Goal: Transaction & Acquisition: Purchase product/service

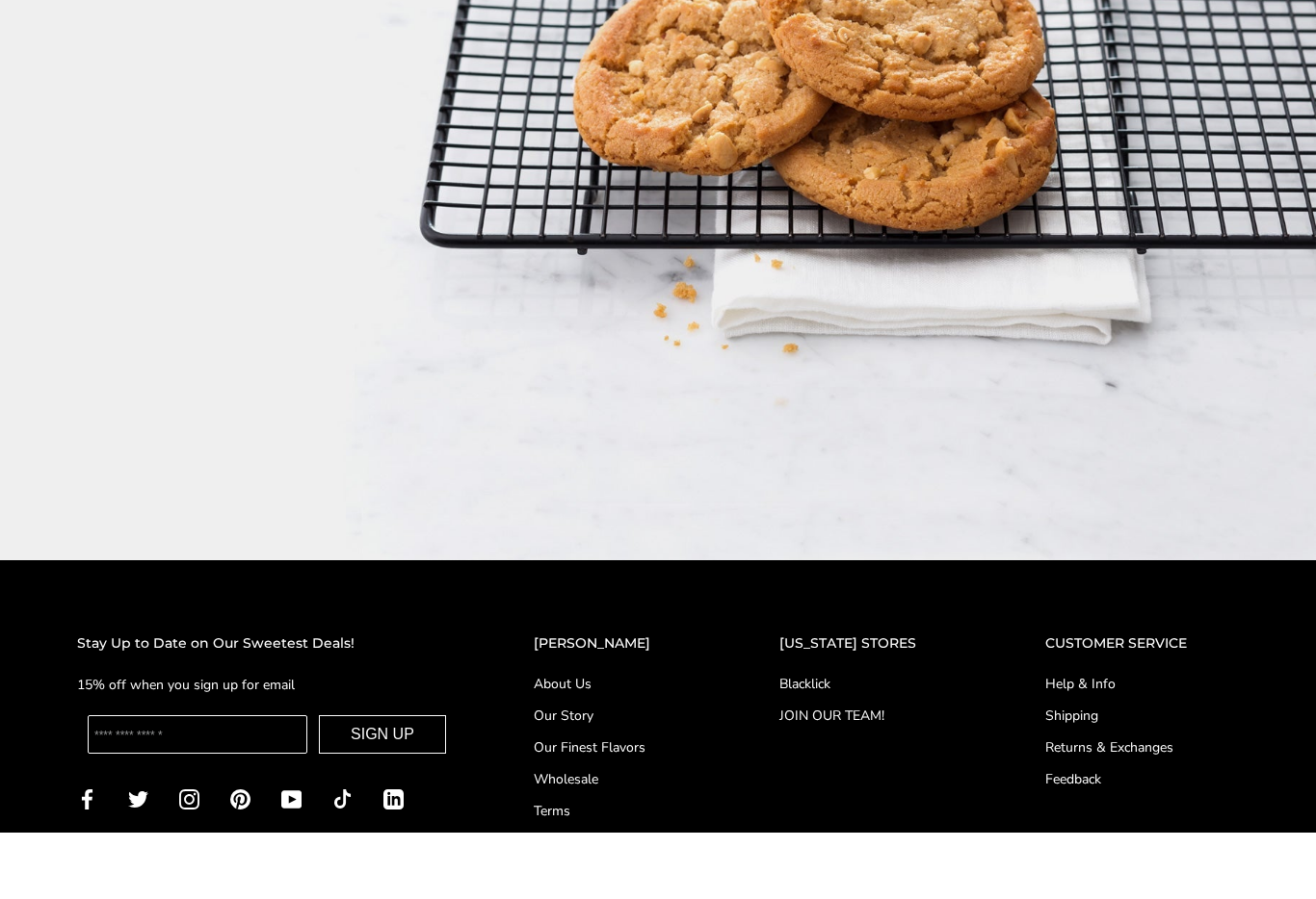
scroll to position [2670, 0]
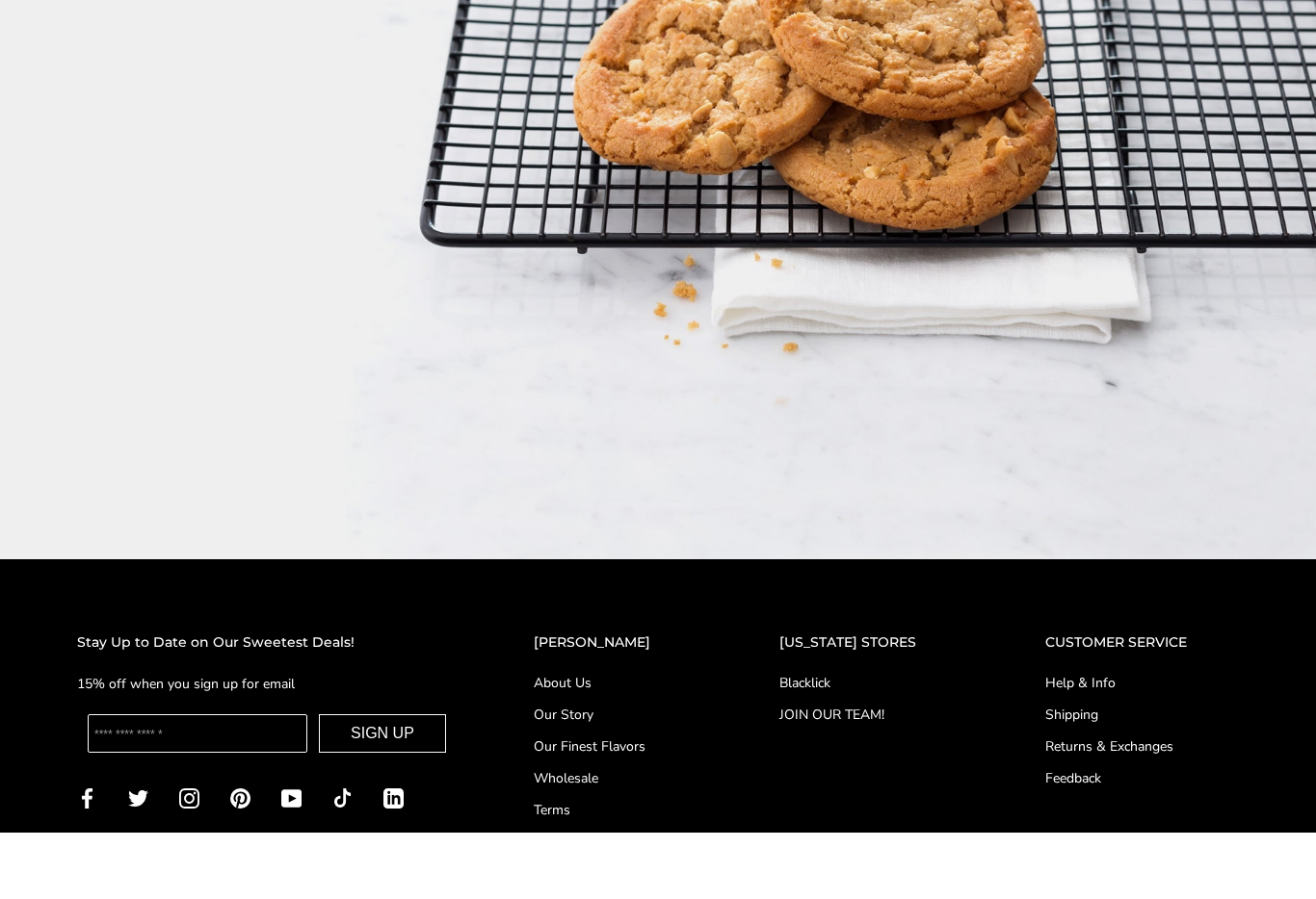
click at [596, 772] on link "Our Story" at bounding box center [617, 781] width 168 height 20
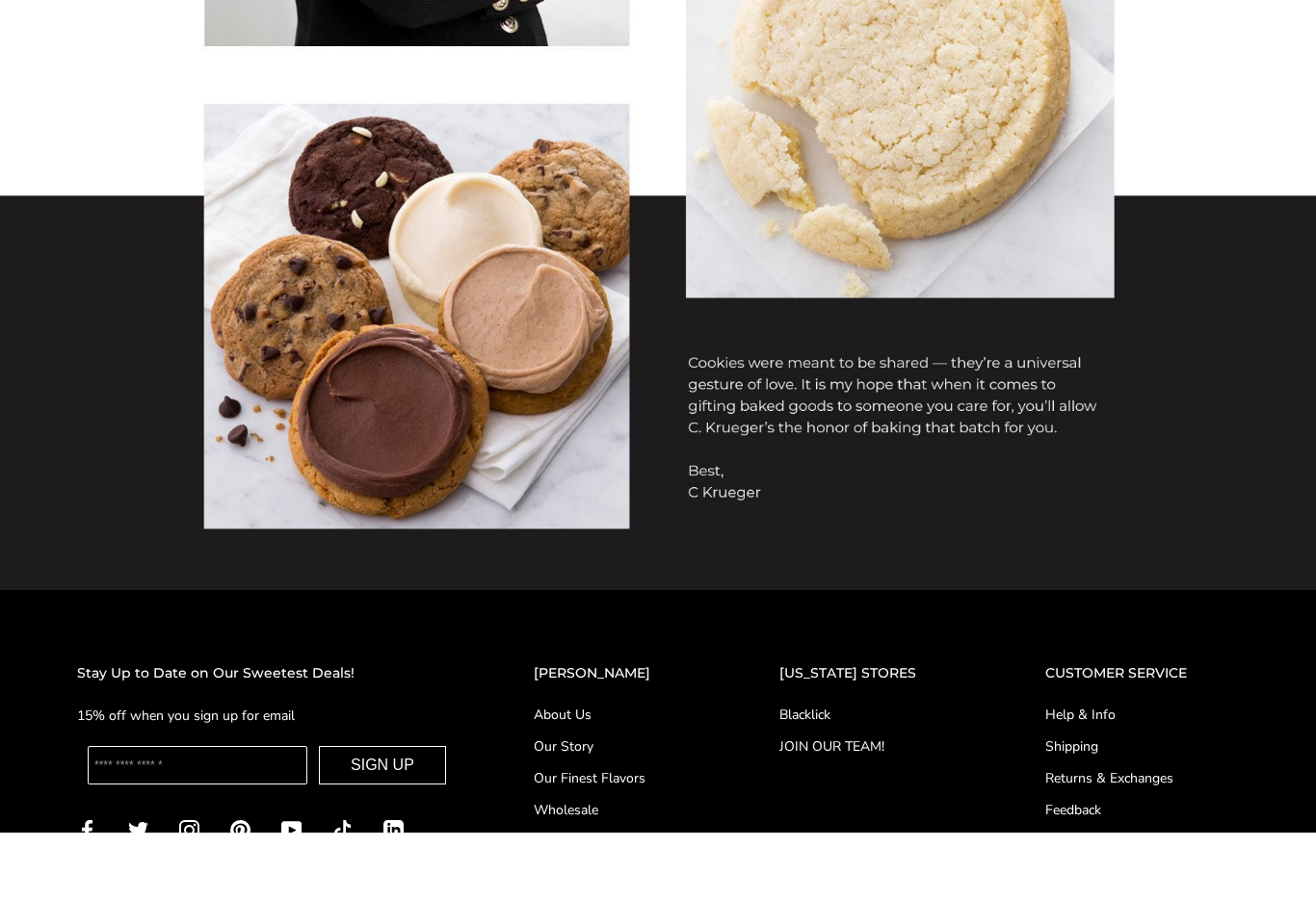
scroll to position [1278, 0]
click at [580, 771] on link "About Us" at bounding box center [617, 780] width 168 height 20
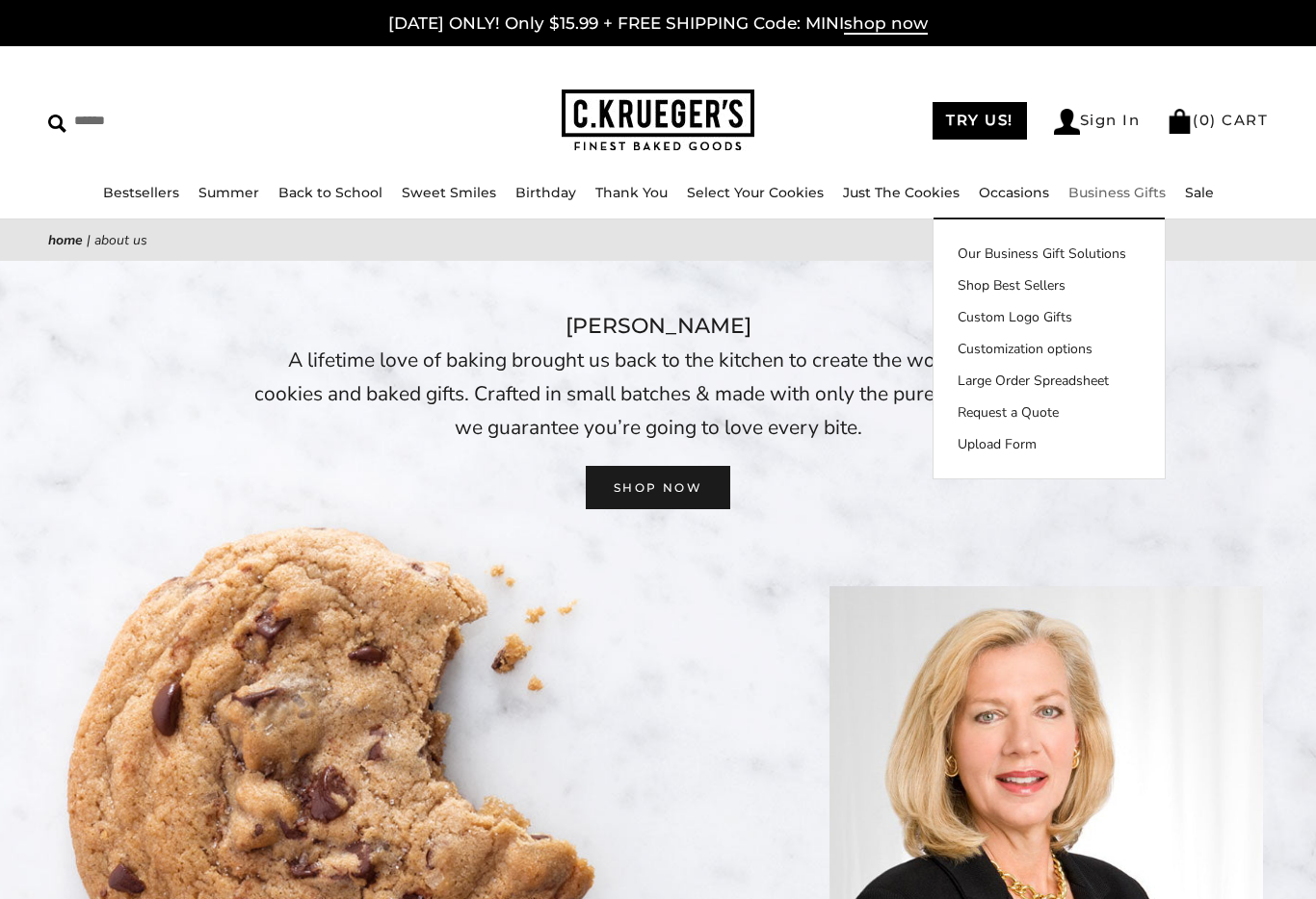
click at [1100, 197] on link "Business Gifts" at bounding box center [1116, 193] width 97 height 18
click at [1294, 501] on div "C. KRUEGER’S A lifetime love of baking brought us back to the kitchen to create…" at bounding box center [658, 410] width 1316 height 200
click at [673, 485] on link "SHOP NOW" at bounding box center [658, 487] width 144 height 44
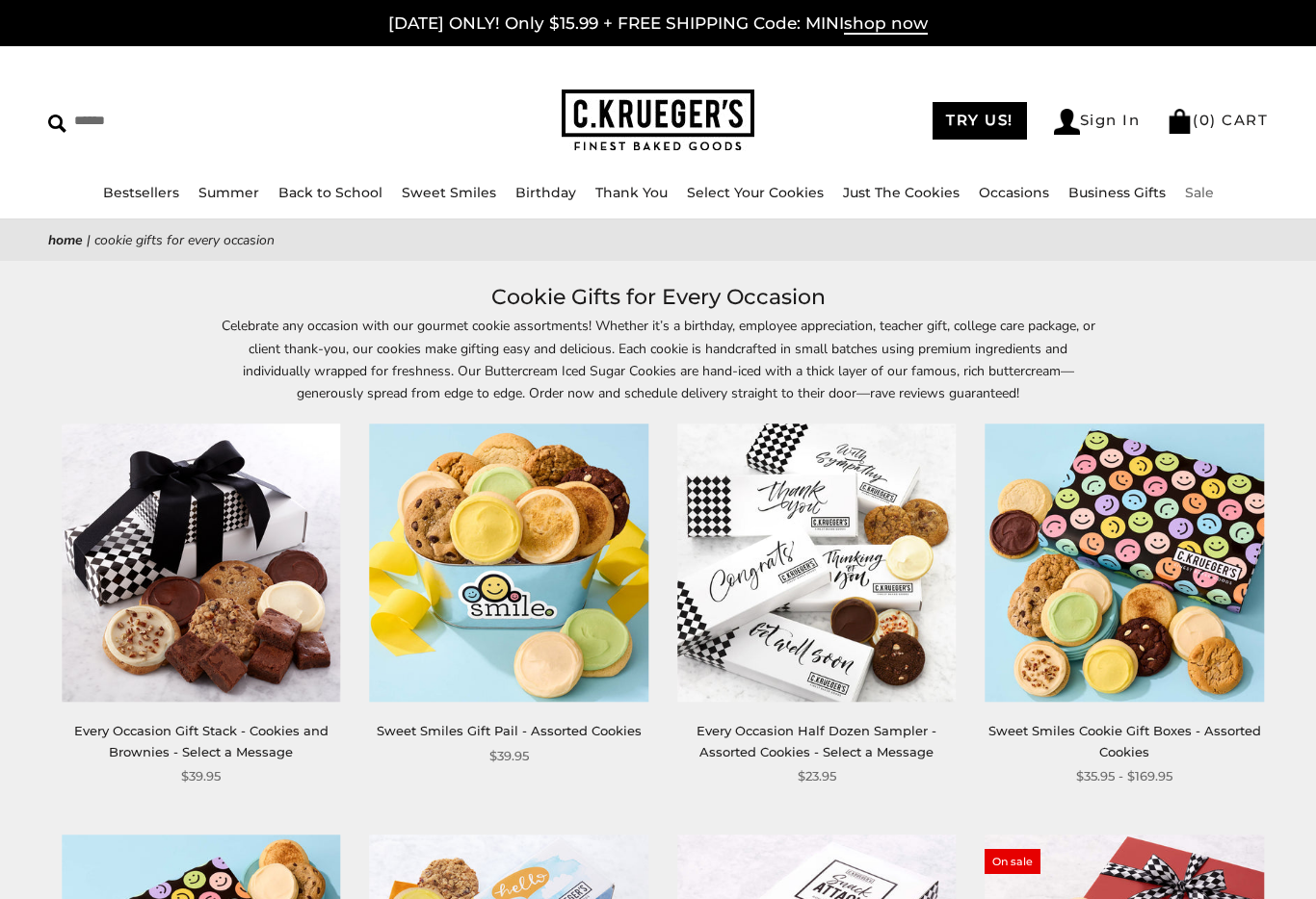
click at [1196, 193] on link "Sale" at bounding box center [1199, 193] width 29 height 18
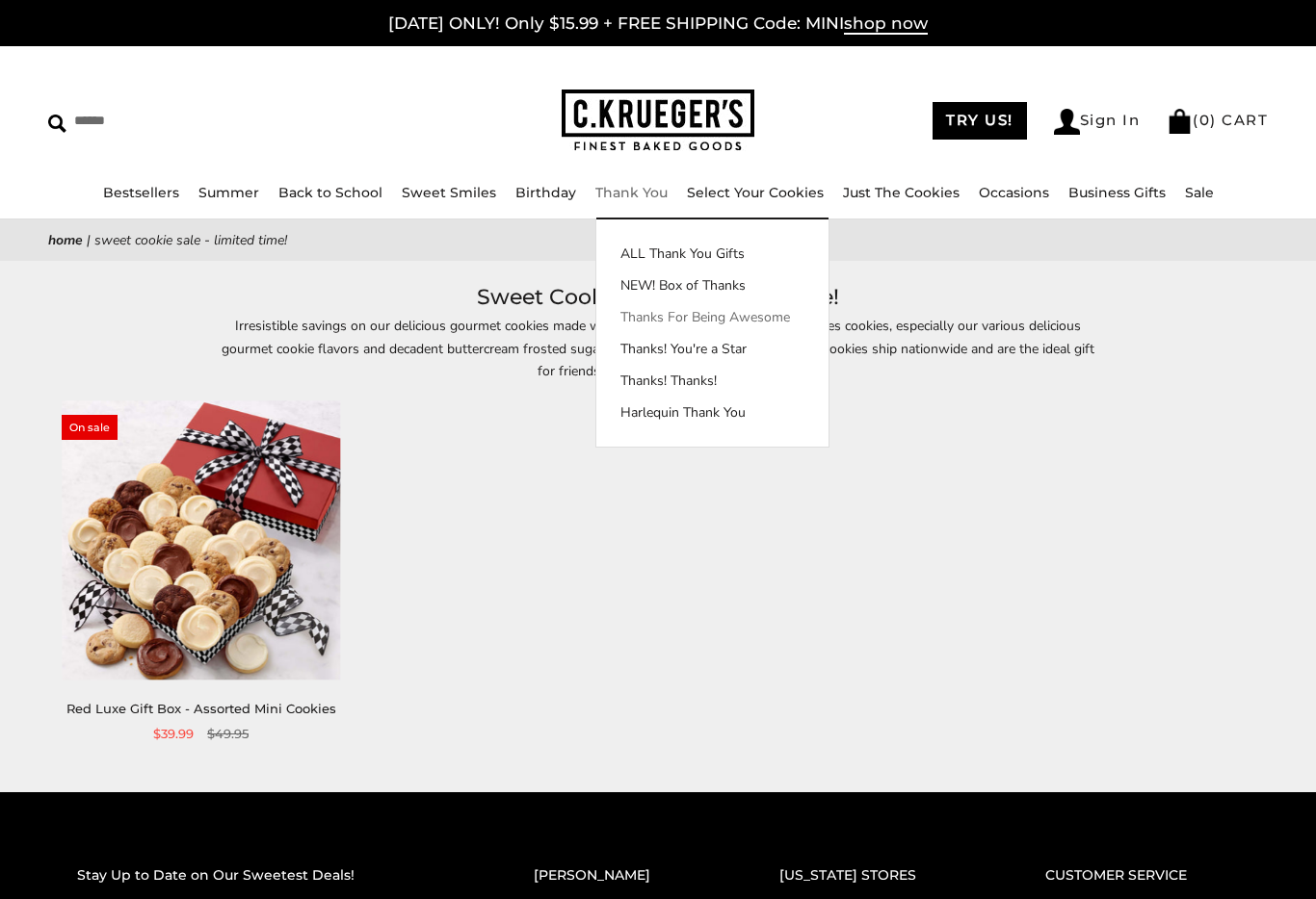
click at [767, 322] on link "Thanks For Being Awesome" at bounding box center [712, 317] width 232 height 20
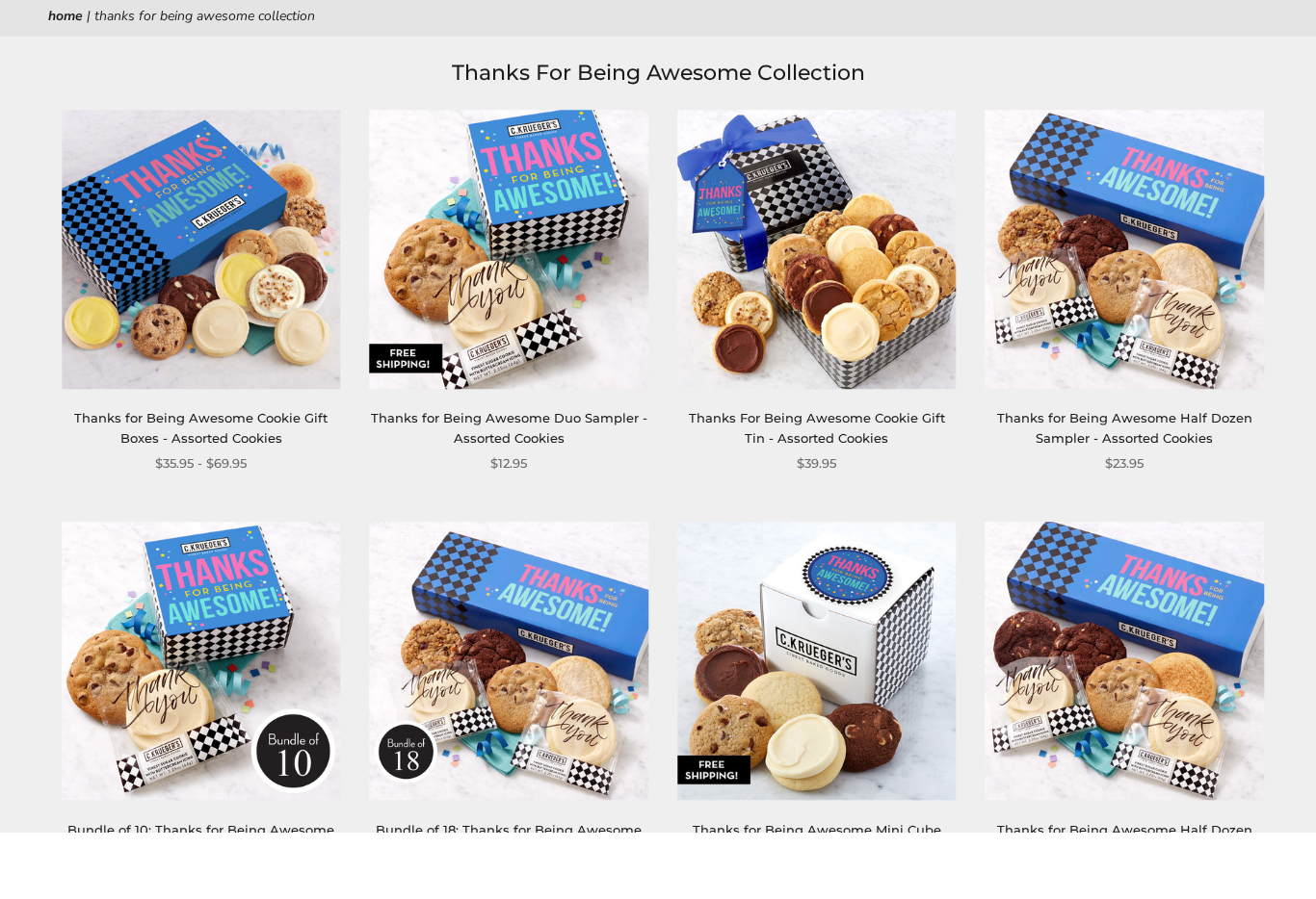
scroll to position [162, 0]
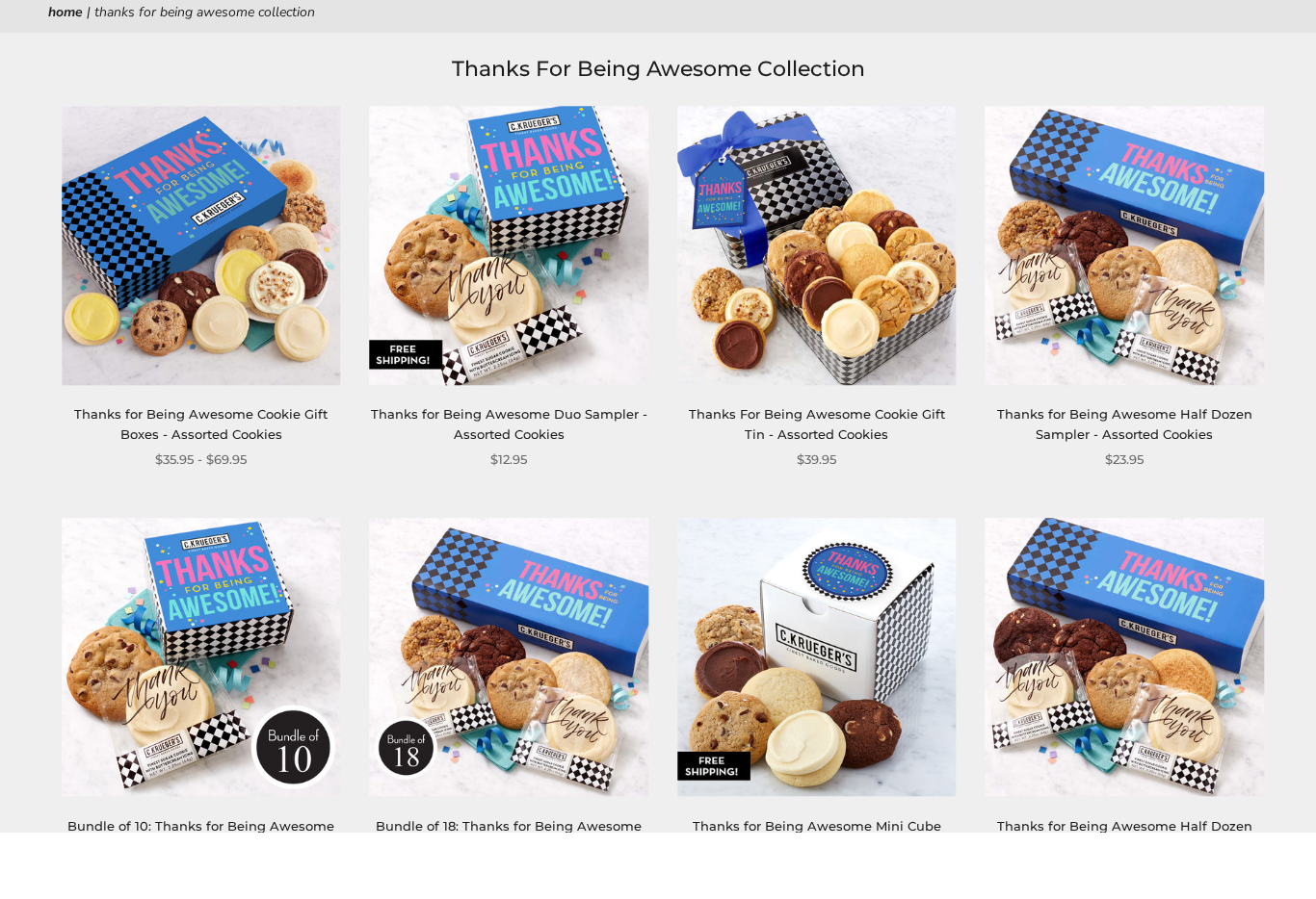
click at [281, 473] on link "Thanks for Being Awesome Cookie Gift Boxes - Assorted Cookies" at bounding box center [201, 490] width 253 height 36
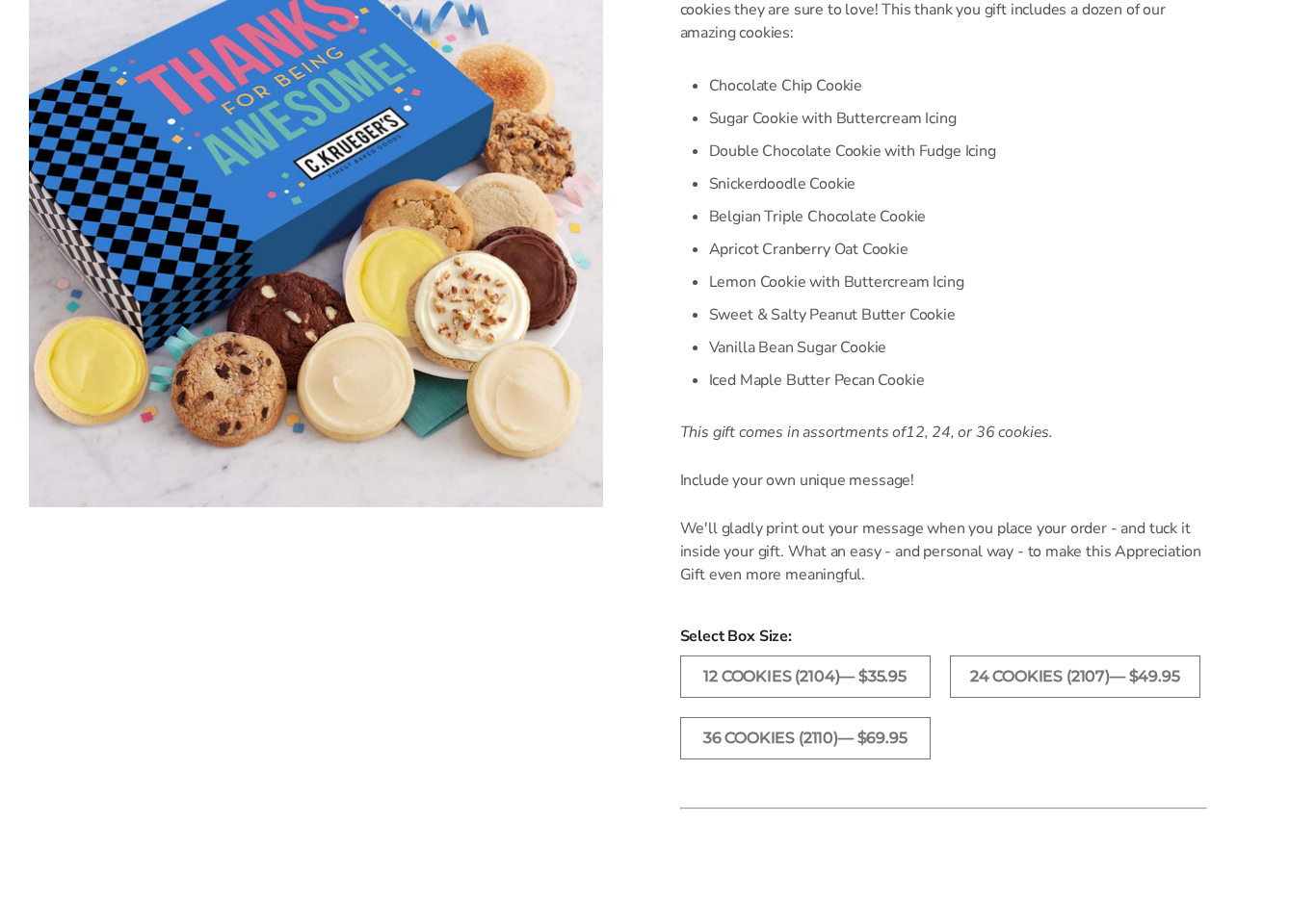
scroll to position [623, 0]
click at [895, 781] on label "36 Cookies (2110)— $69.95" at bounding box center [805, 803] width 250 height 43
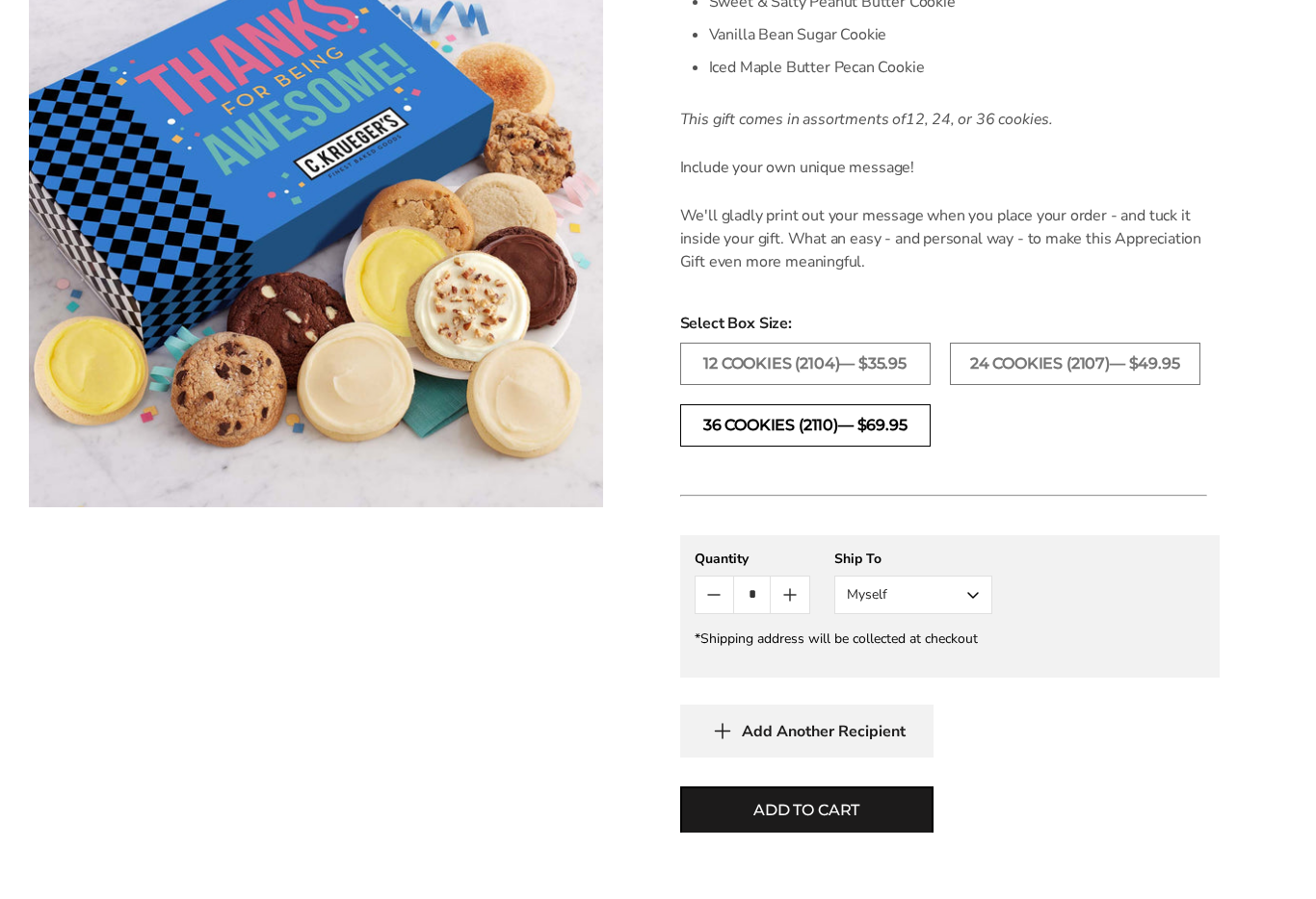
scroll to position [935, 0]
click at [974, 641] on button "Myself" at bounding box center [913, 661] width 158 height 39
click at [941, 714] on button "Other Recipient" at bounding box center [913, 732] width 156 height 35
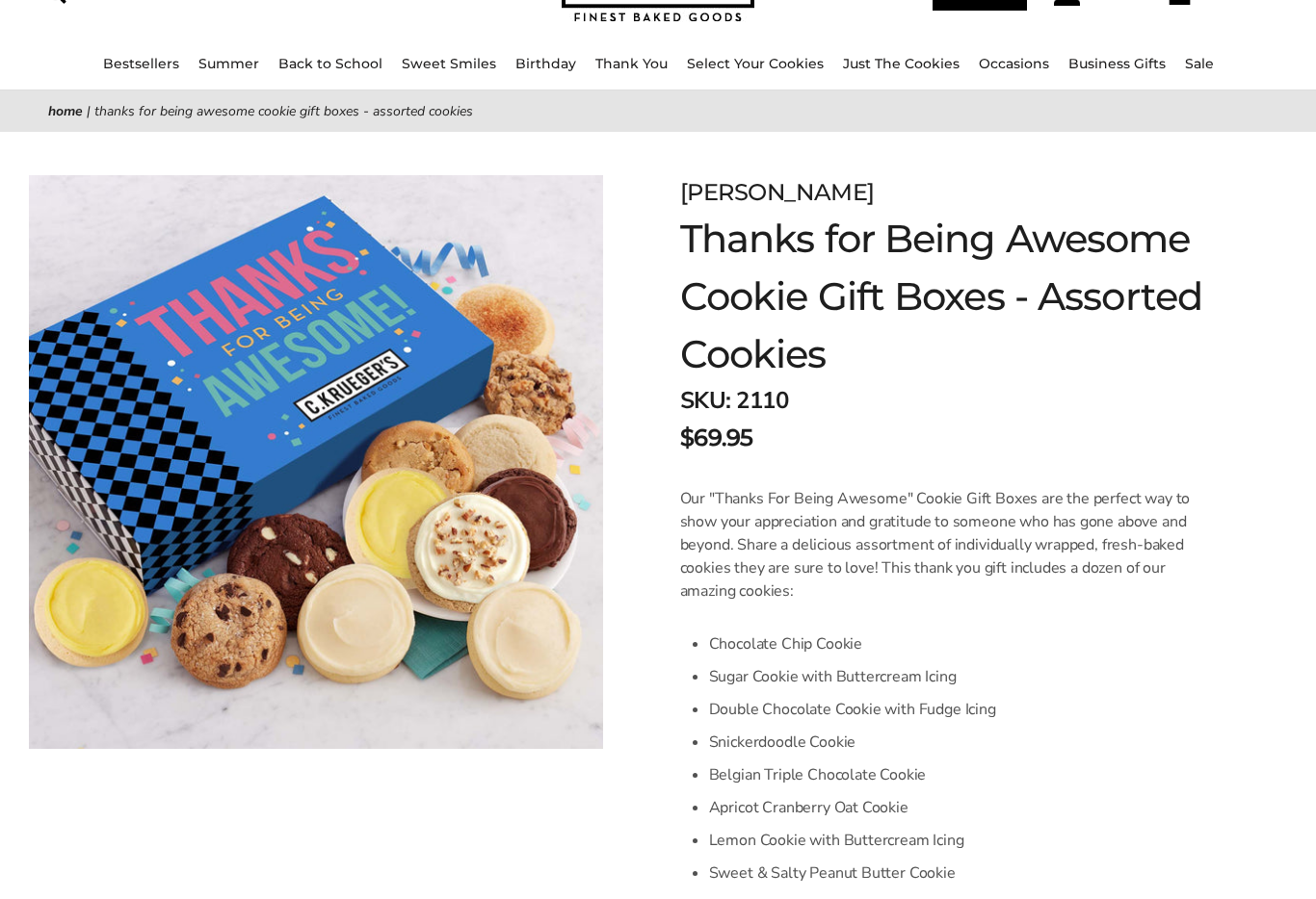
scroll to position [128, 0]
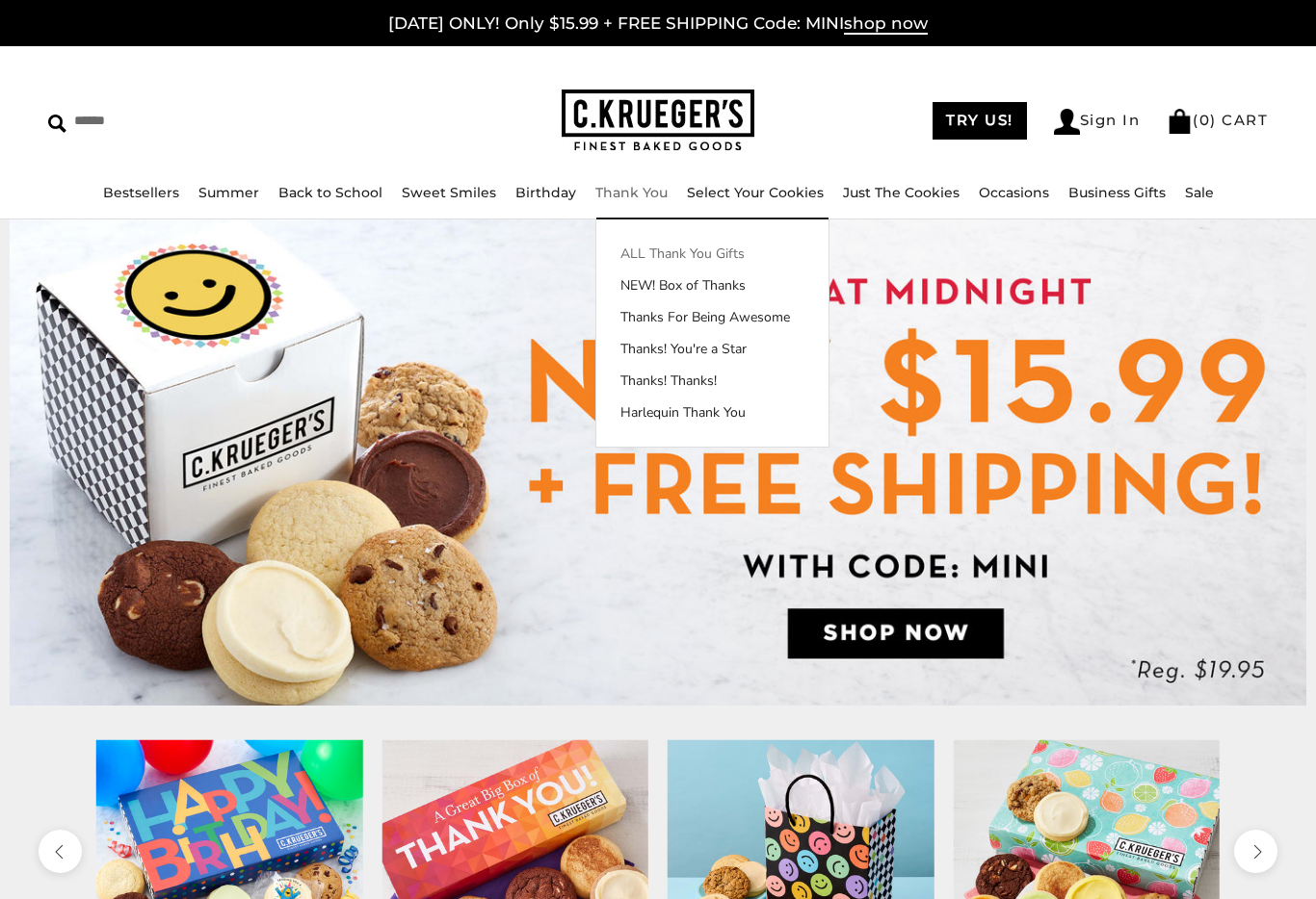
click at [734, 255] on link "ALL Thank You Gifts" at bounding box center [712, 253] width 232 height 20
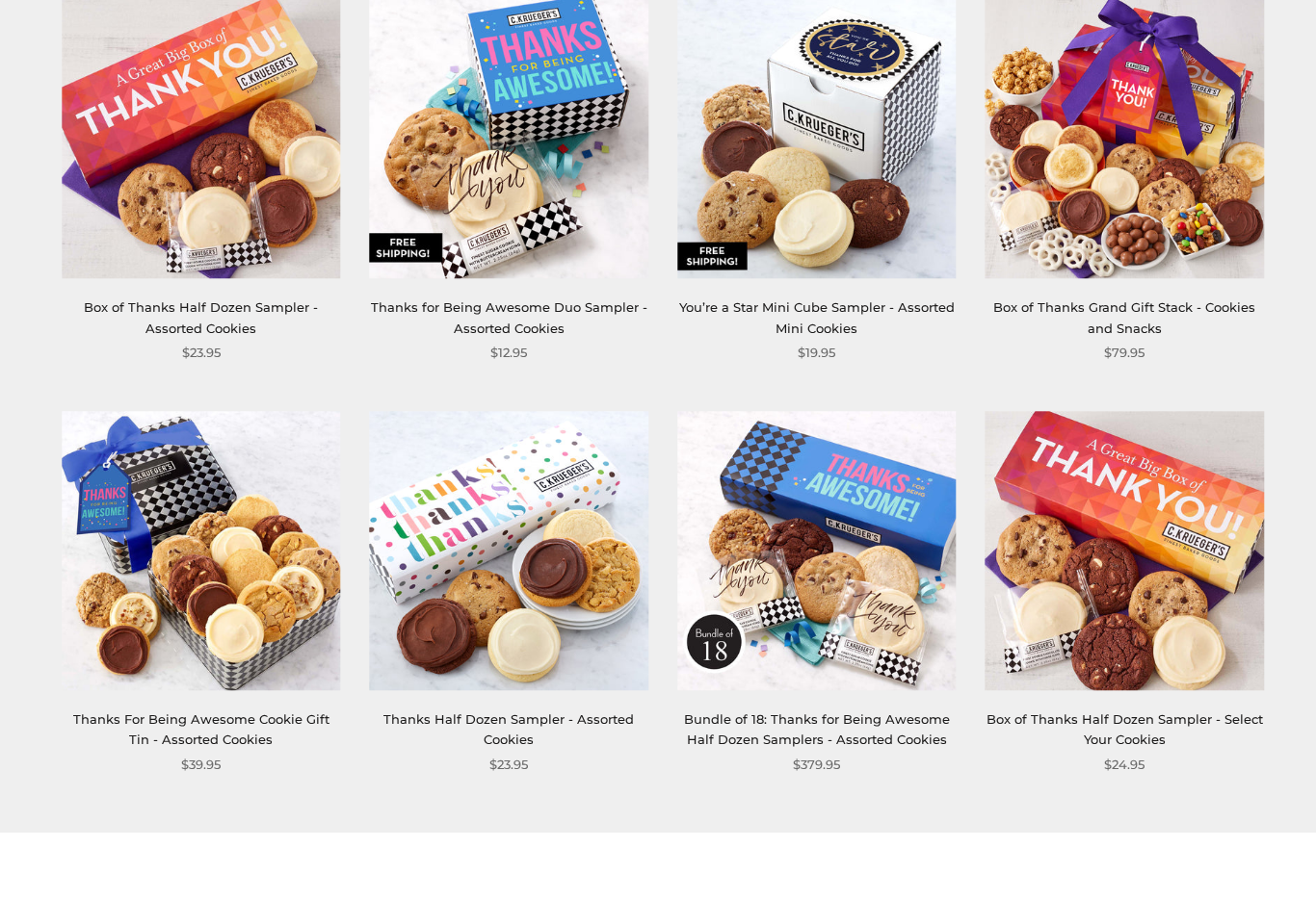
scroll to position [1983, 0]
click at [782, 776] on link "Bundle of 18: Thanks for Being Awesome Half Dozen Samplers - Assorted Cookies" at bounding box center [817, 794] width 266 height 36
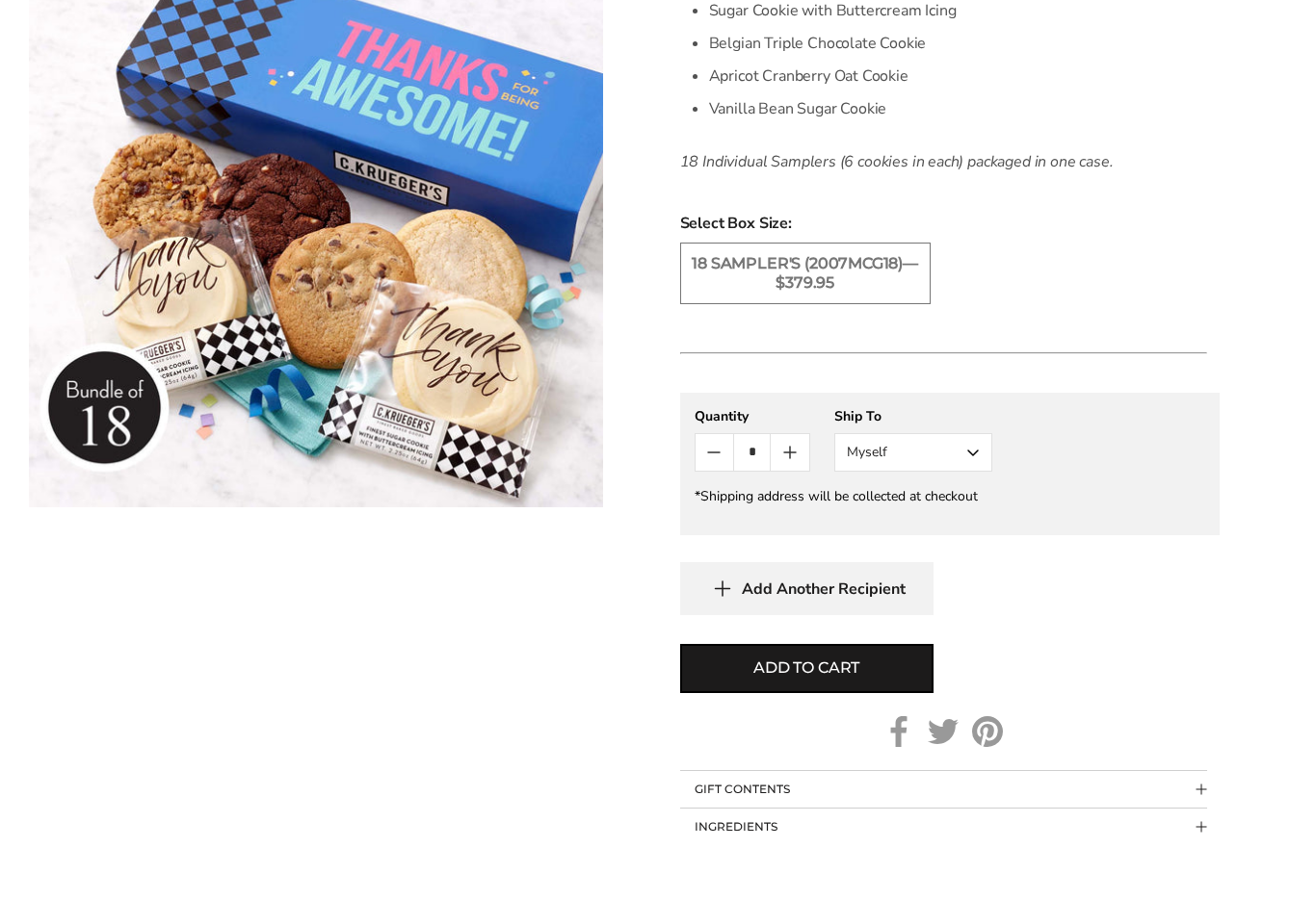
scroll to position [772, 0]
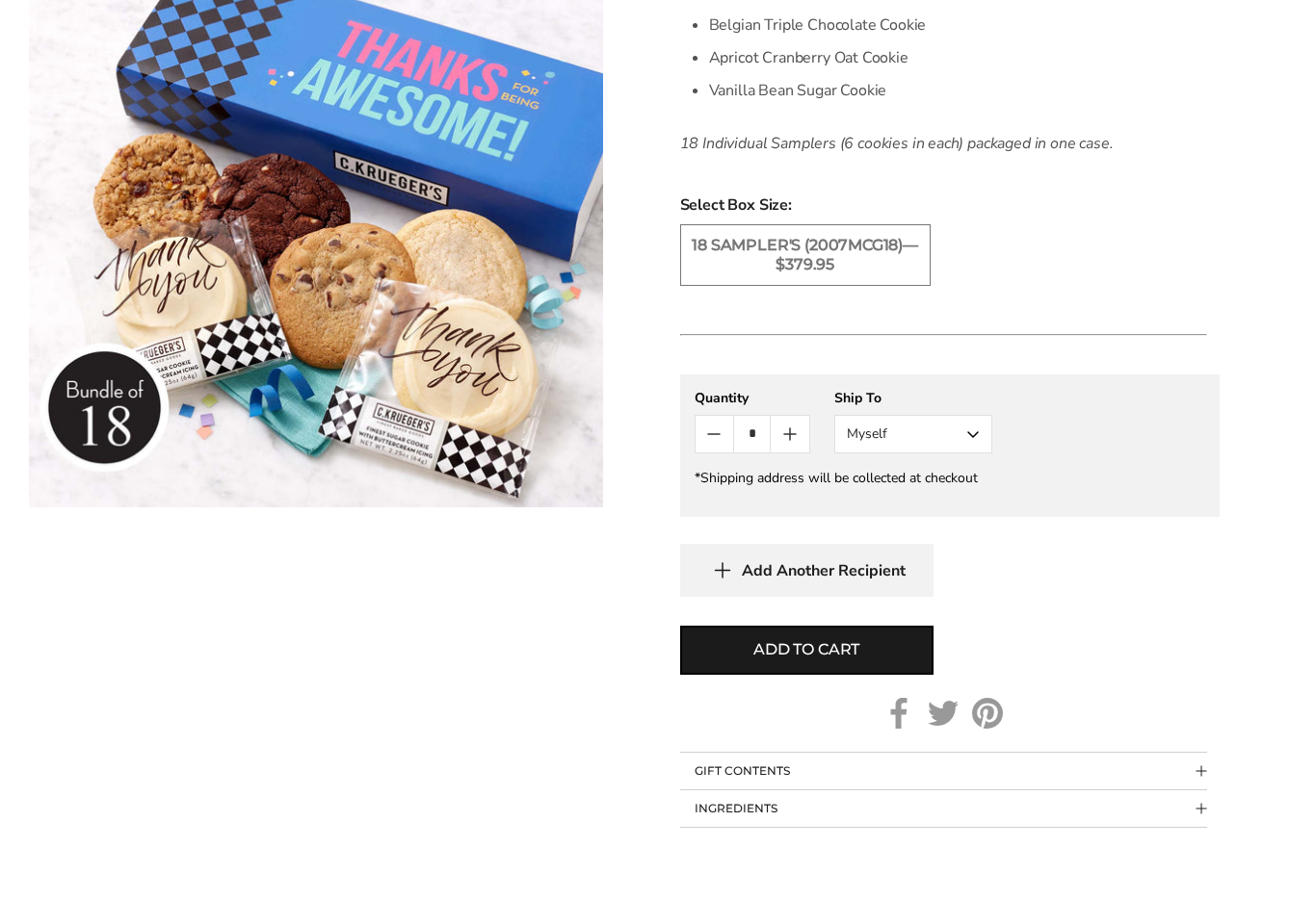
click at [1193, 857] on button "INGREDIENTS" at bounding box center [943, 876] width 527 height 37
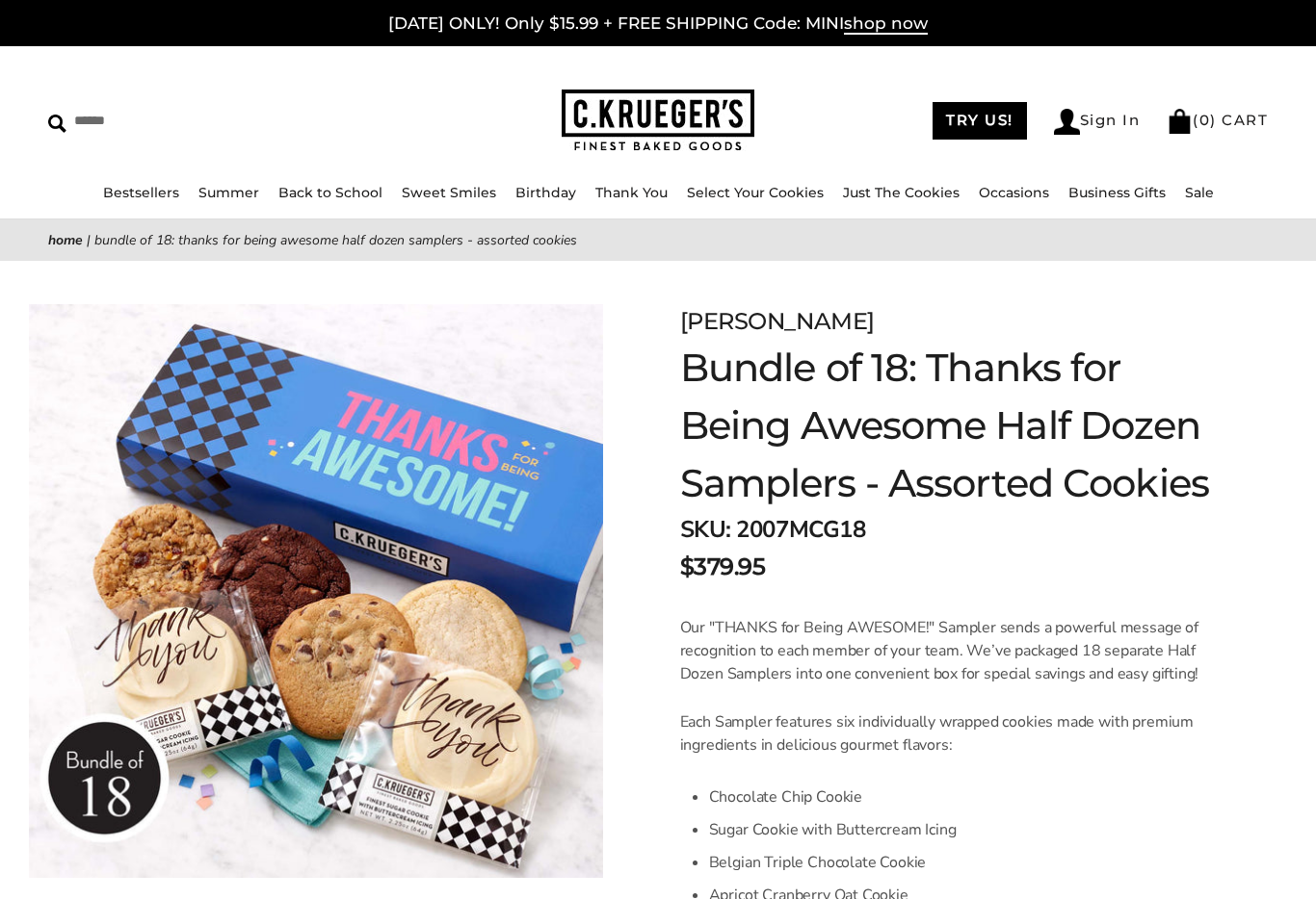
scroll to position [0, 0]
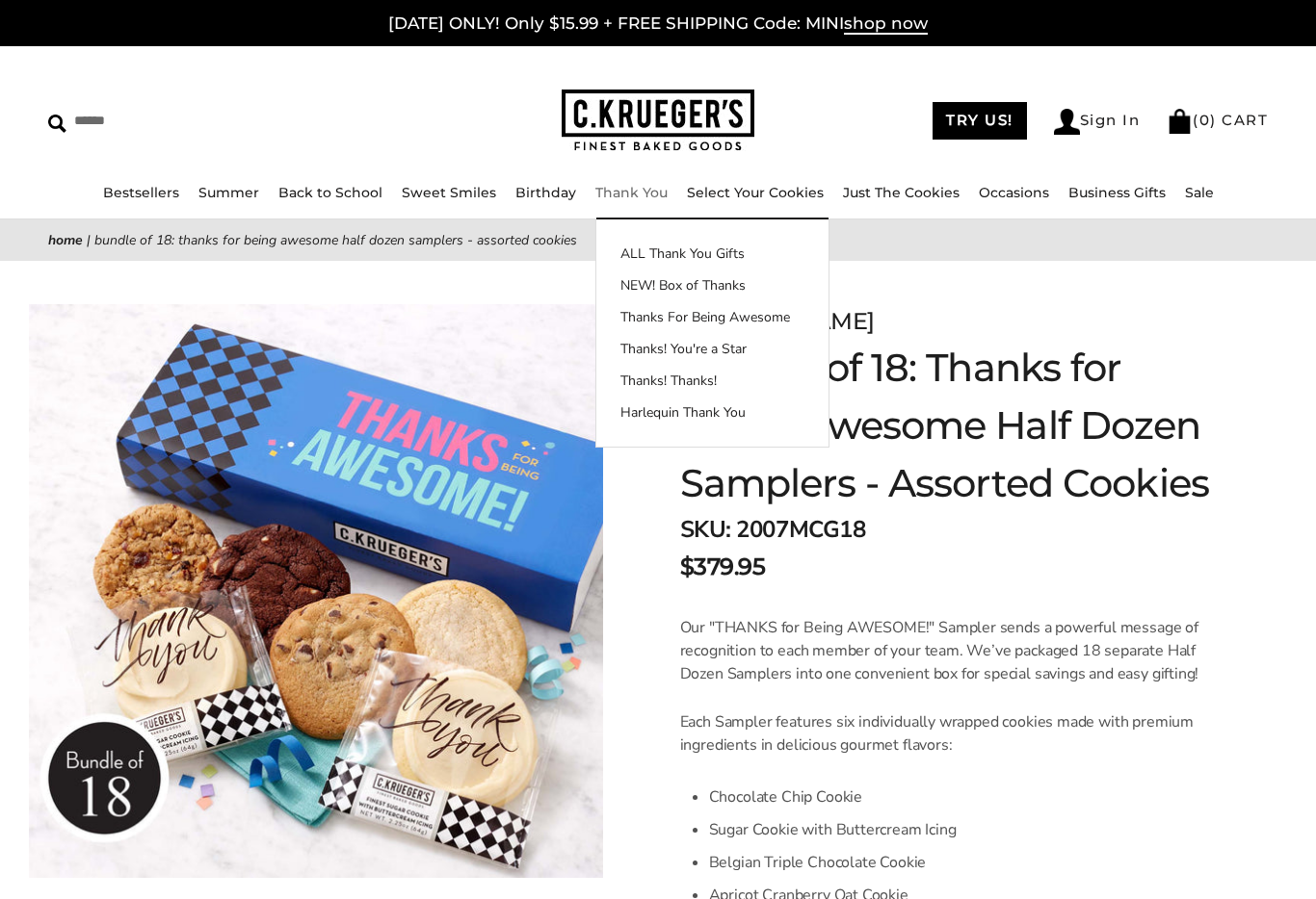
click at [641, 198] on link "Thank You" at bounding box center [631, 193] width 72 height 18
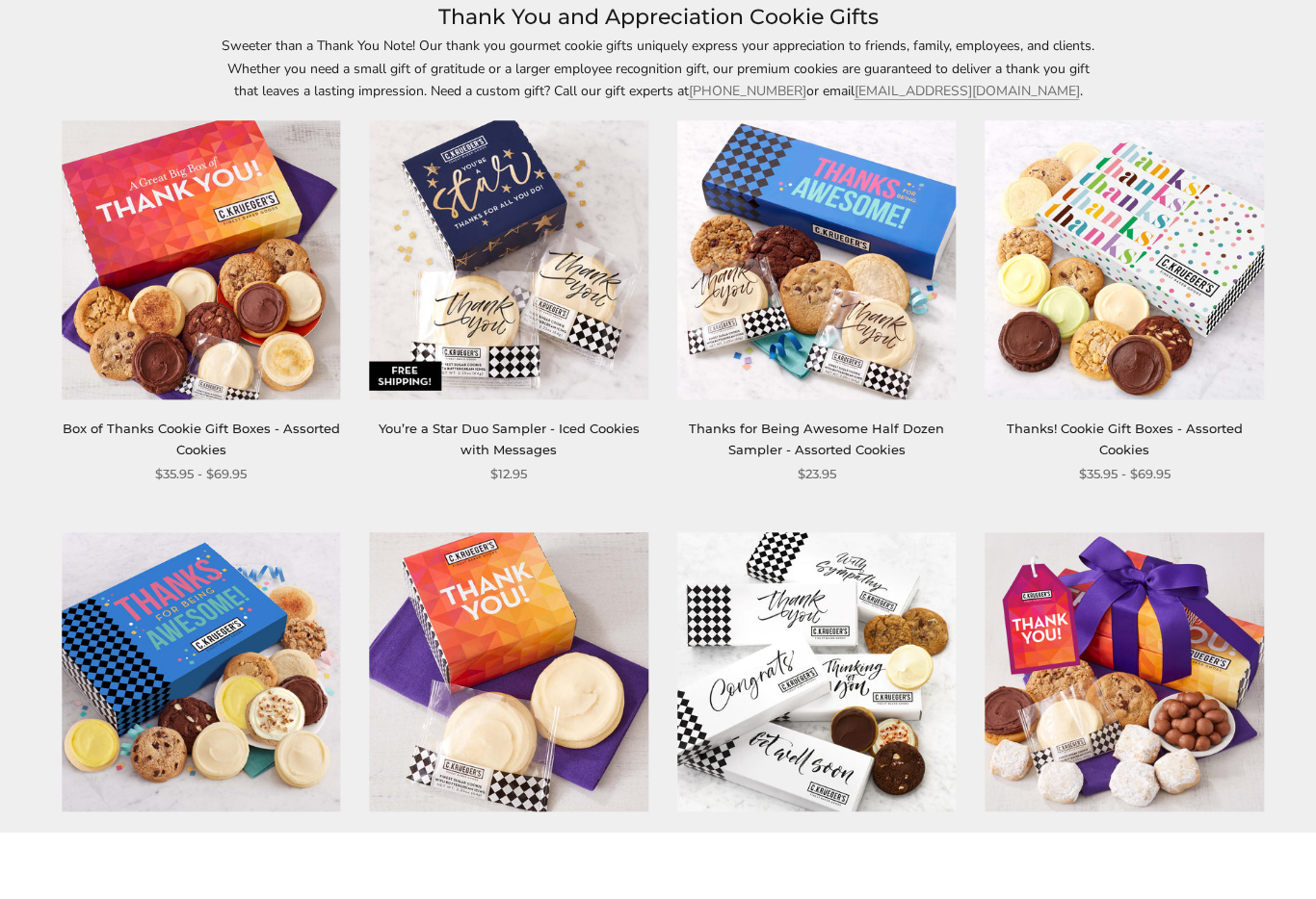
scroll to position [215, 0]
click at [268, 898] on link "Thanks for Being Awesome Cookie Gift Boxes - Assorted Cookies" at bounding box center [201, 916] width 253 height 36
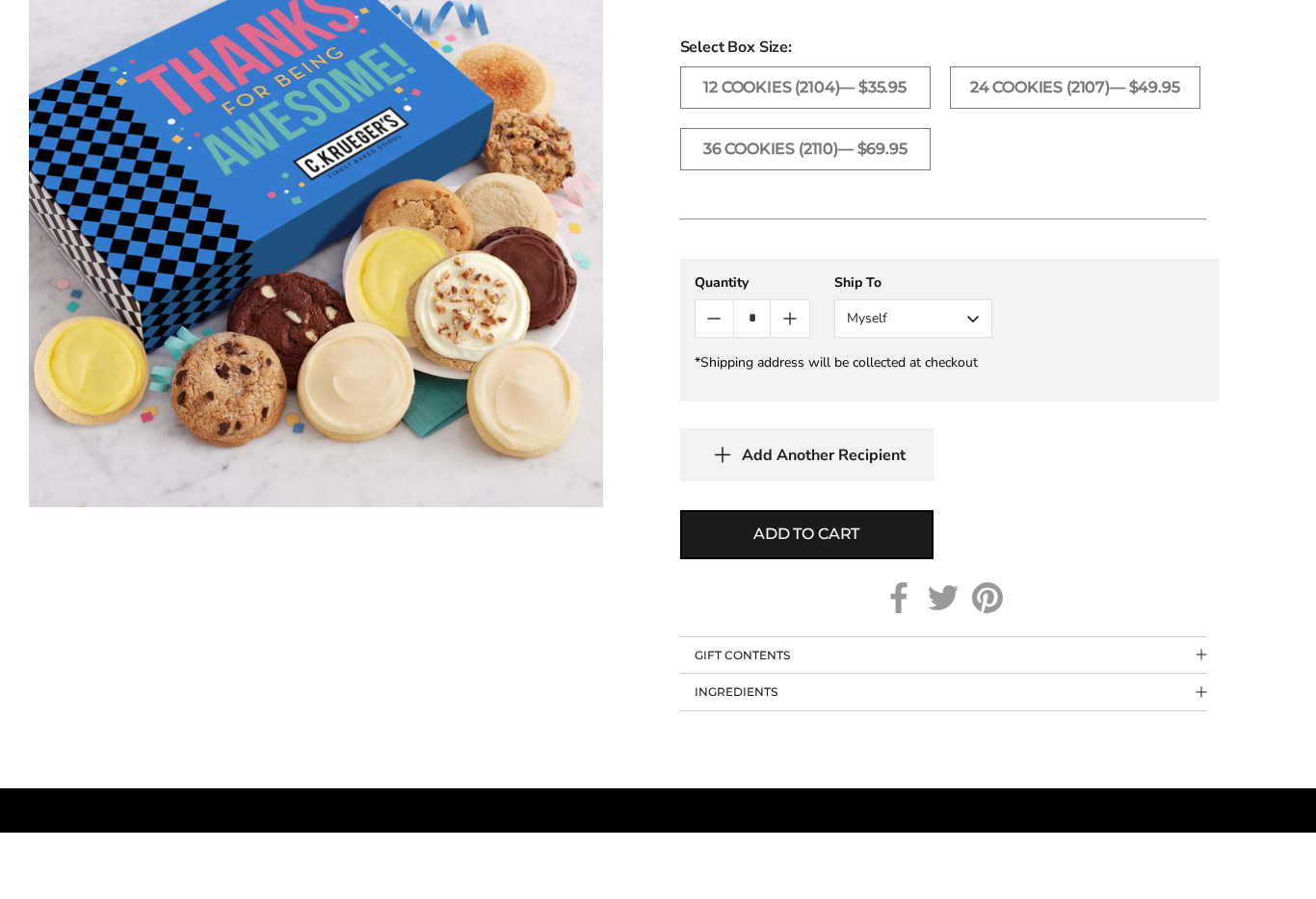
scroll to position [1222, 0]
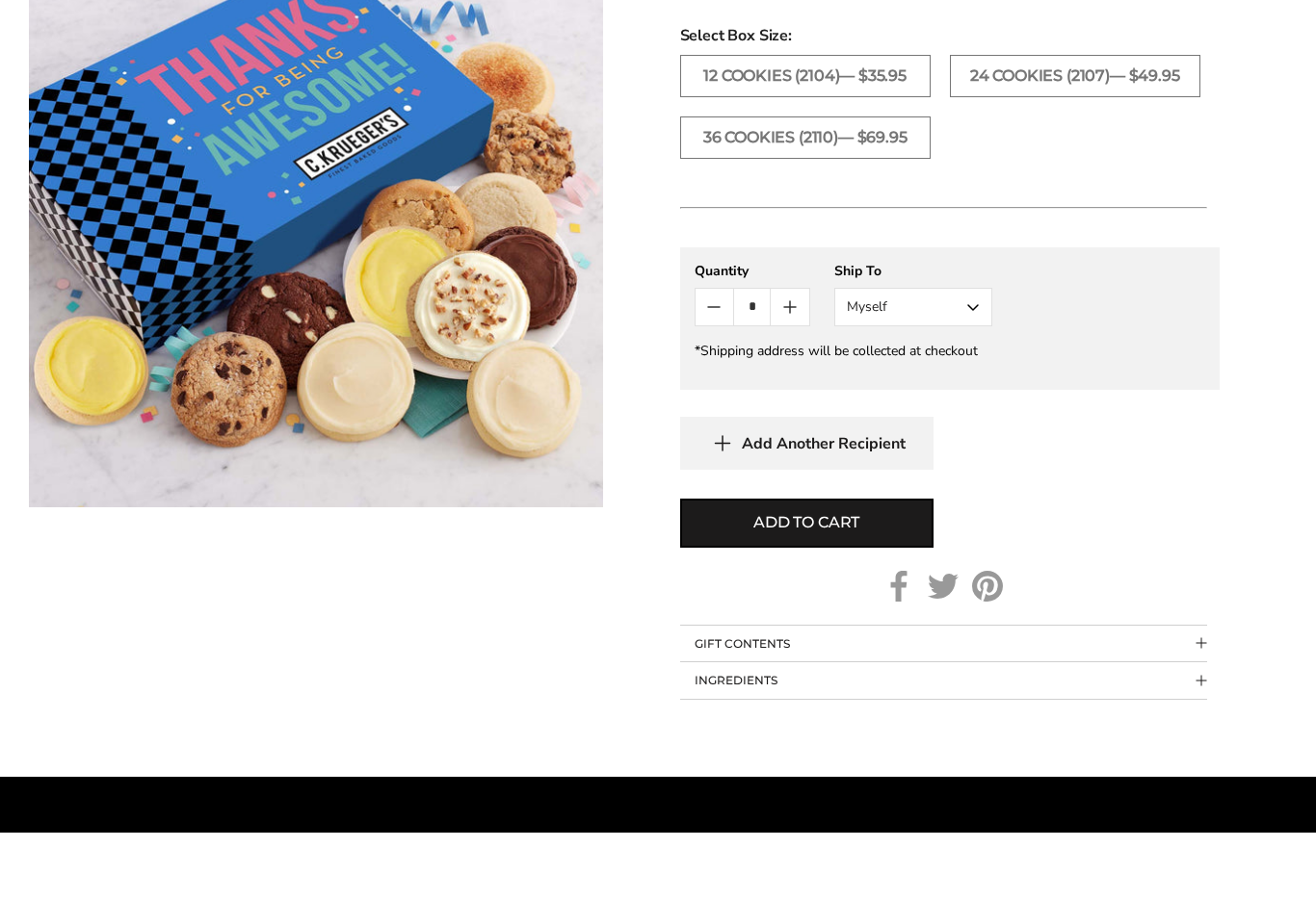
click at [1197, 692] on button "GIFT CONTENTS" at bounding box center [943, 710] width 527 height 37
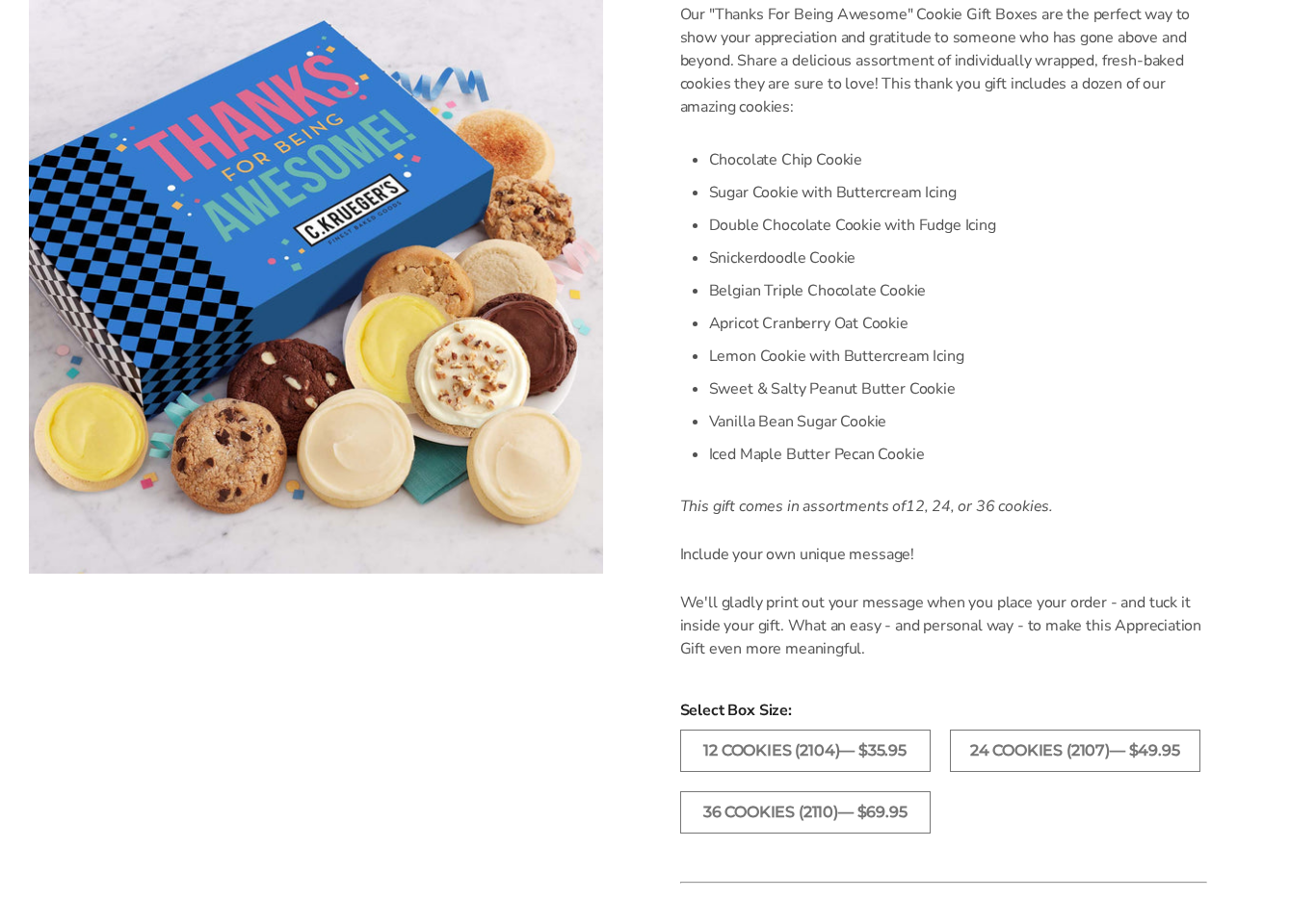
scroll to position [607, 0]
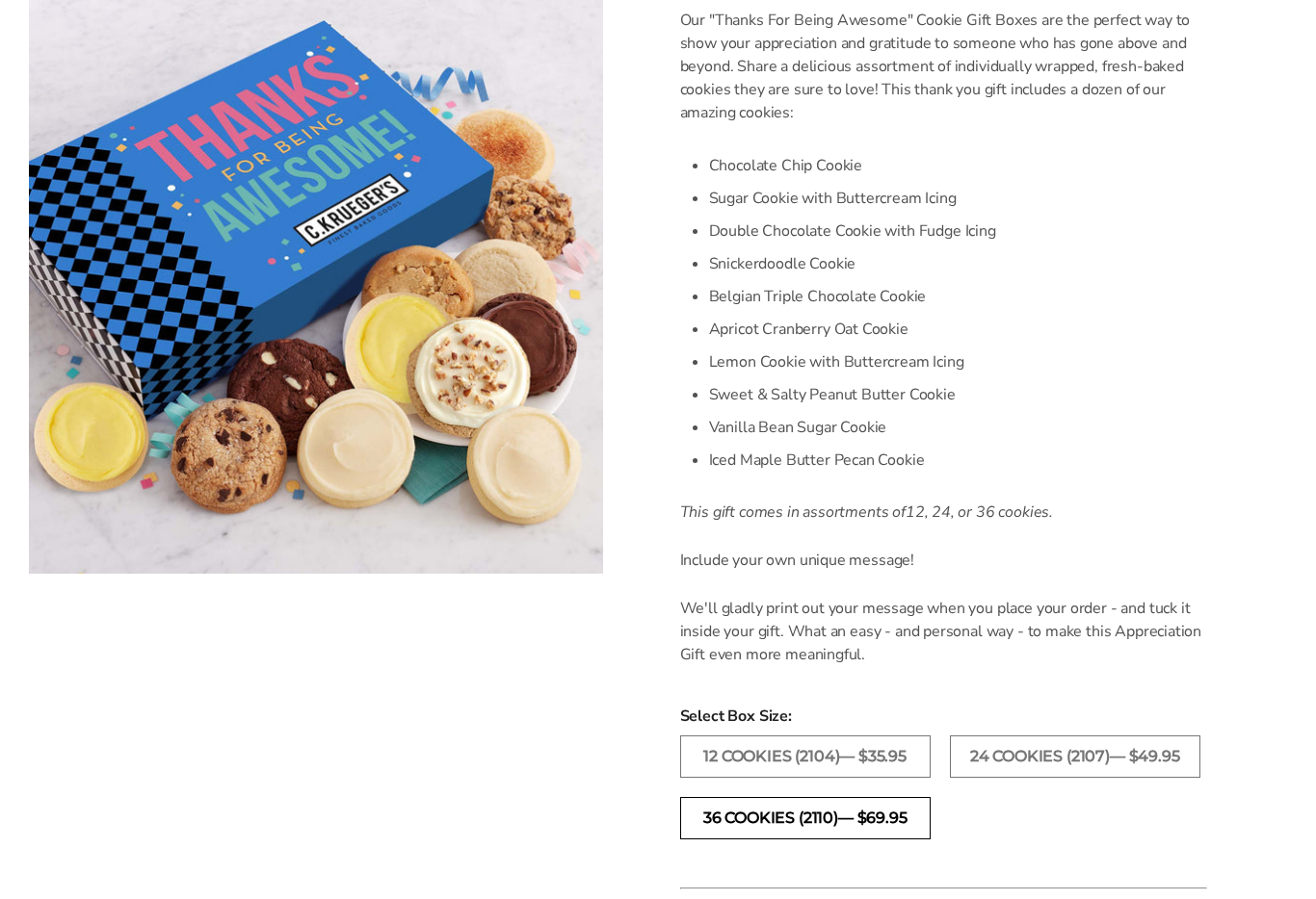
click at [894, 822] on label "36 Cookies (2110)— $69.95" at bounding box center [805, 818] width 250 height 43
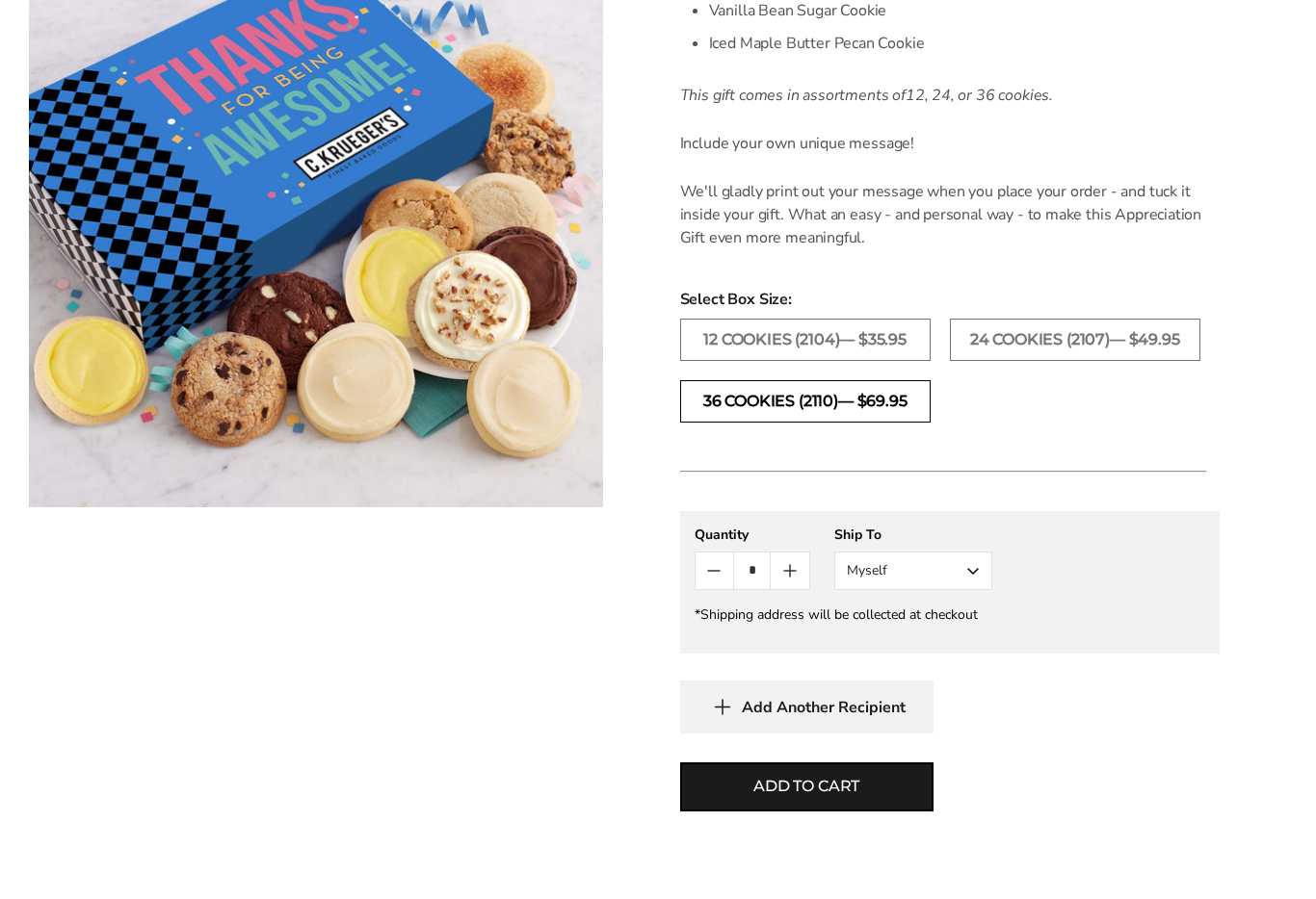
scroll to position [958, 0]
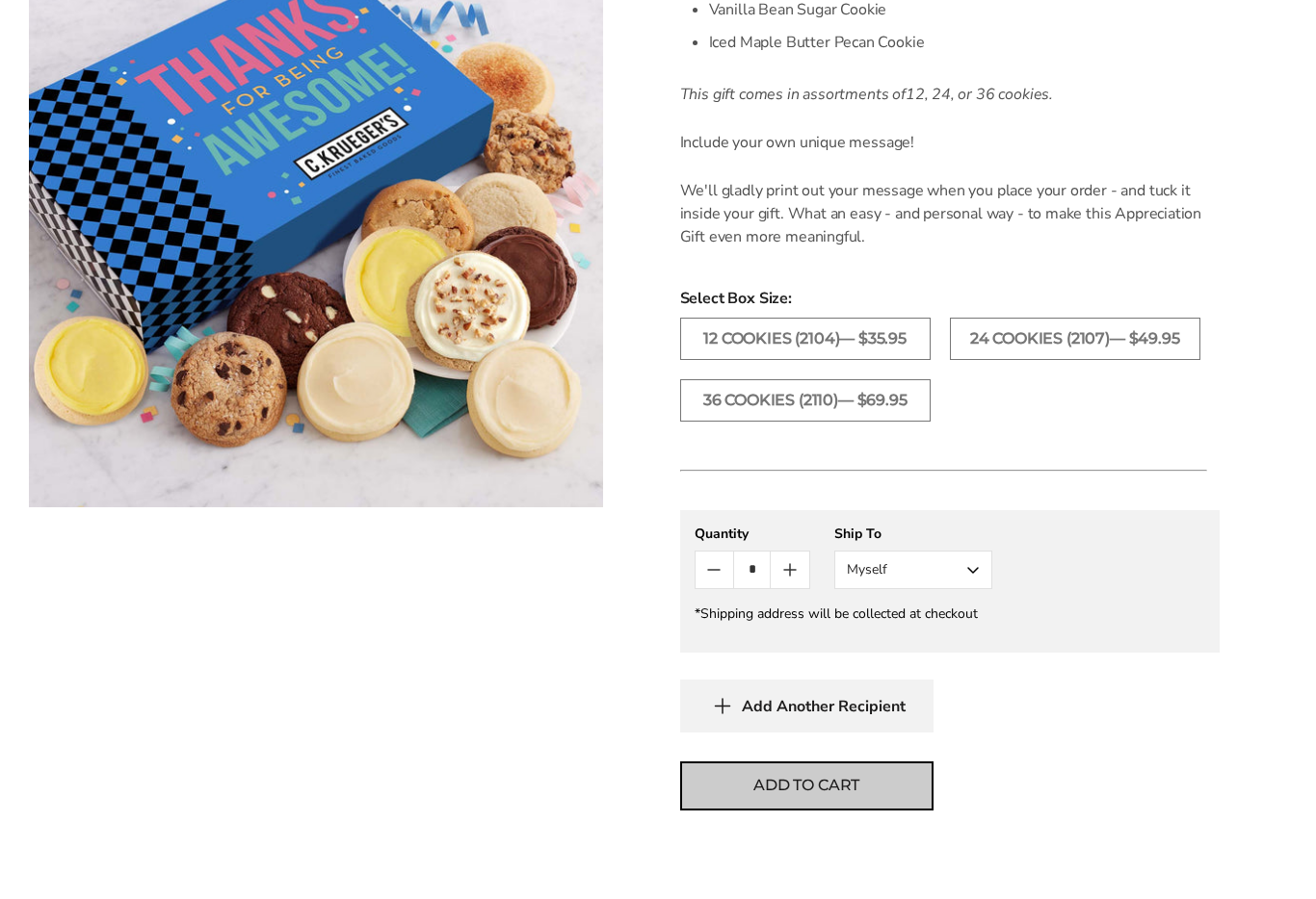
click at [851, 841] on span "Add to cart" at bounding box center [806, 852] width 106 height 23
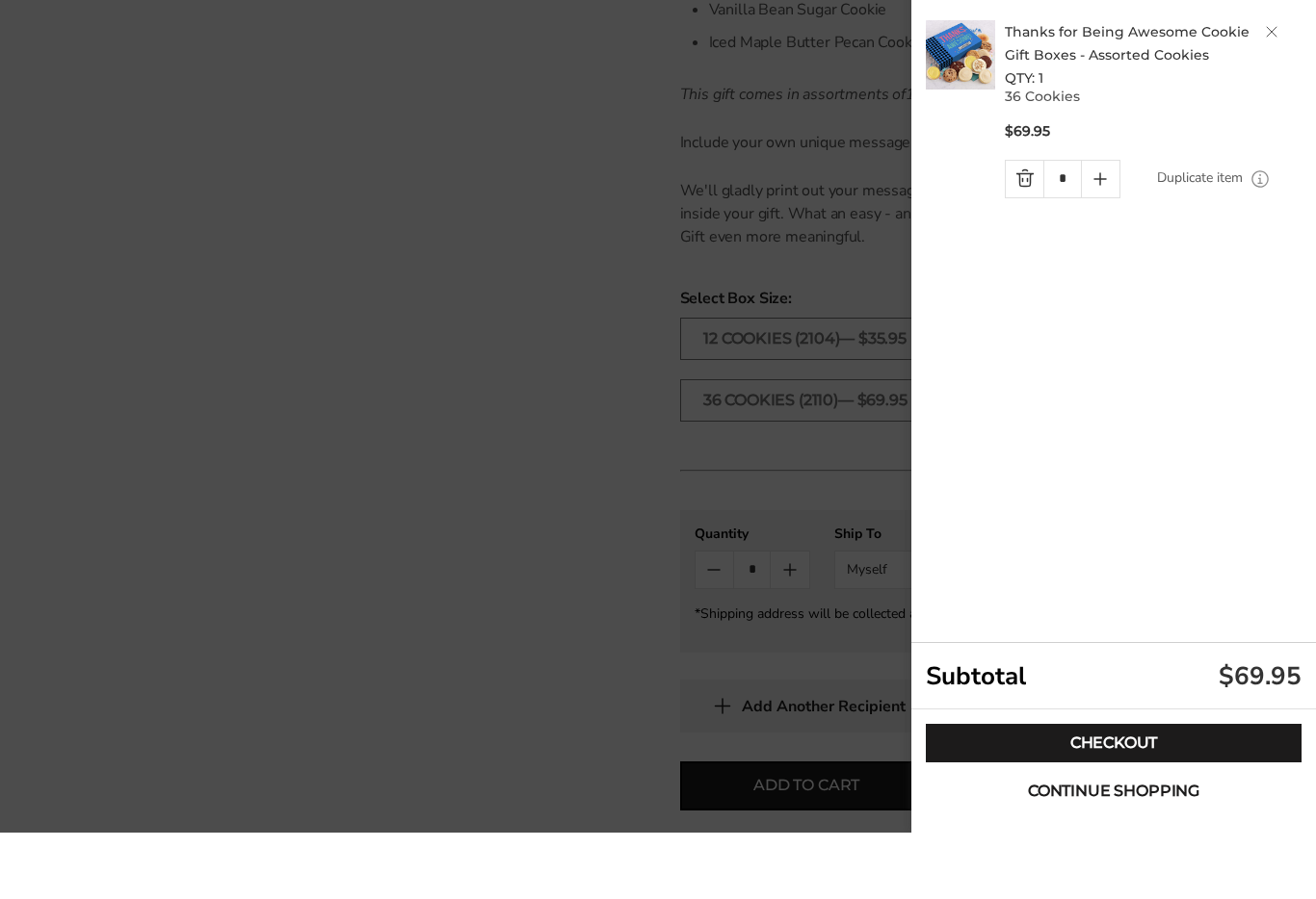
click at [1146, 850] on span "Continue shopping" at bounding box center [1114, 858] width 171 height 16
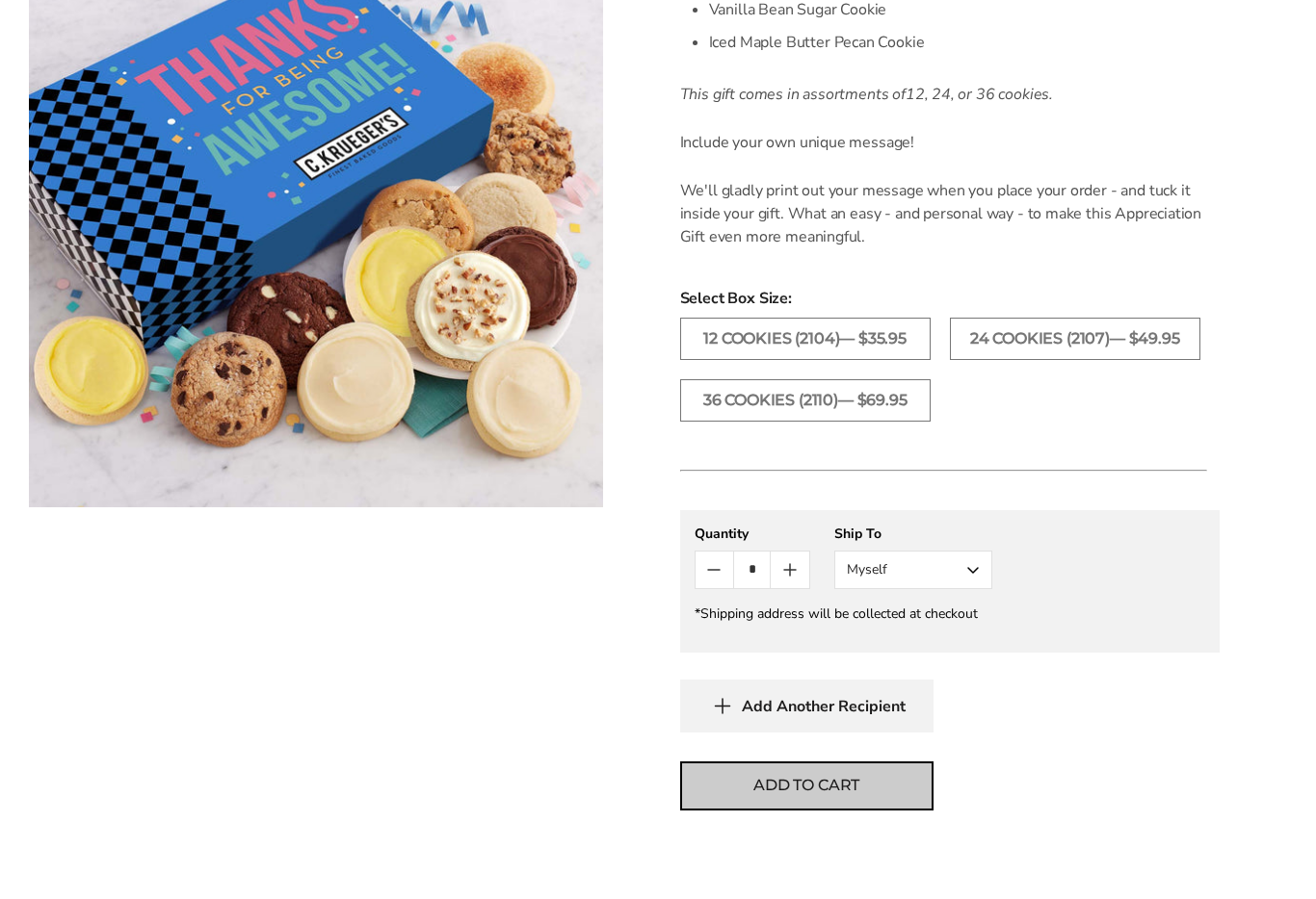
click at [866, 828] on button "Add to cart" at bounding box center [807, 852] width 253 height 49
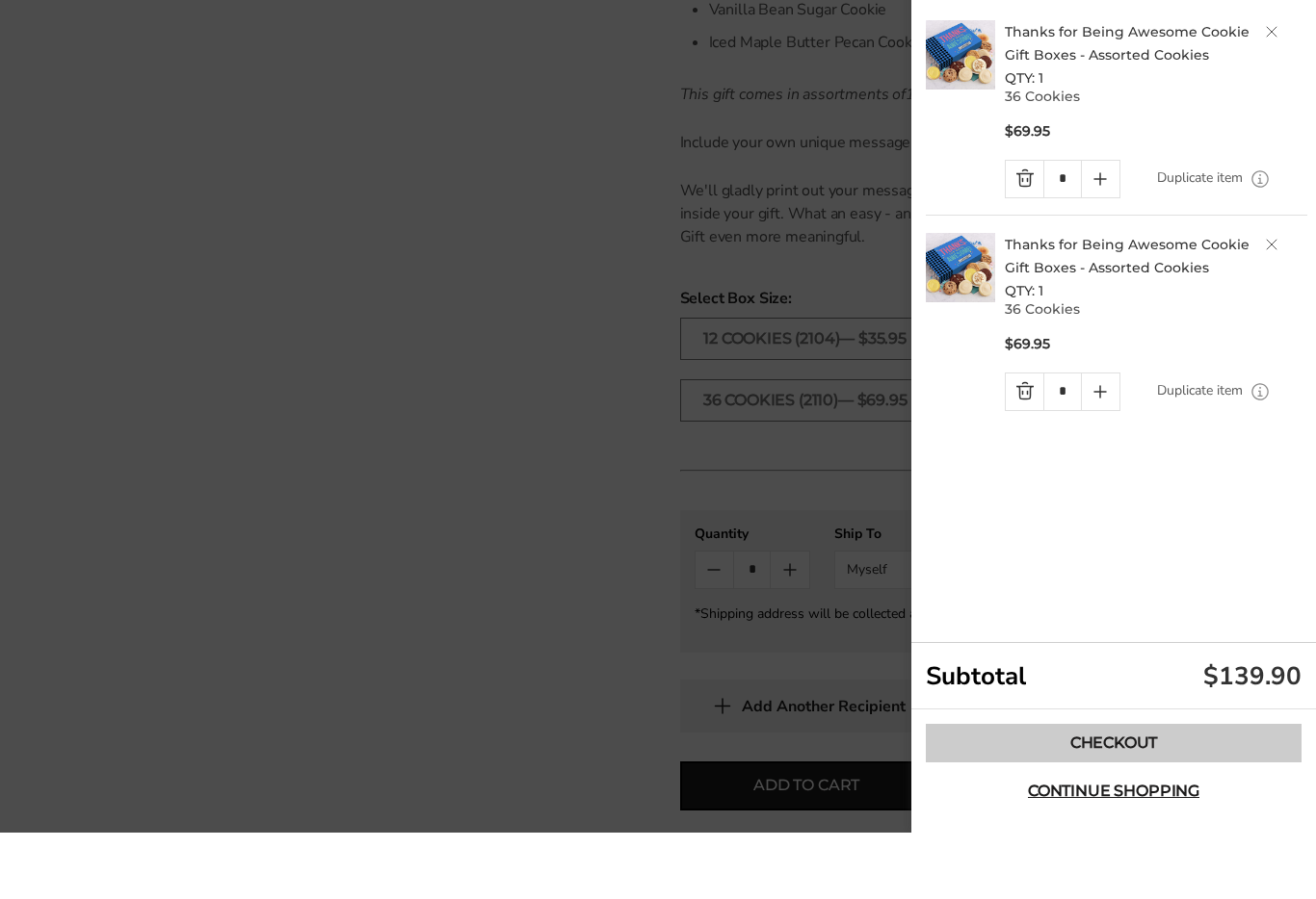
click at [1123, 790] on link "Checkout" at bounding box center [1114, 809] width 376 height 39
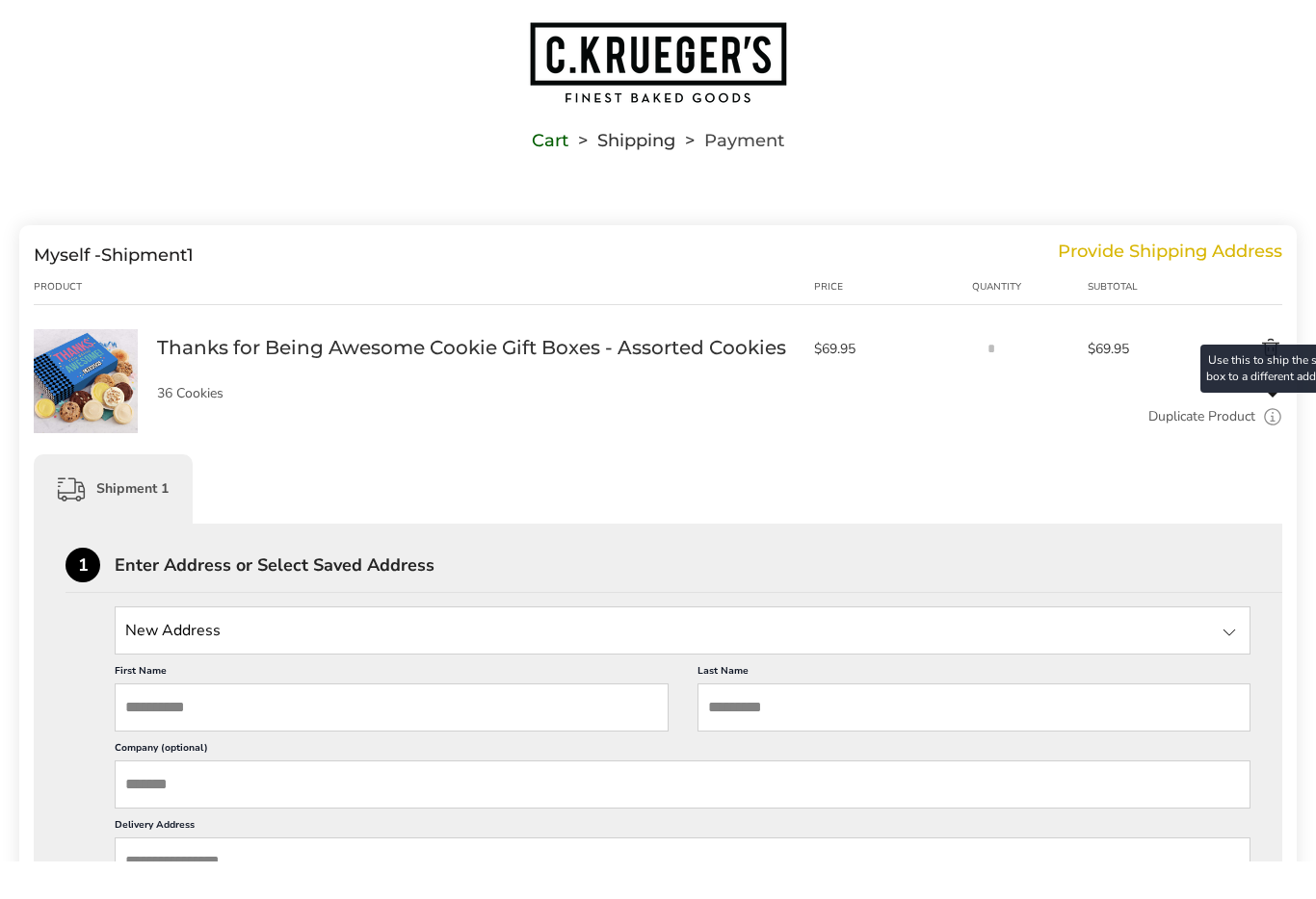
click at [1270, 446] on icon at bounding box center [1272, 455] width 19 height 19
click at [1269, 446] on icon at bounding box center [1272, 455] width 19 height 19
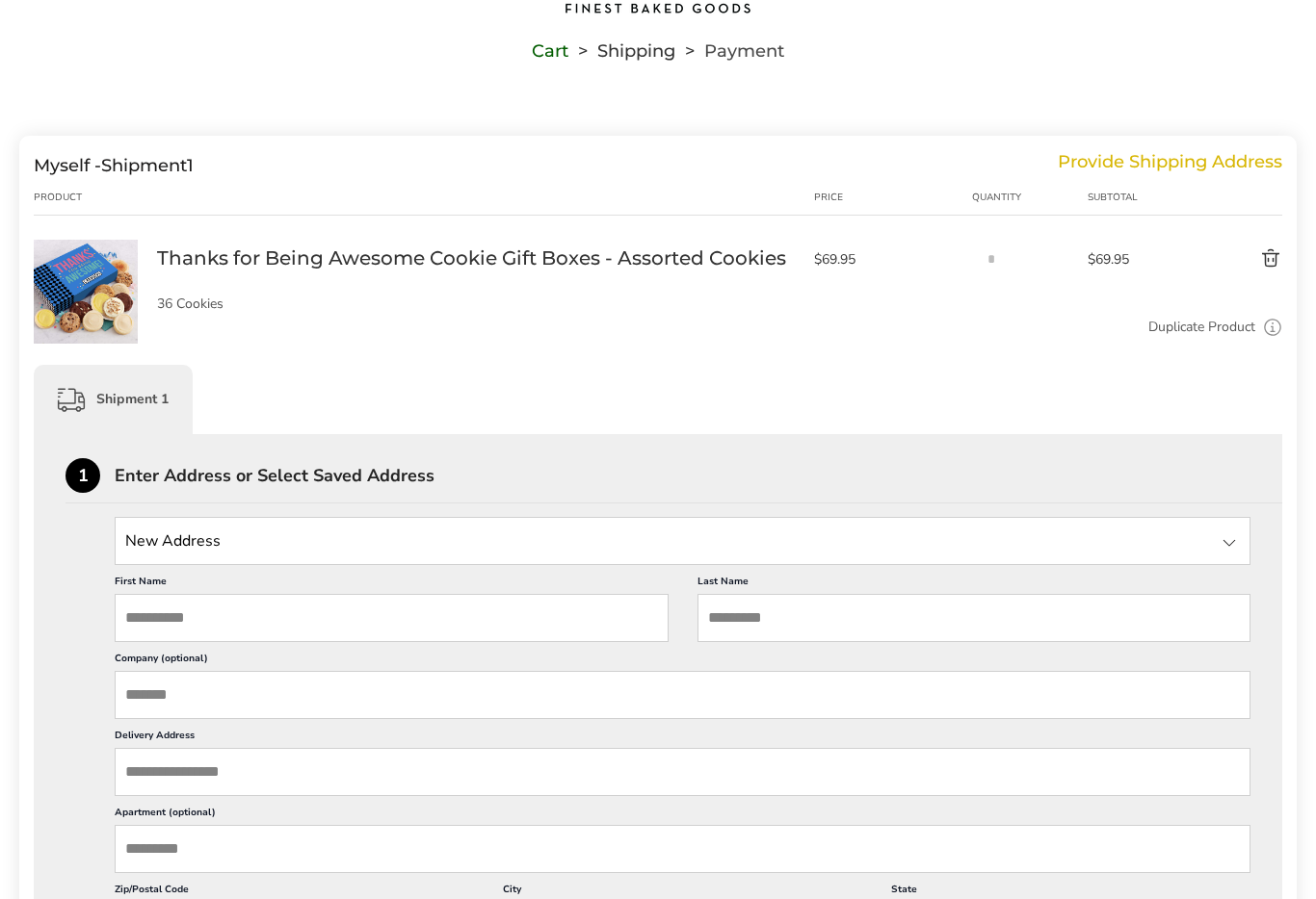
scroll to position [127, 0]
click at [165, 543] on input "State" at bounding box center [682, 541] width 1136 height 48
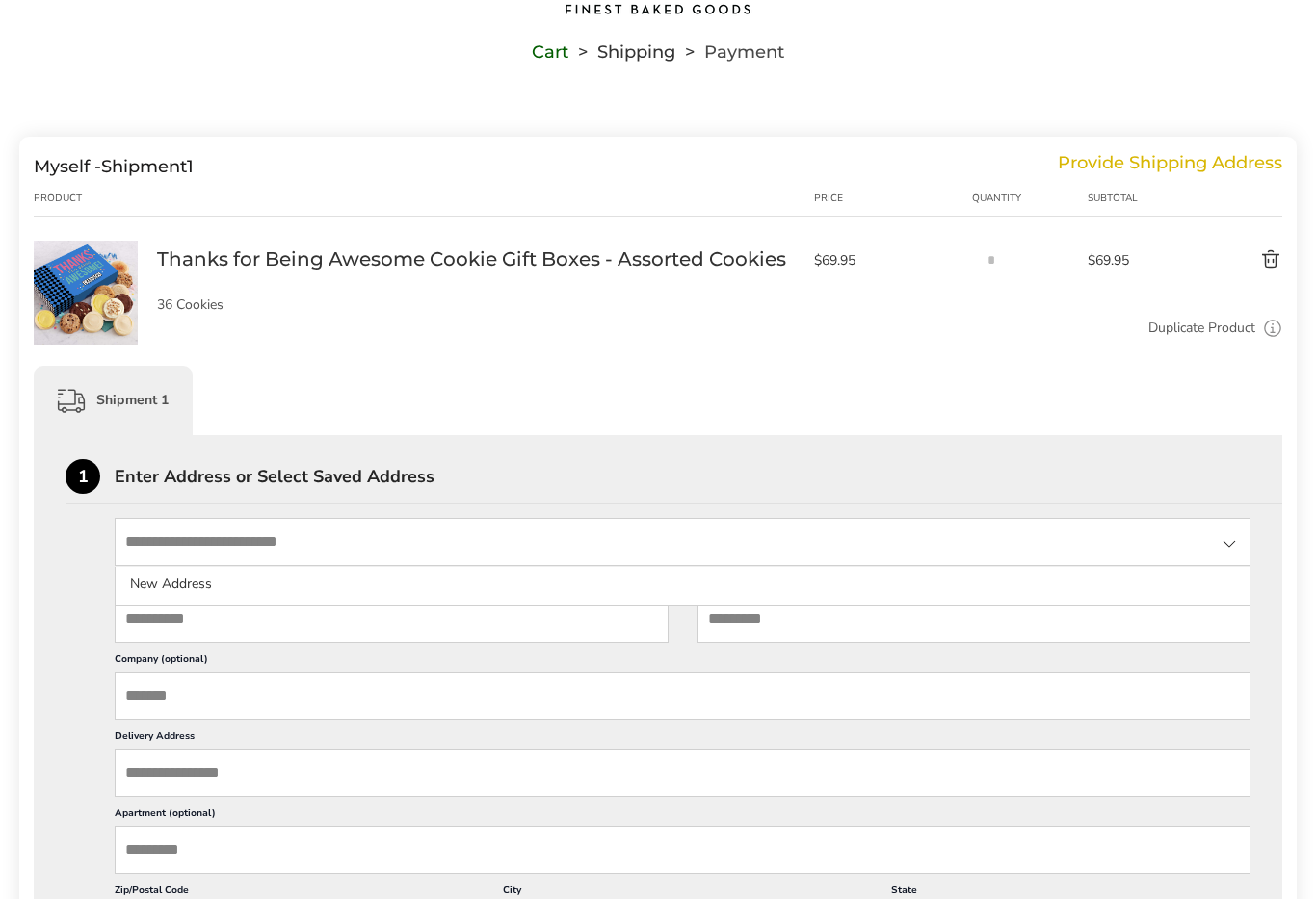
click at [169, 634] on input "First Name" at bounding box center [391, 618] width 554 height 48
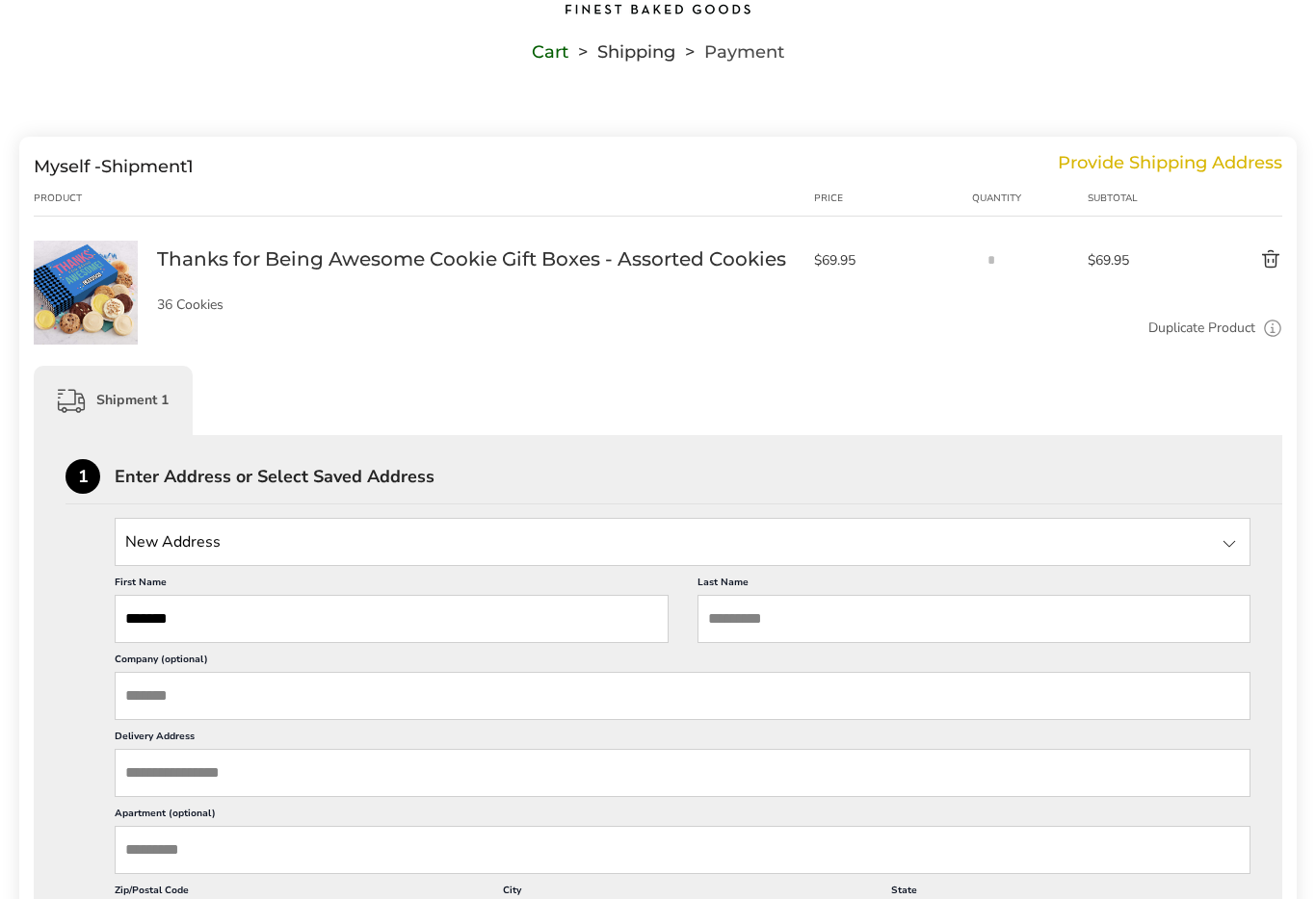
type input "*******"
click at [154, 705] on input "Company (optional)" at bounding box center [682, 696] width 1136 height 48
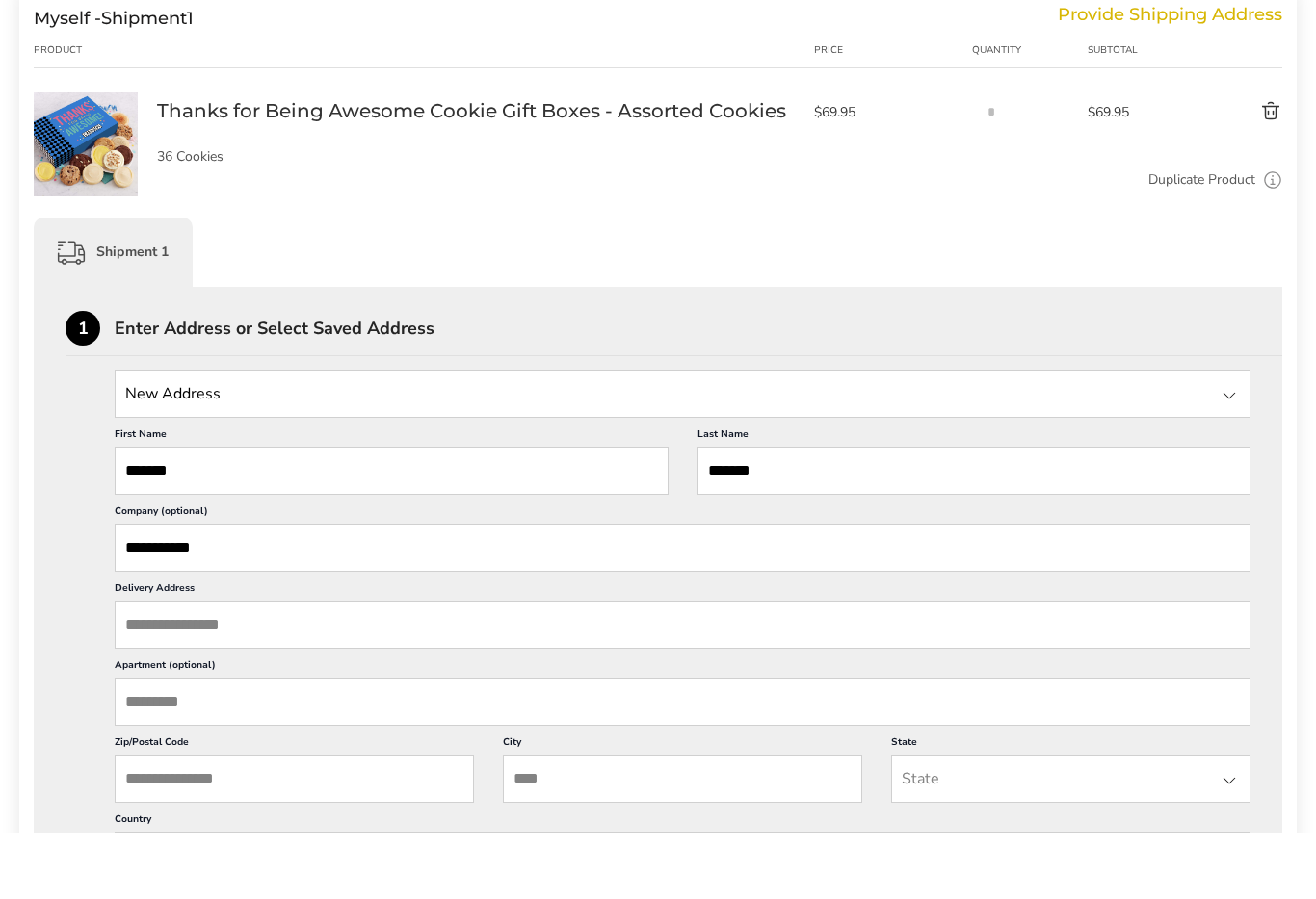
scroll to position [223, 0]
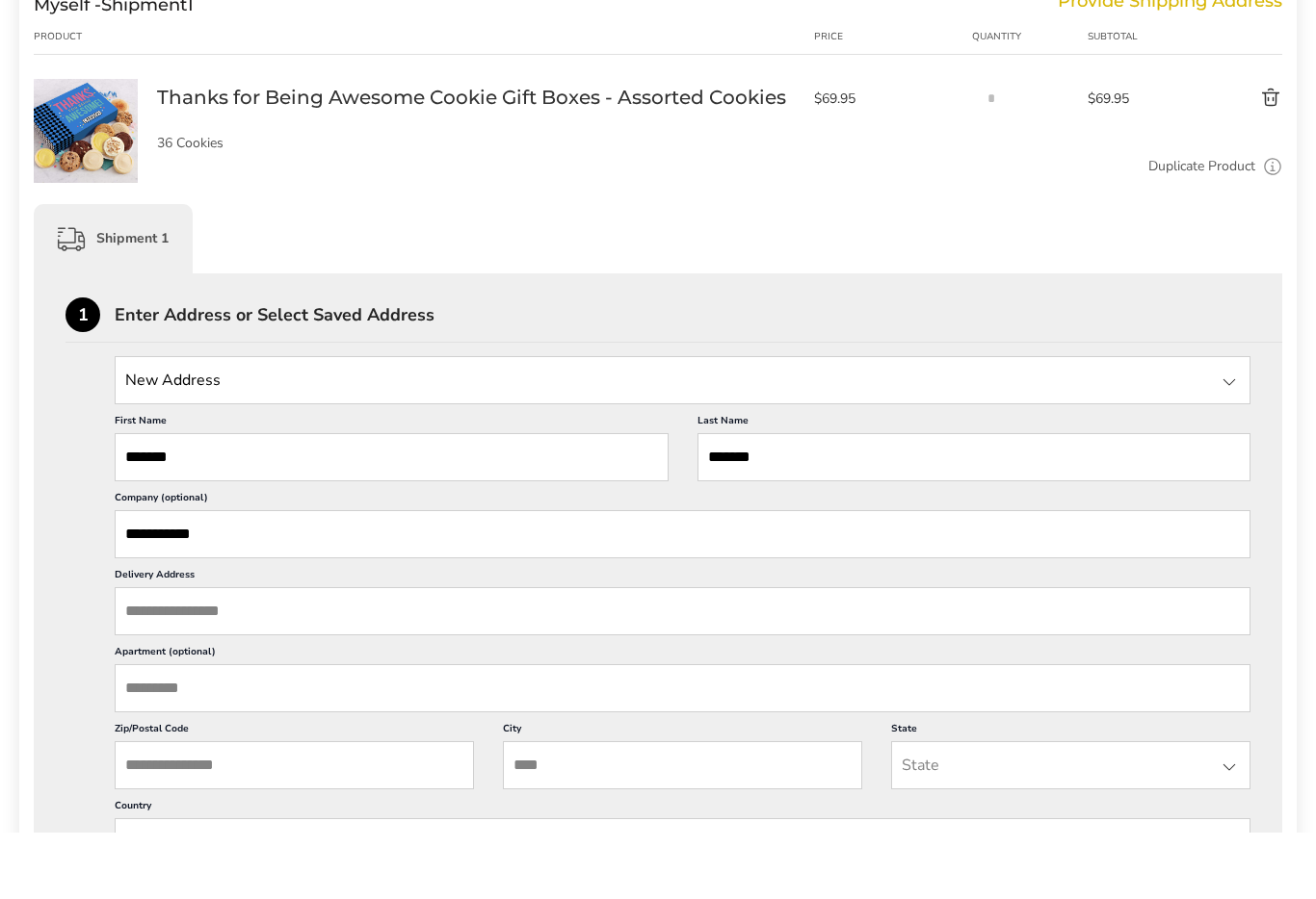
type input "**********"
click at [143, 654] on input "Delivery Address" at bounding box center [682, 677] width 1136 height 48
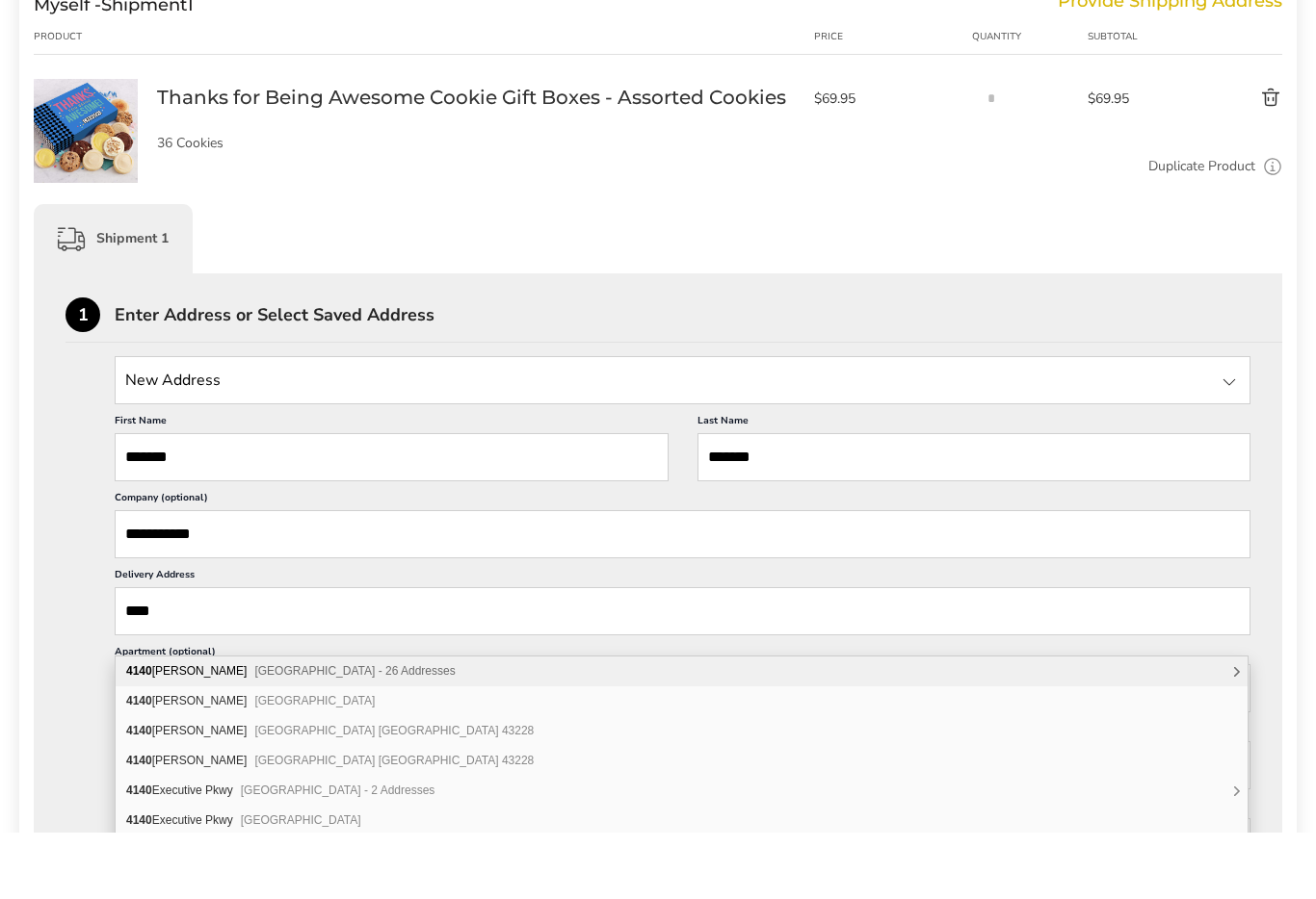
click at [254, 731] on span "Dublin OH 43017 - 26 Addresses" at bounding box center [354, 737] width 201 height 14
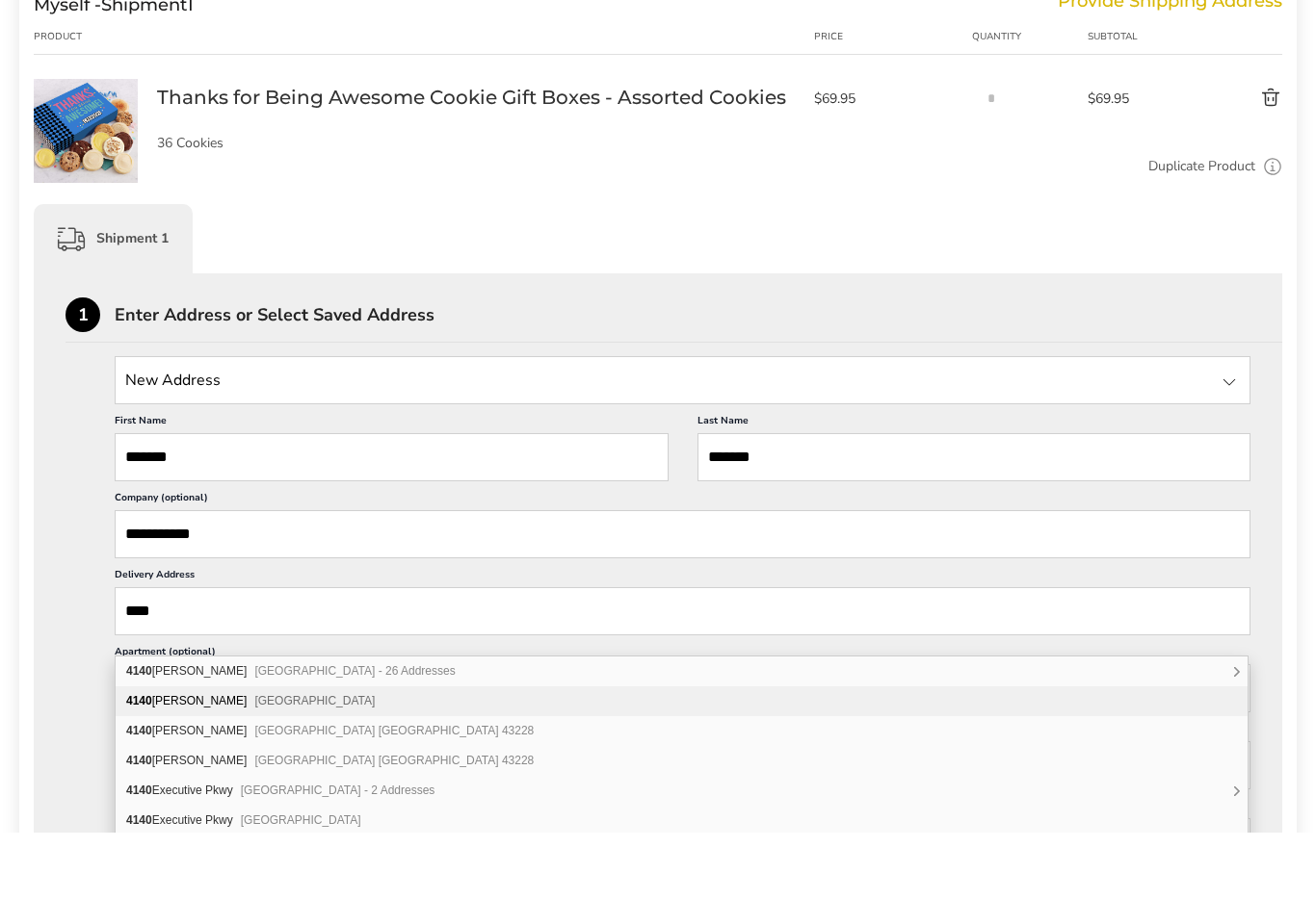
click at [270, 761] on span "Dublin OH 43017" at bounding box center [314, 768] width 121 height 14
type input "**********"
type input "******"
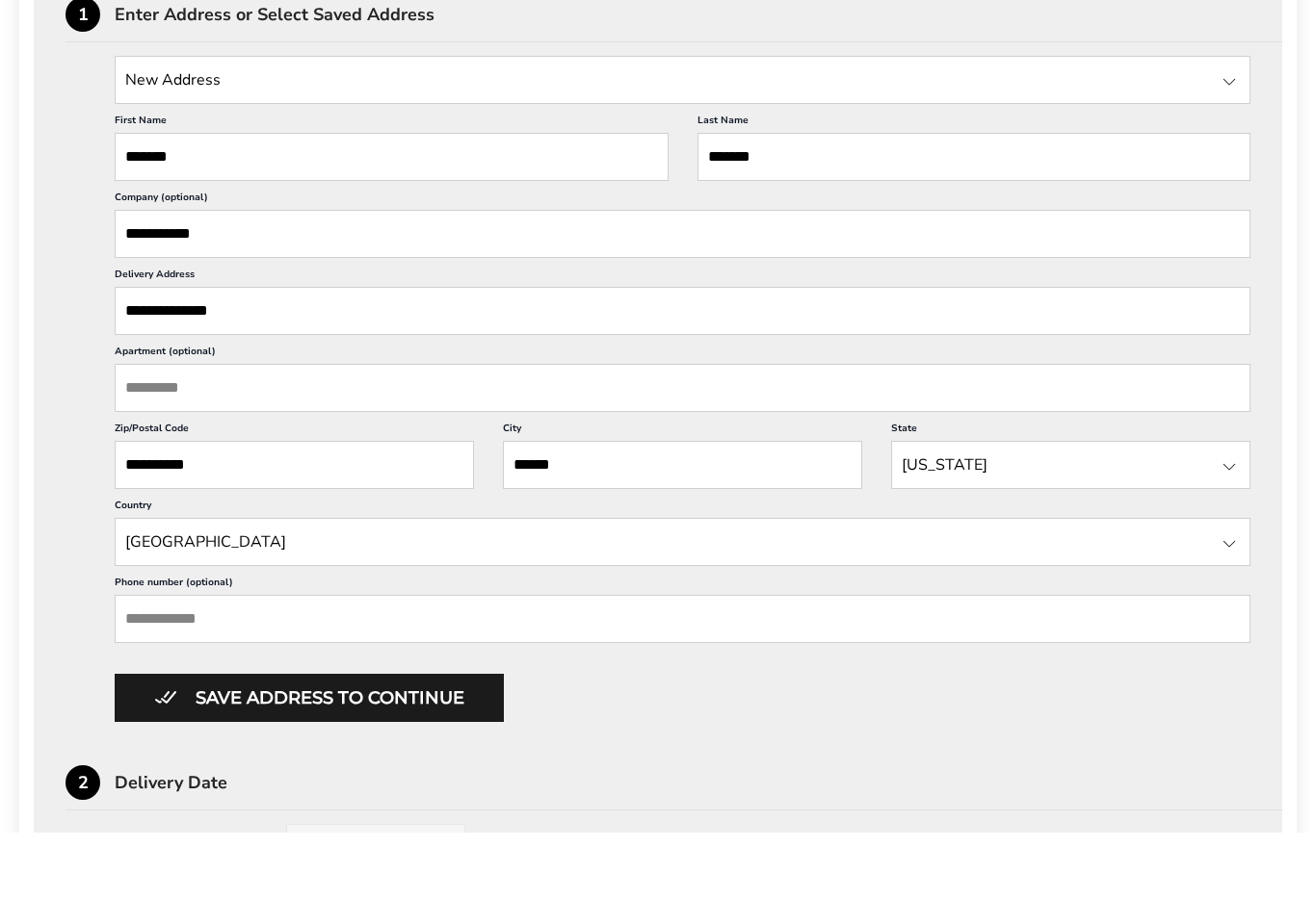
scroll to position [524, 0]
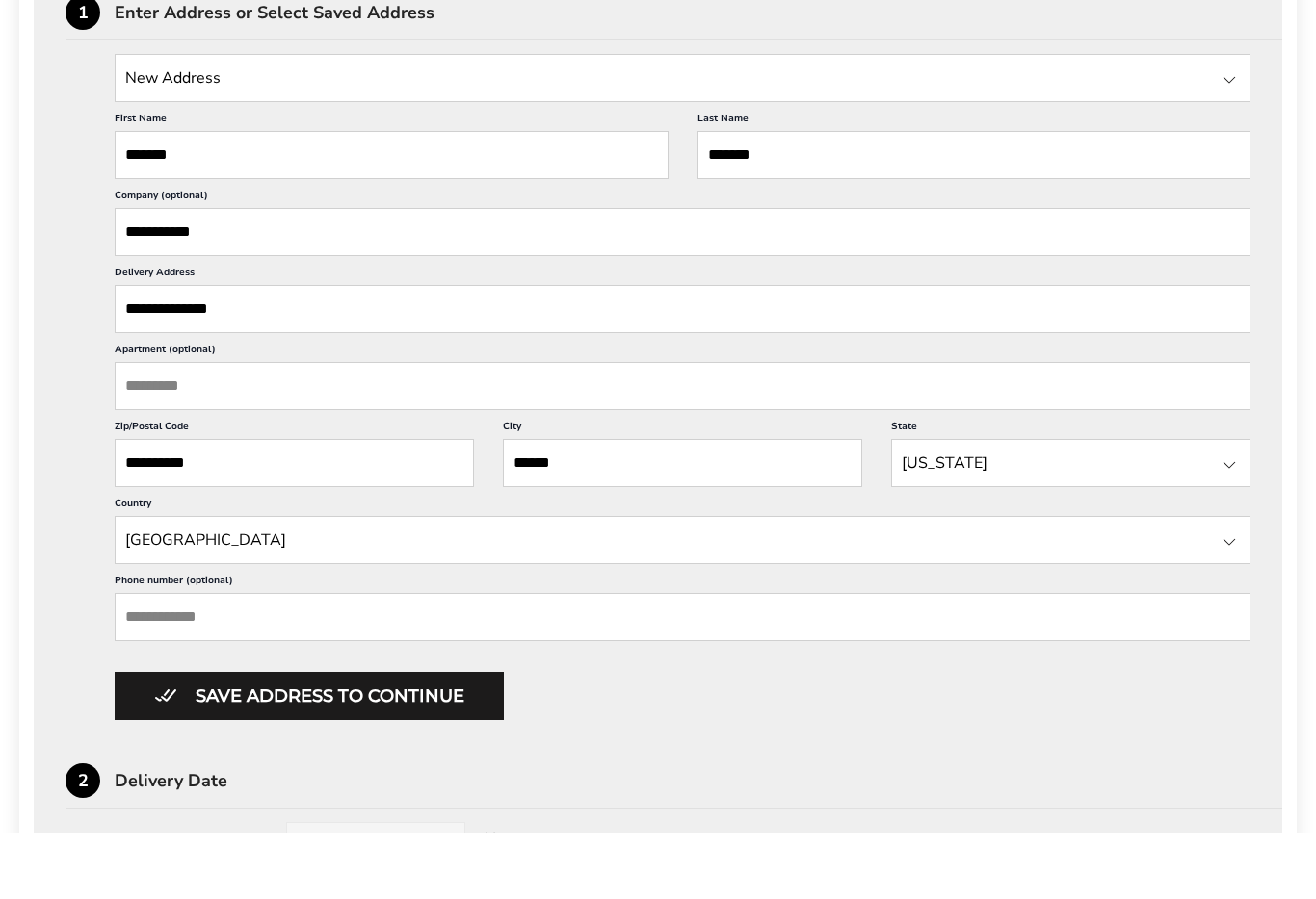
click at [149, 666] on input "Phone number (optional)" at bounding box center [682, 683] width 1136 height 48
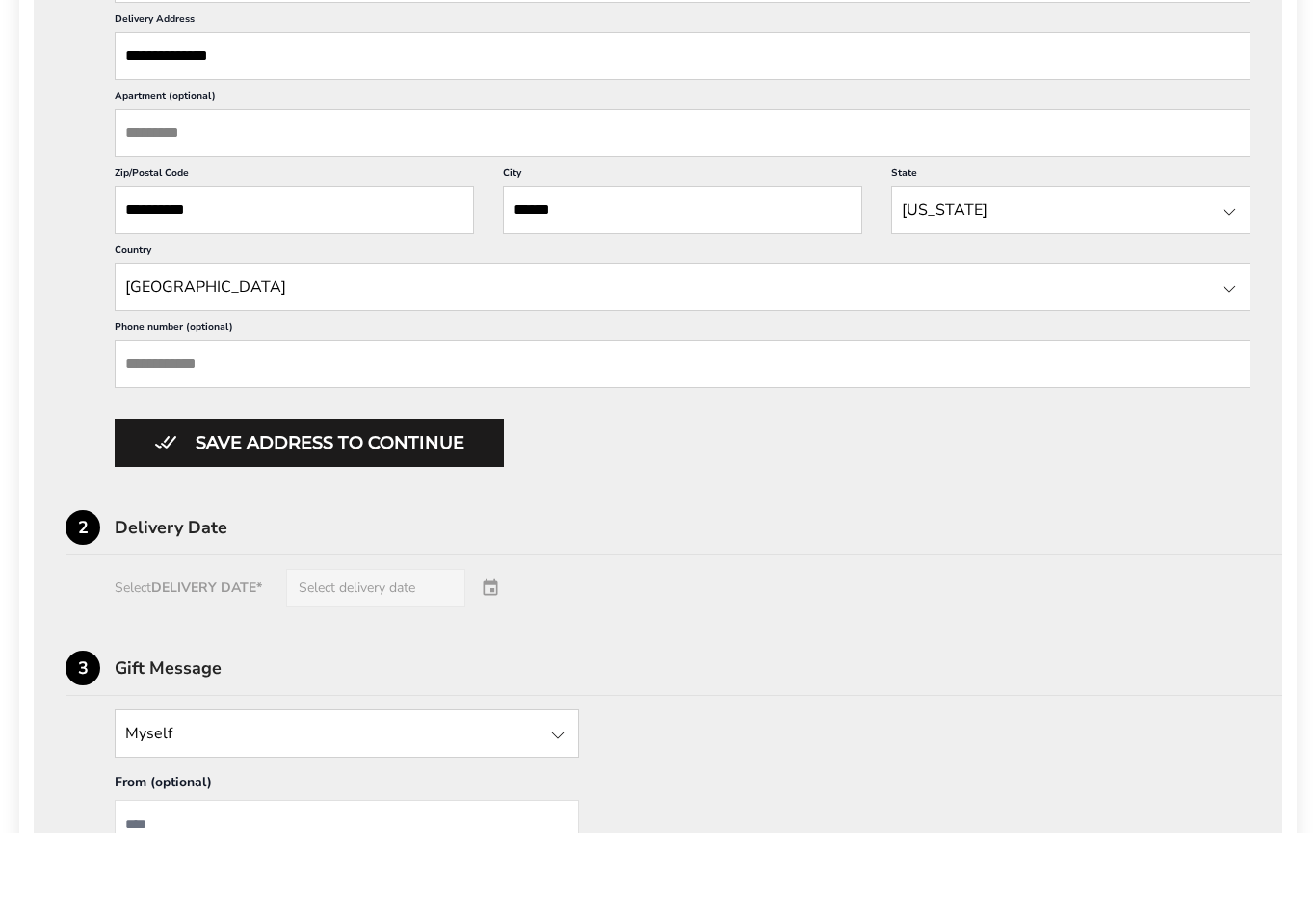
scroll to position [799, 0]
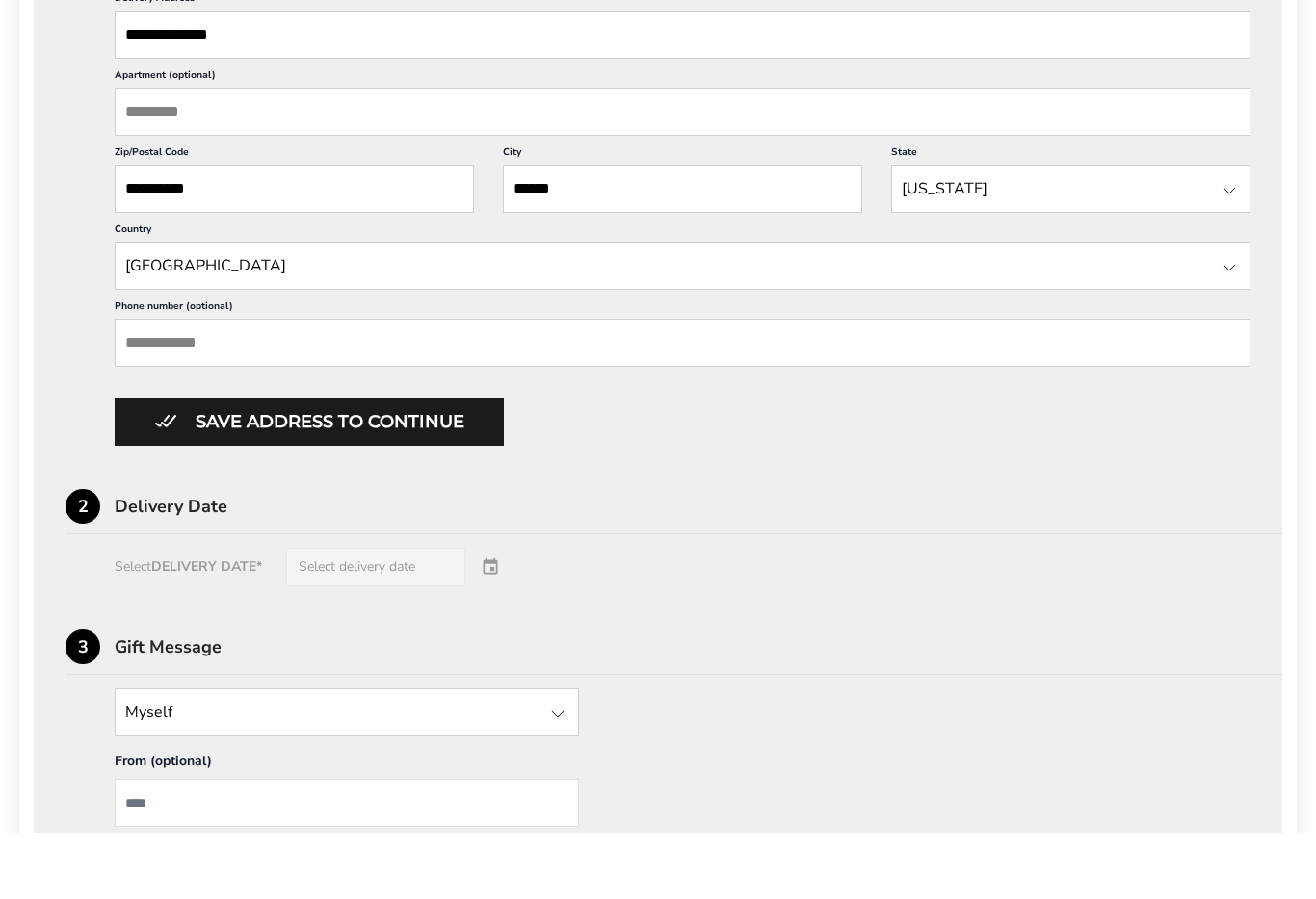
click at [404, 615] on div "Select DELIVERY DATE* Select delivery date" at bounding box center [657, 633] width 1185 height 39
click at [499, 614] on div "Select DELIVERY DATE* Select delivery date" at bounding box center [657, 633] width 1185 height 39
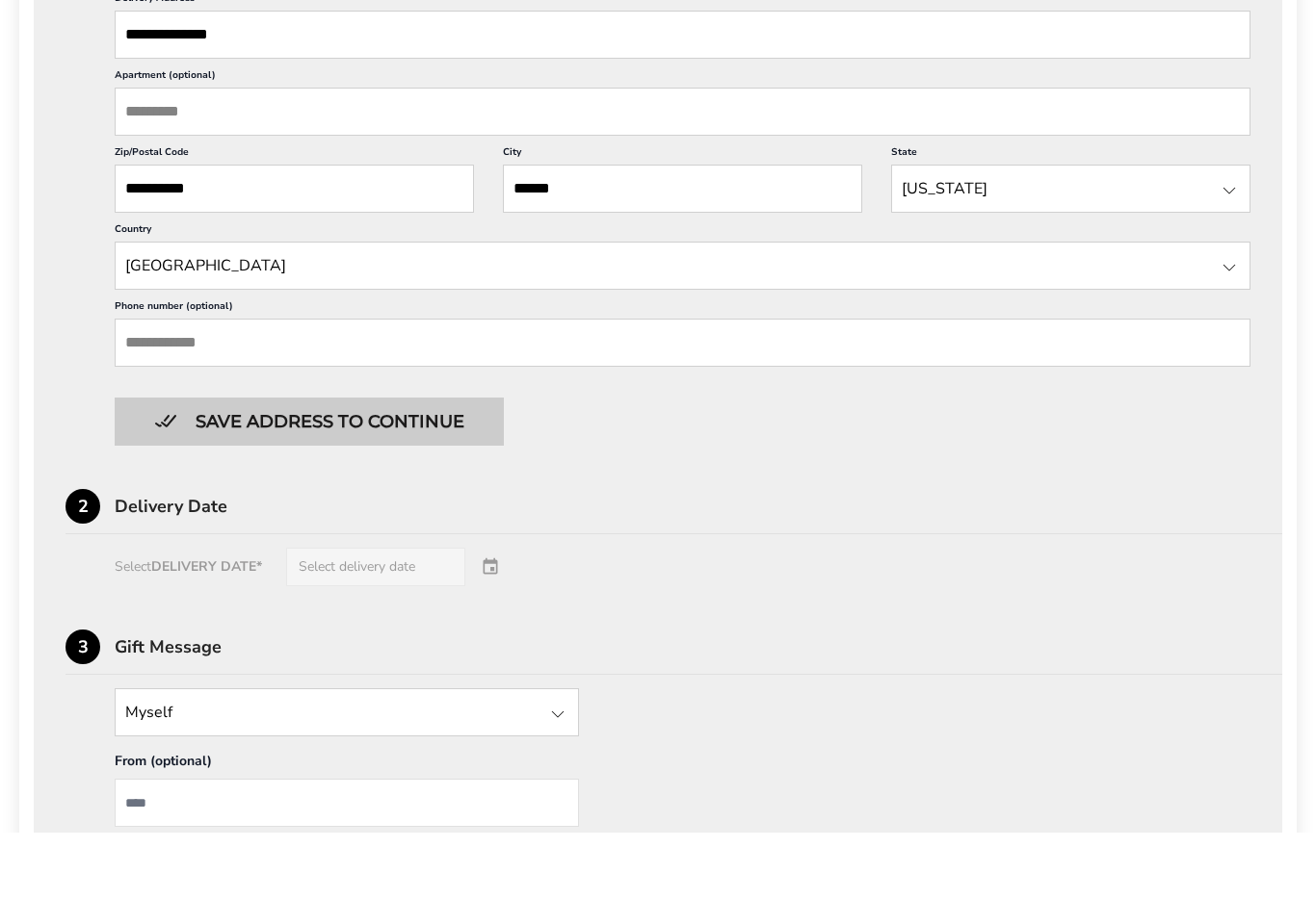
click at [443, 471] on button "Save address to continue" at bounding box center [310, 487] width 389 height 48
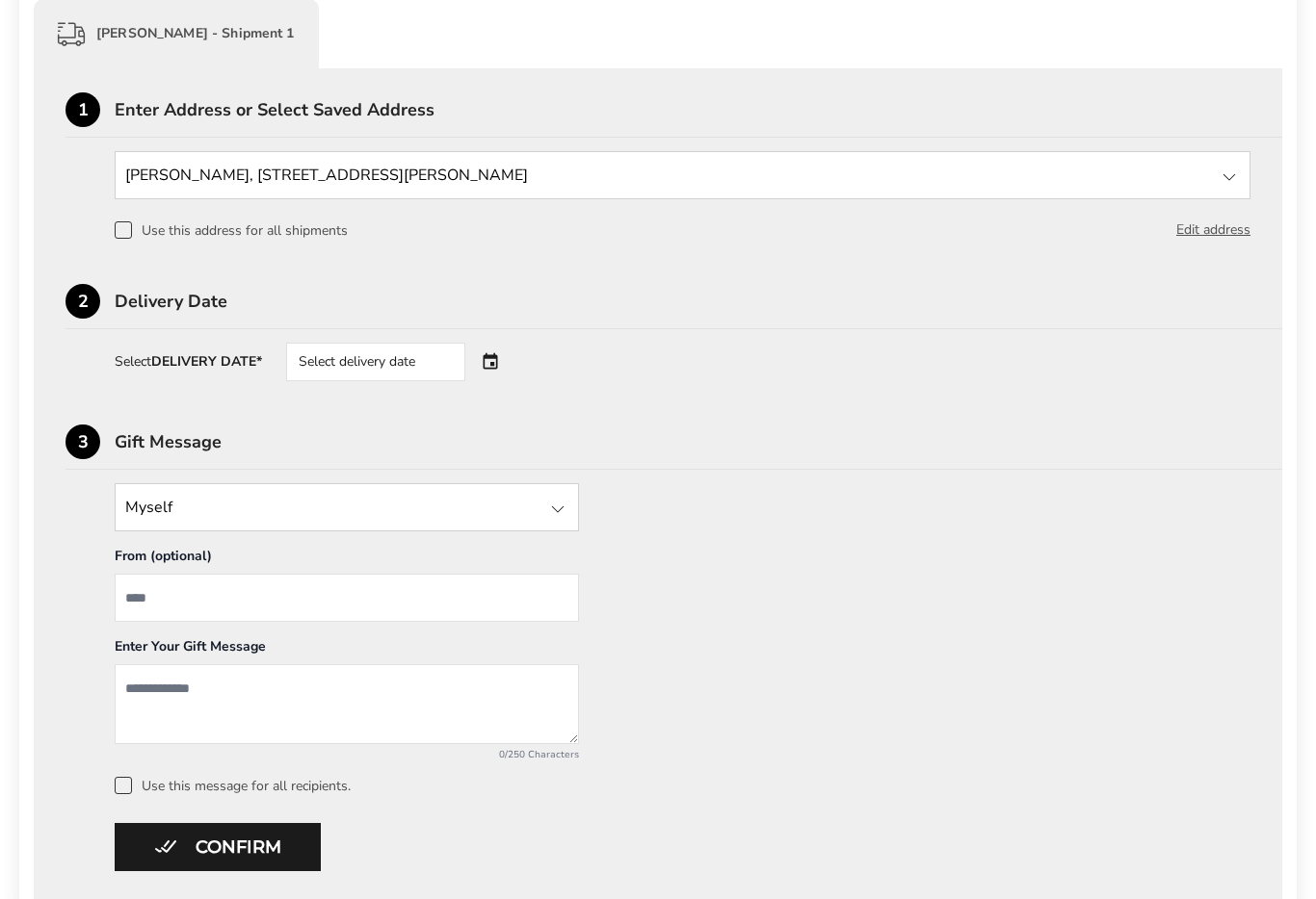
scroll to position [460, 0]
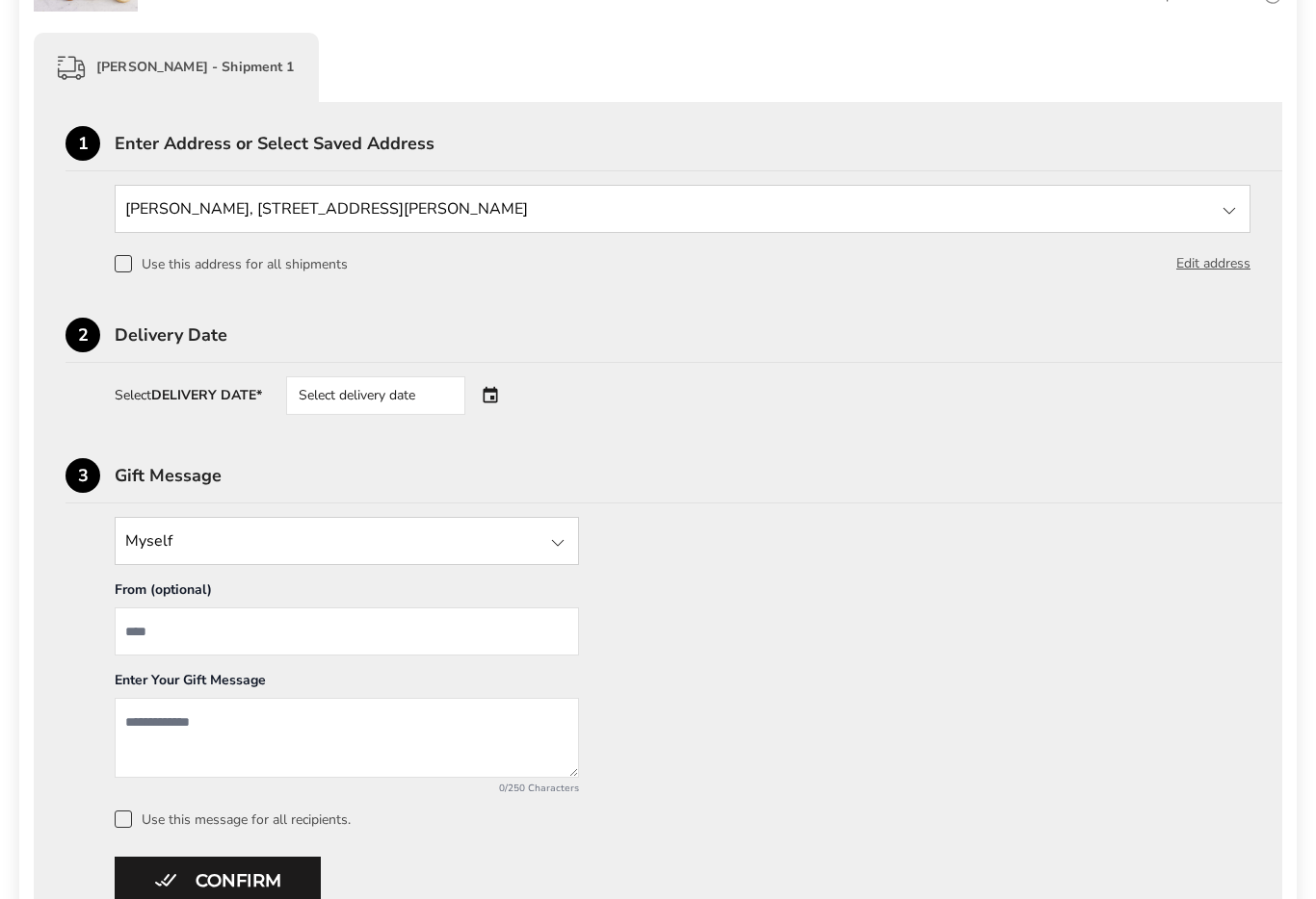
click at [441, 413] on div "Select delivery date" at bounding box center [376, 396] width 179 height 39
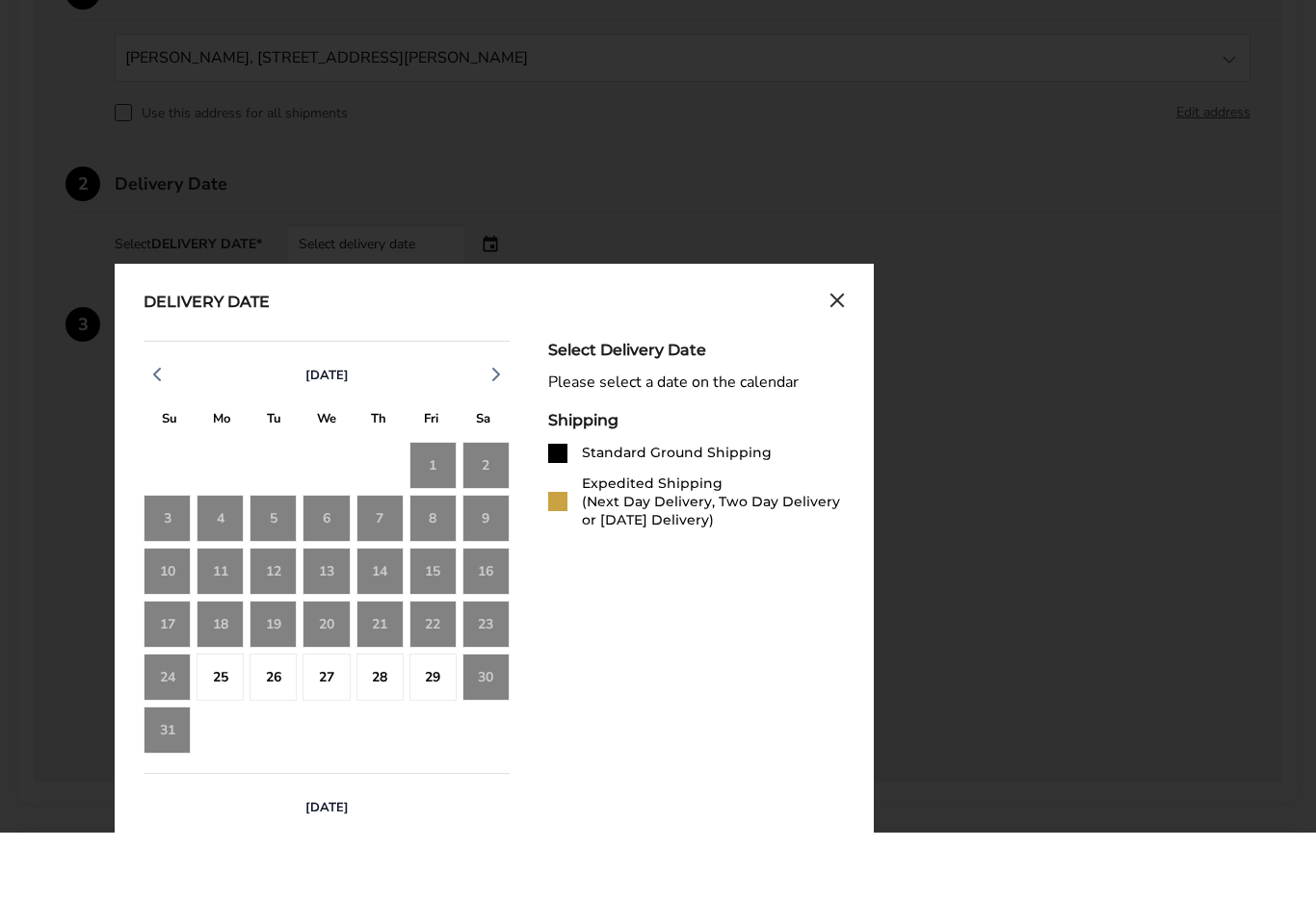
scroll to position [547, 0]
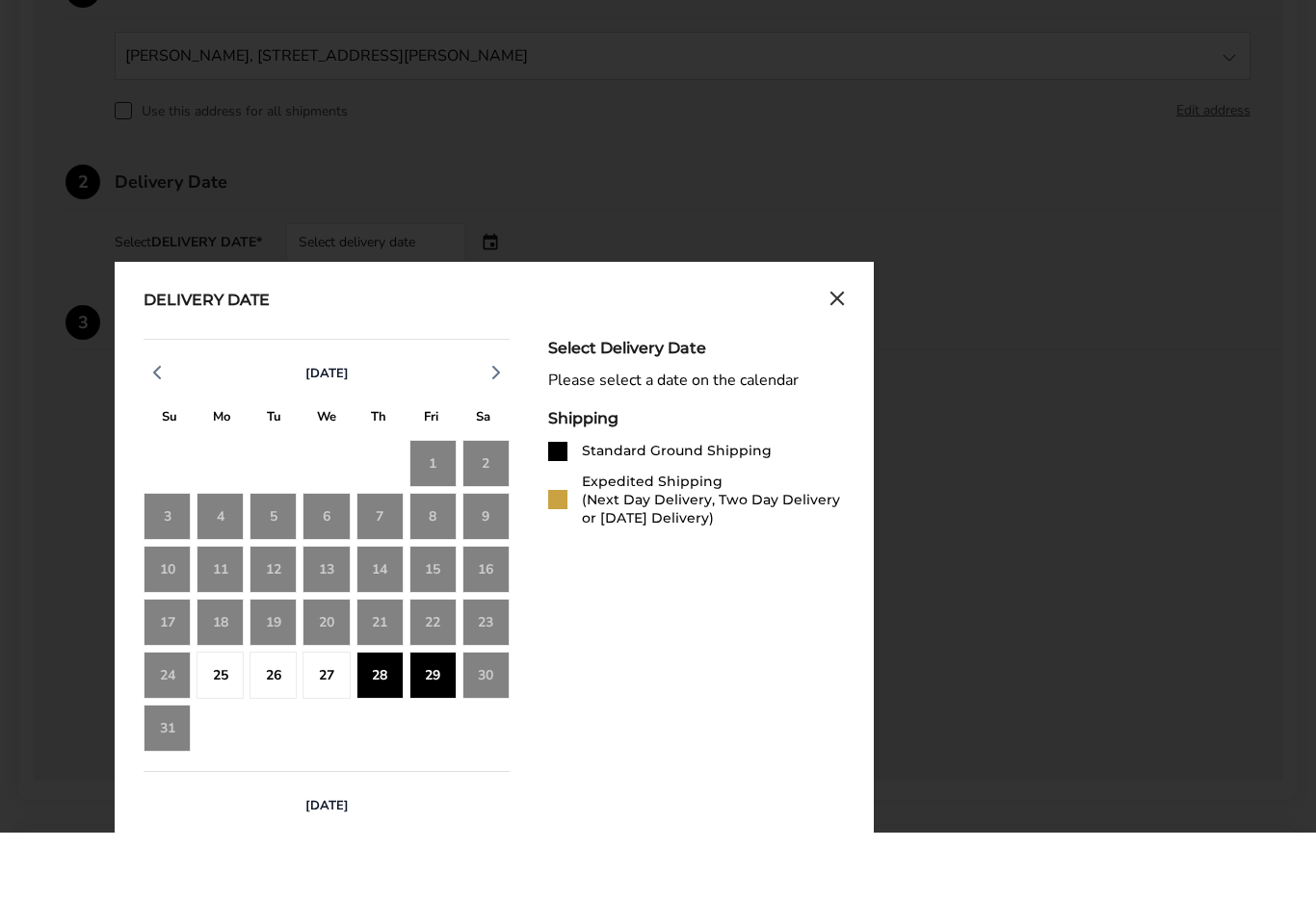
click at [435, 718] on div "29" at bounding box center [433, 741] width 47 height 47
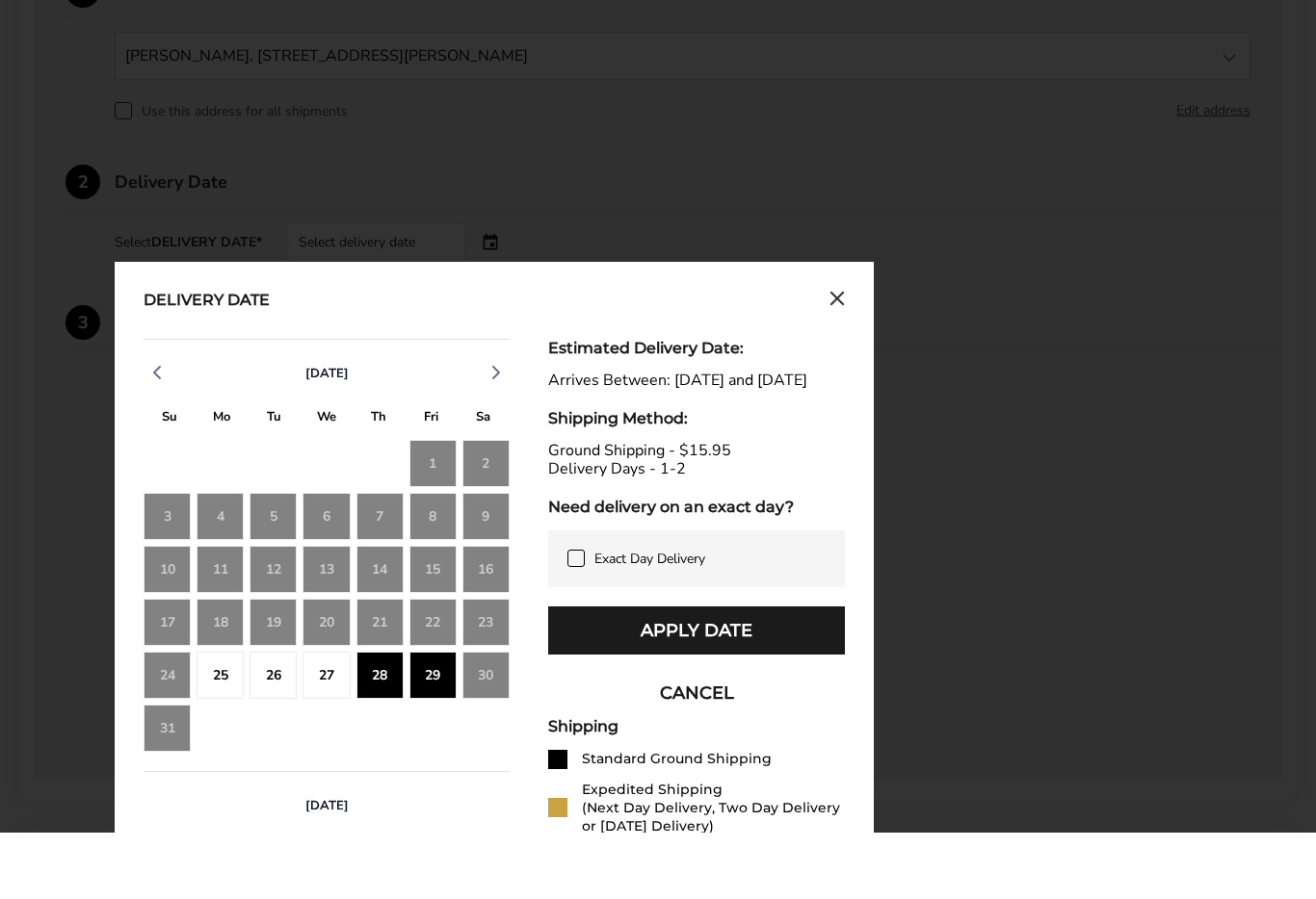
click at [433, 718] on div "29" at bounding box center [433, 741] width 47 height 47
click at [639, 616] on span "Exact Day Delivery" at bounding box center [649, 625] width 111 height 18
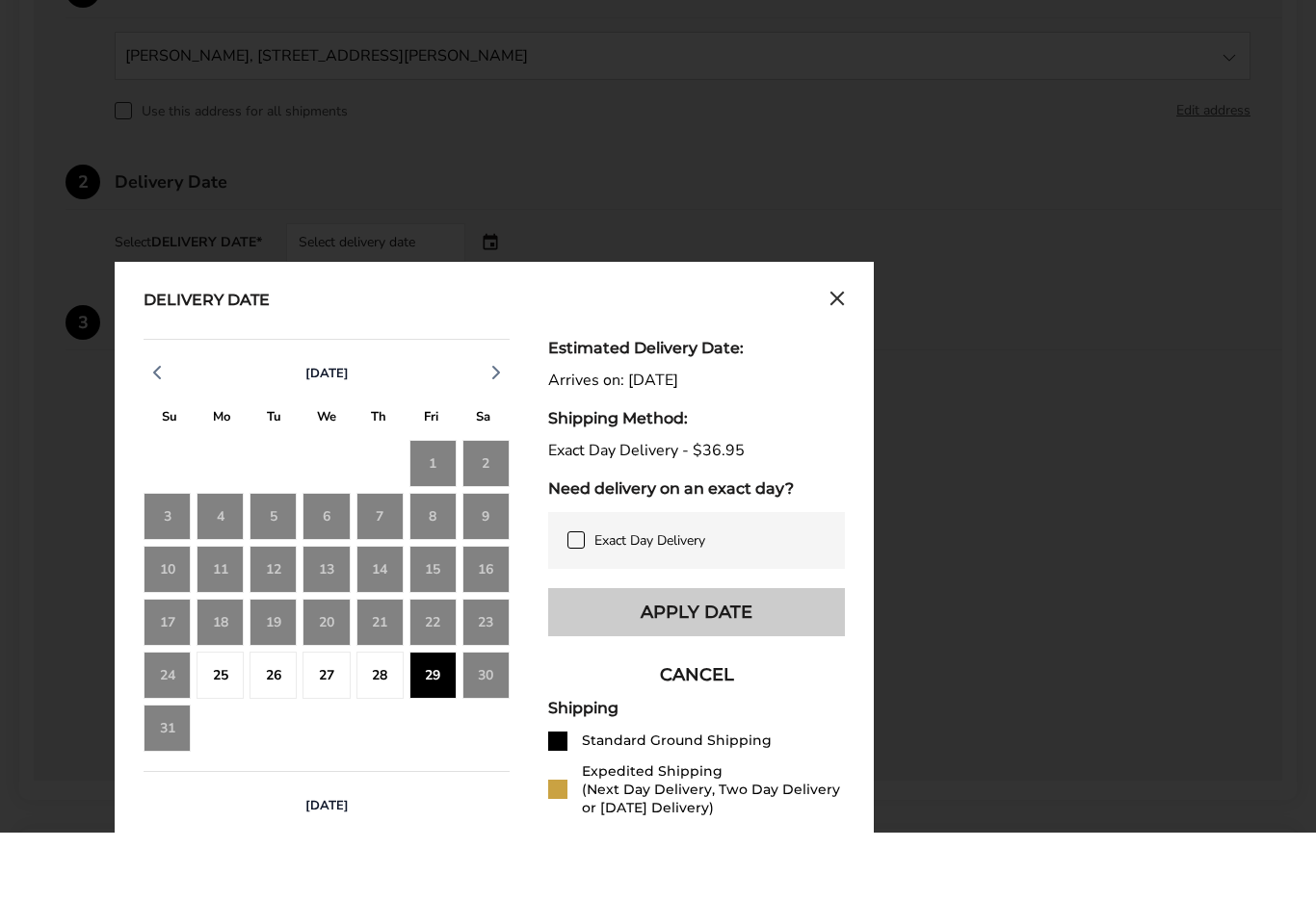
click at [749, 655] on button "Apply Date" at bounding box center [696, 678] width 297 height 48
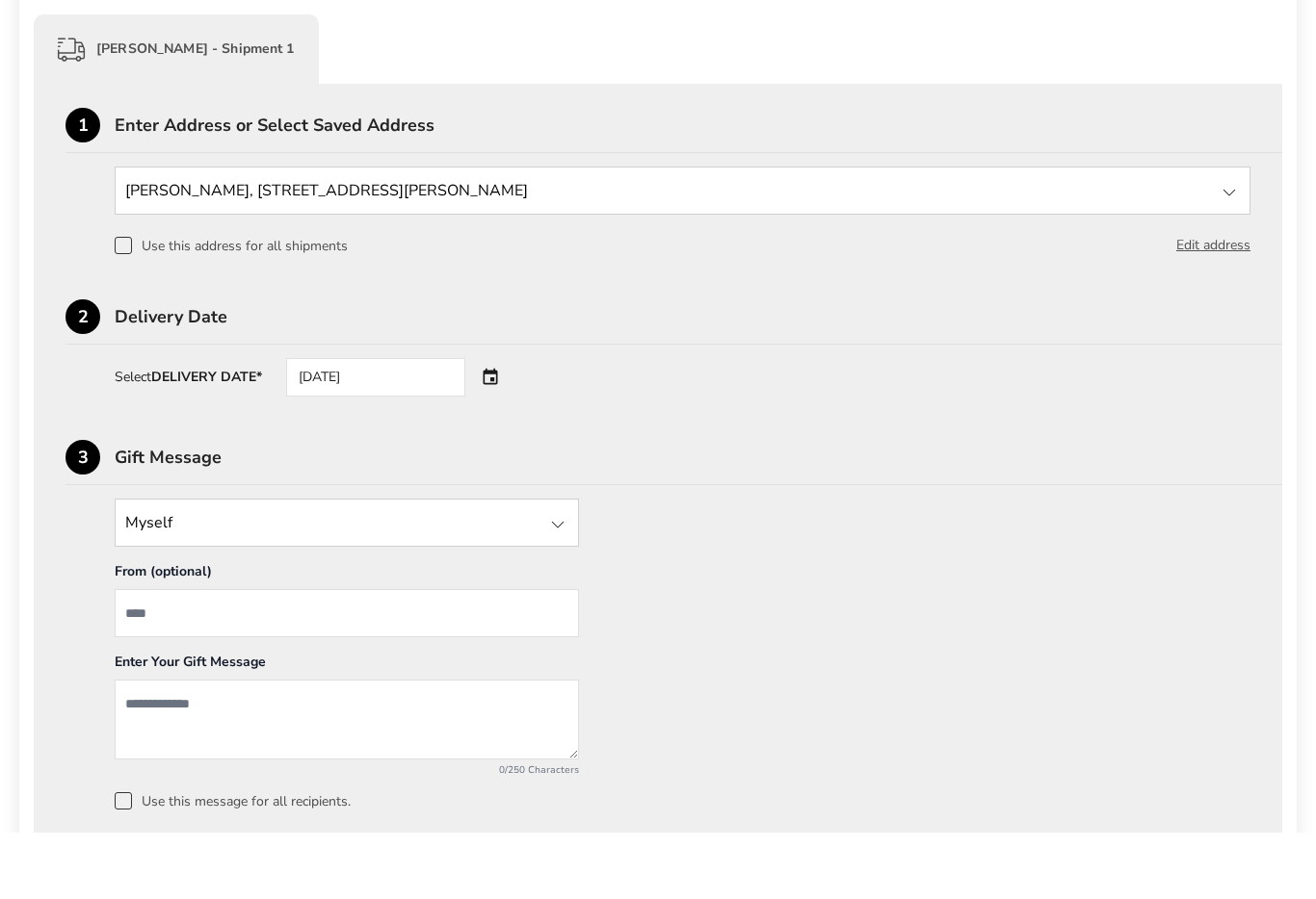
scroll to position [414, 0]
click at [563, 563] on input "State" at bounding box center [347, 587] width 464 height 48
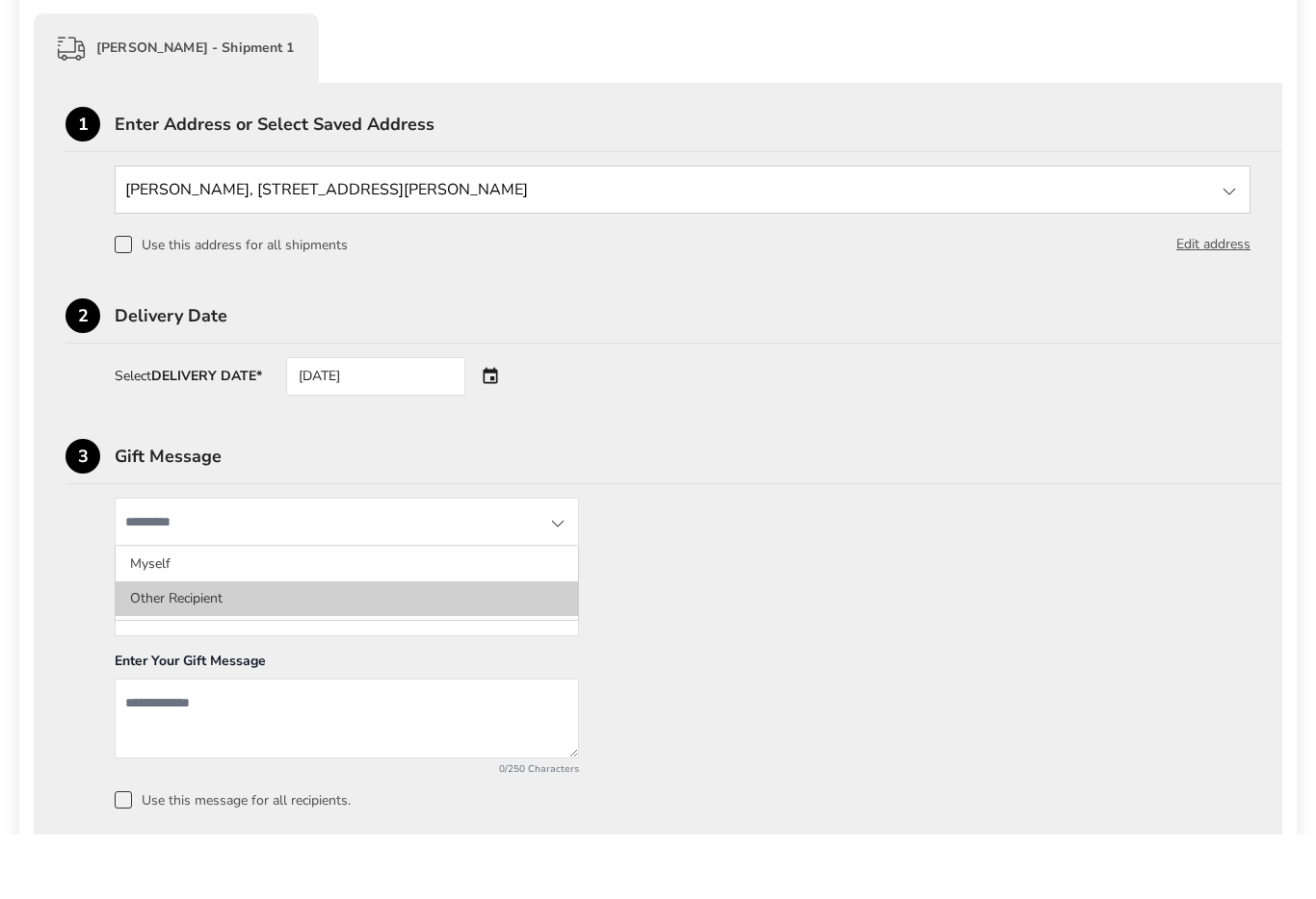
click at [210, 647] on li "Other Recipient" at bounding box center [347, 665] width 462 height 35
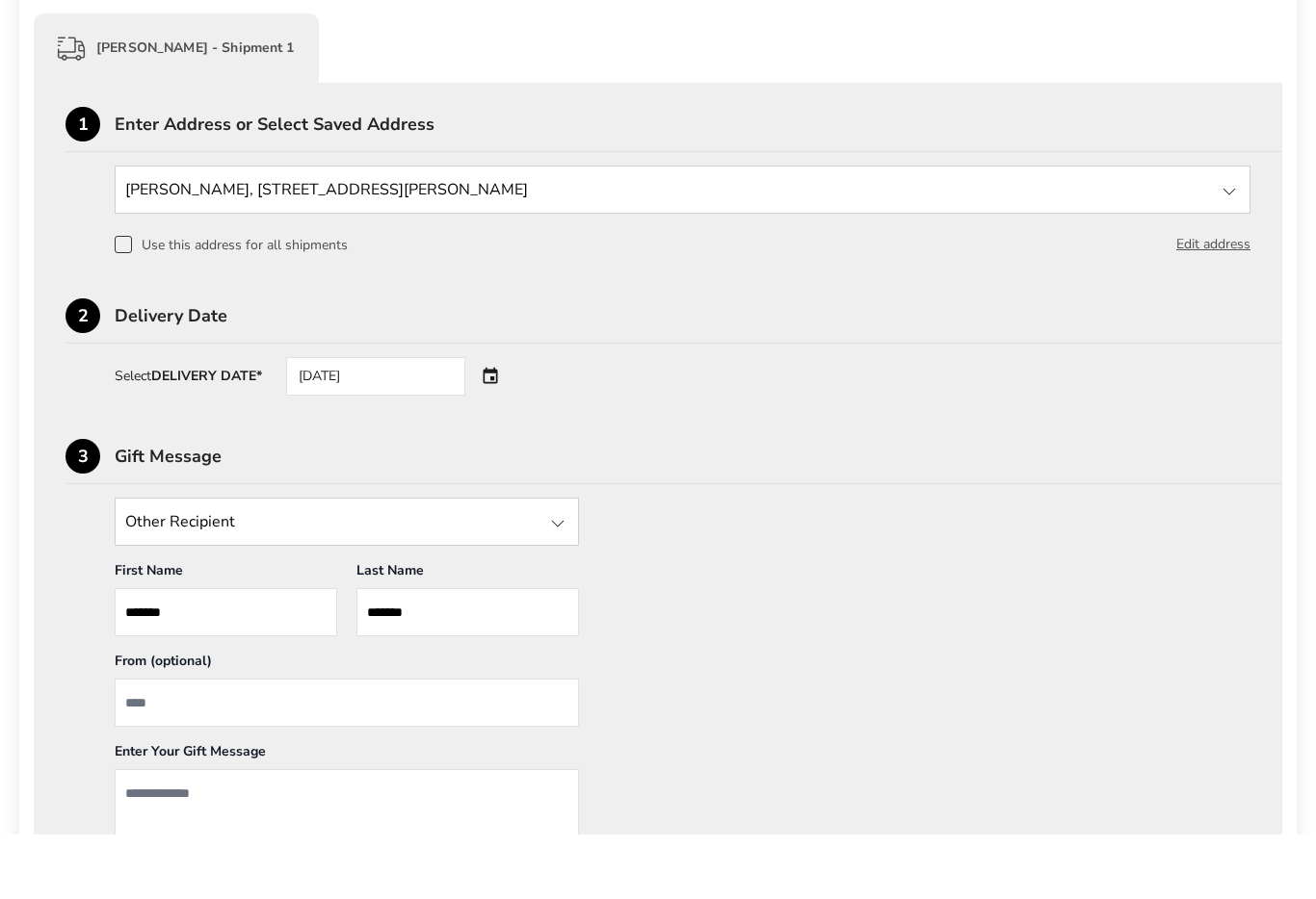
click at [162, 744] on input "From" at bounding box center [347, 768] width 464 height 48
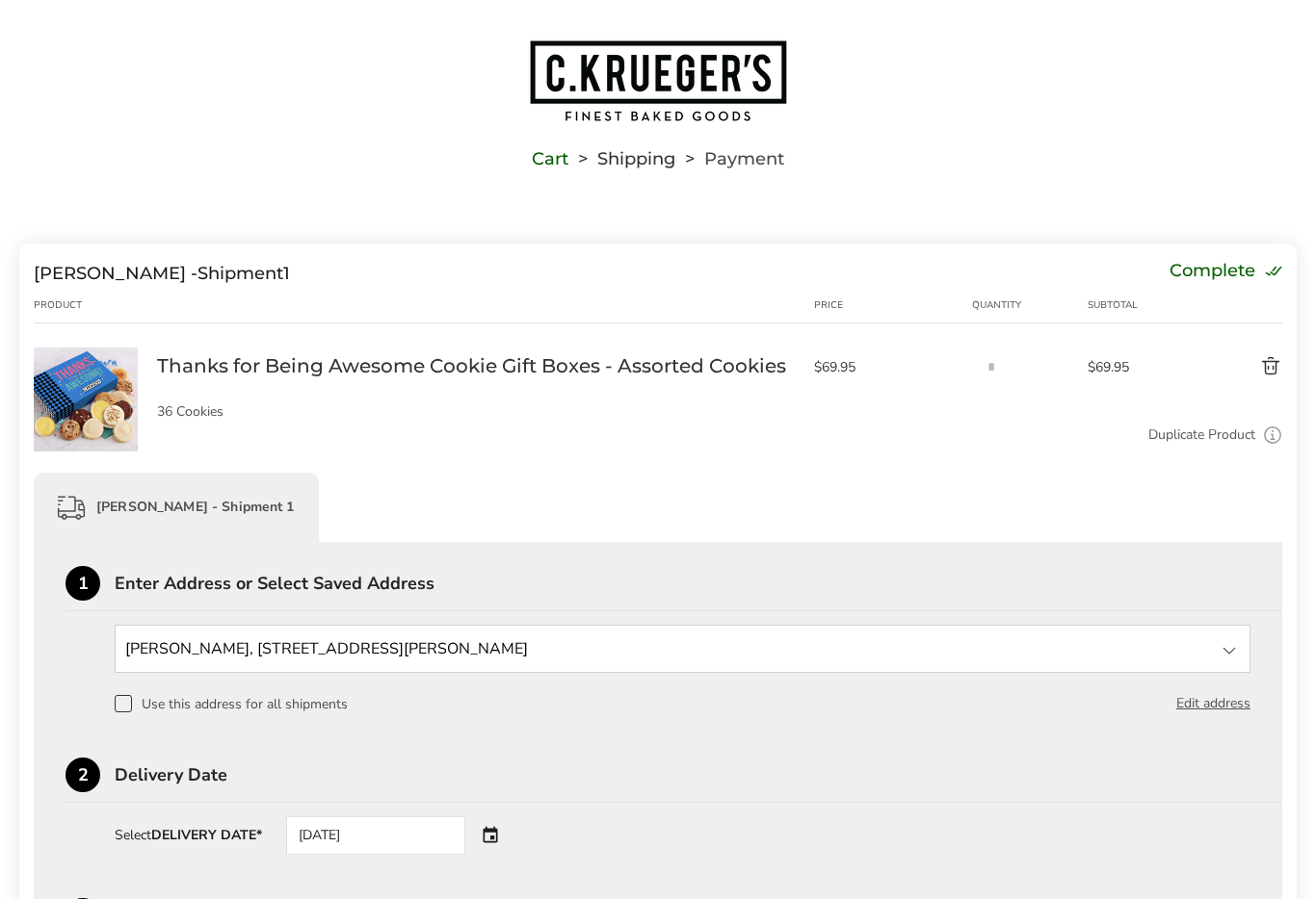
scroll to position [0, 0]
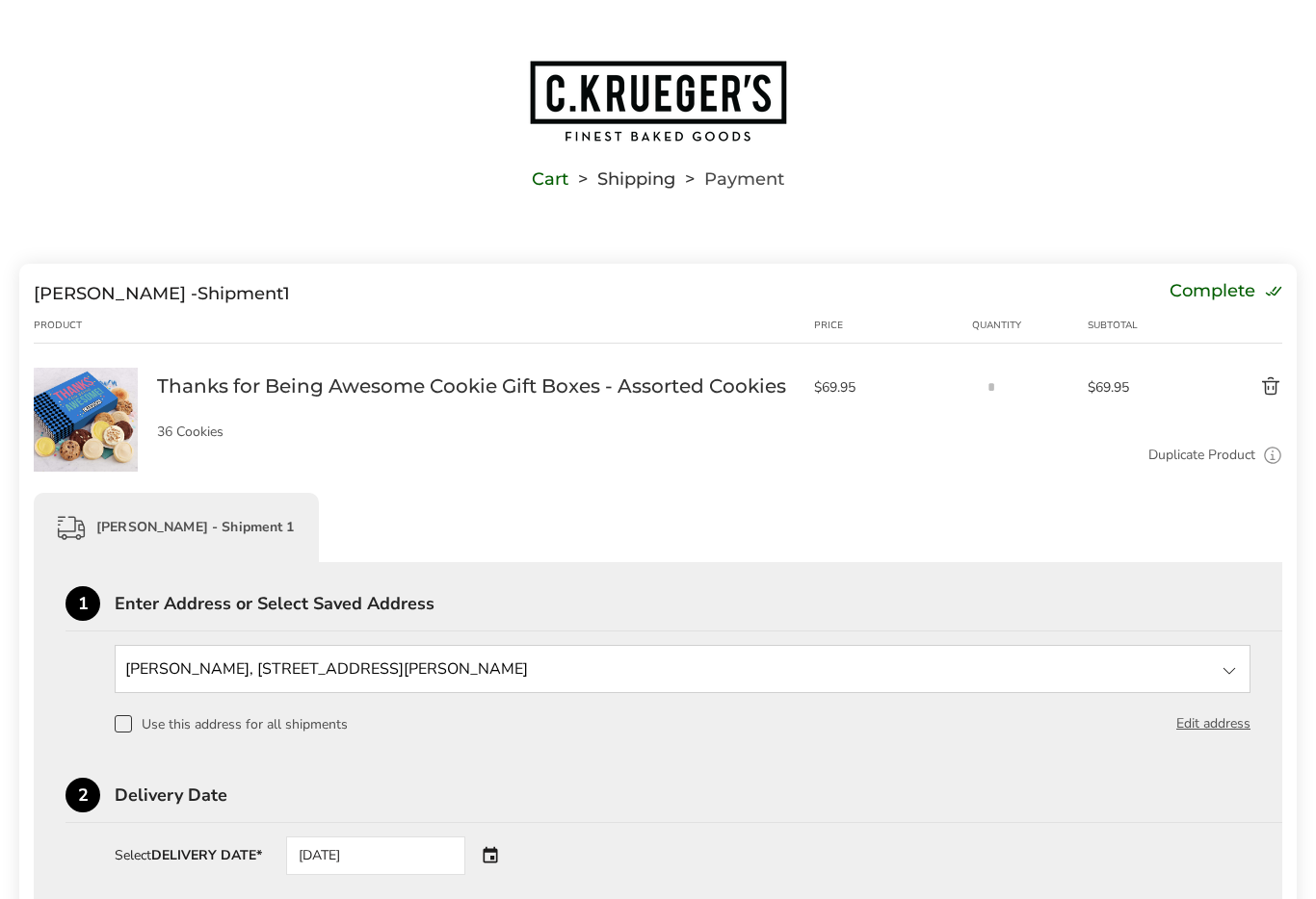
type input "**********"
click at [128, 731] on span at bounding box center [124, 724] width 18 height 18
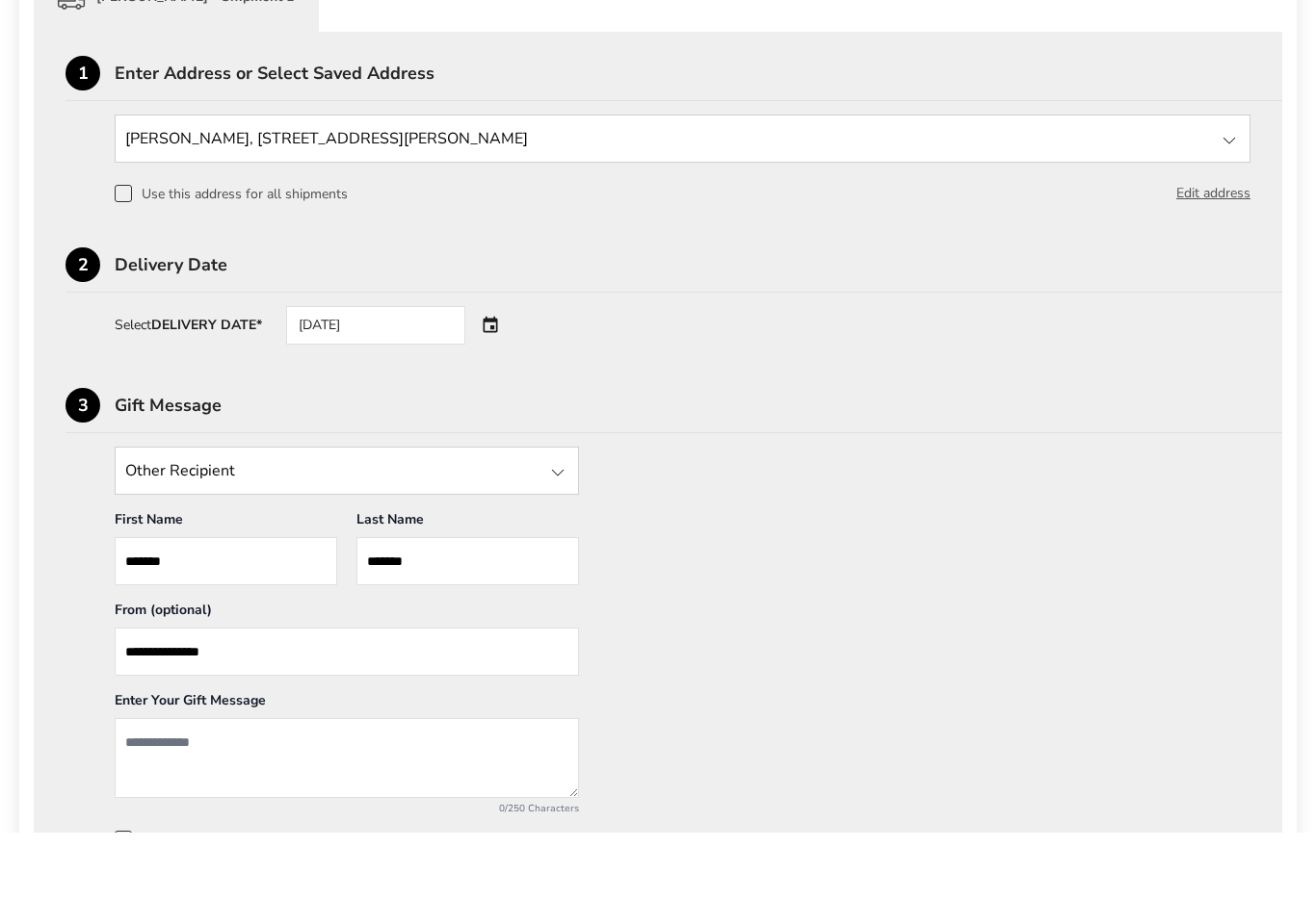
scroll to position [468, 0]
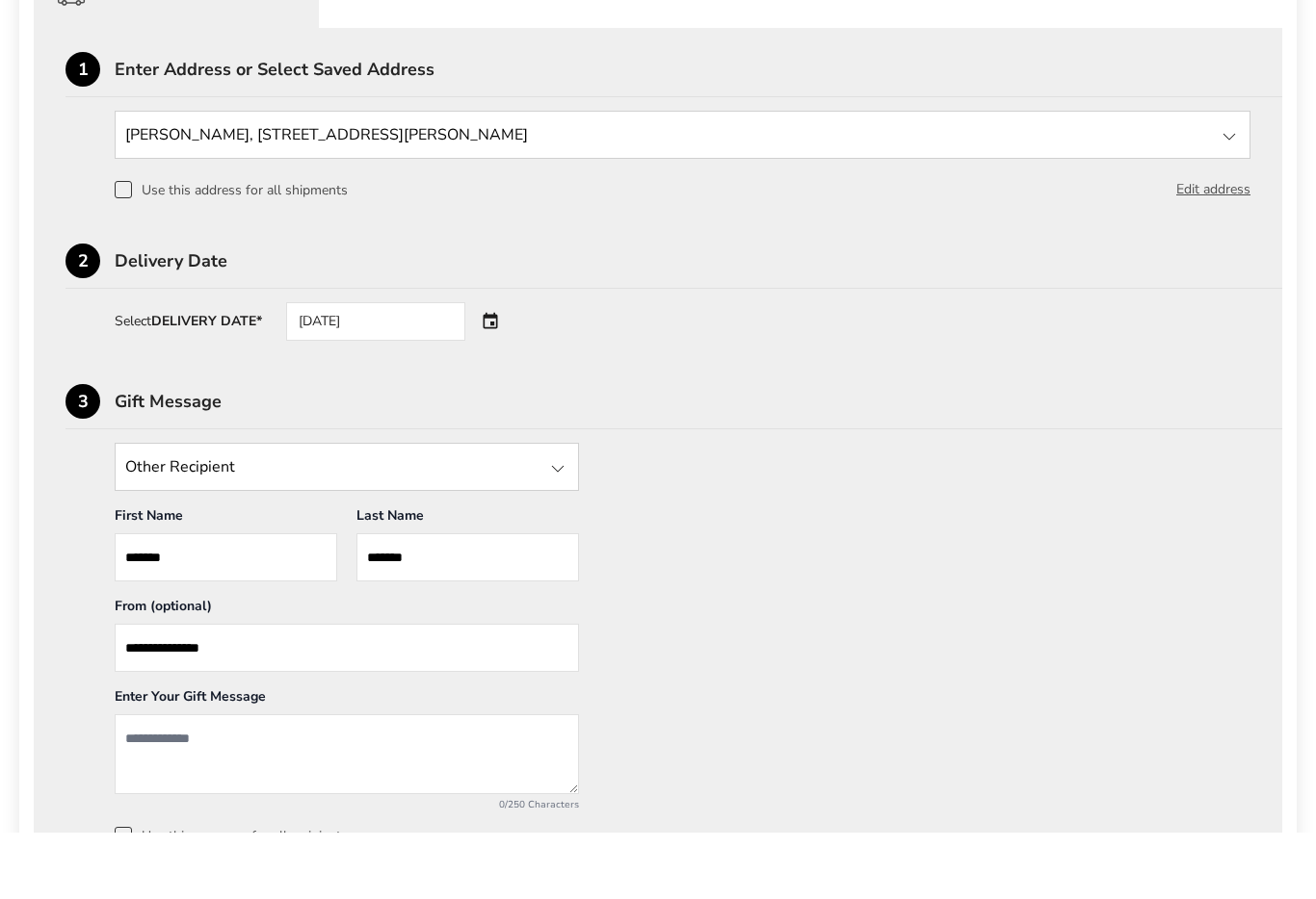
click at [134, 780] on textarea "Add a message" at bounding box center [347, 820] width 464 height 80
click at [235, 780] on textarea "**********" at bounding box center [347, 820] width 464 height 80
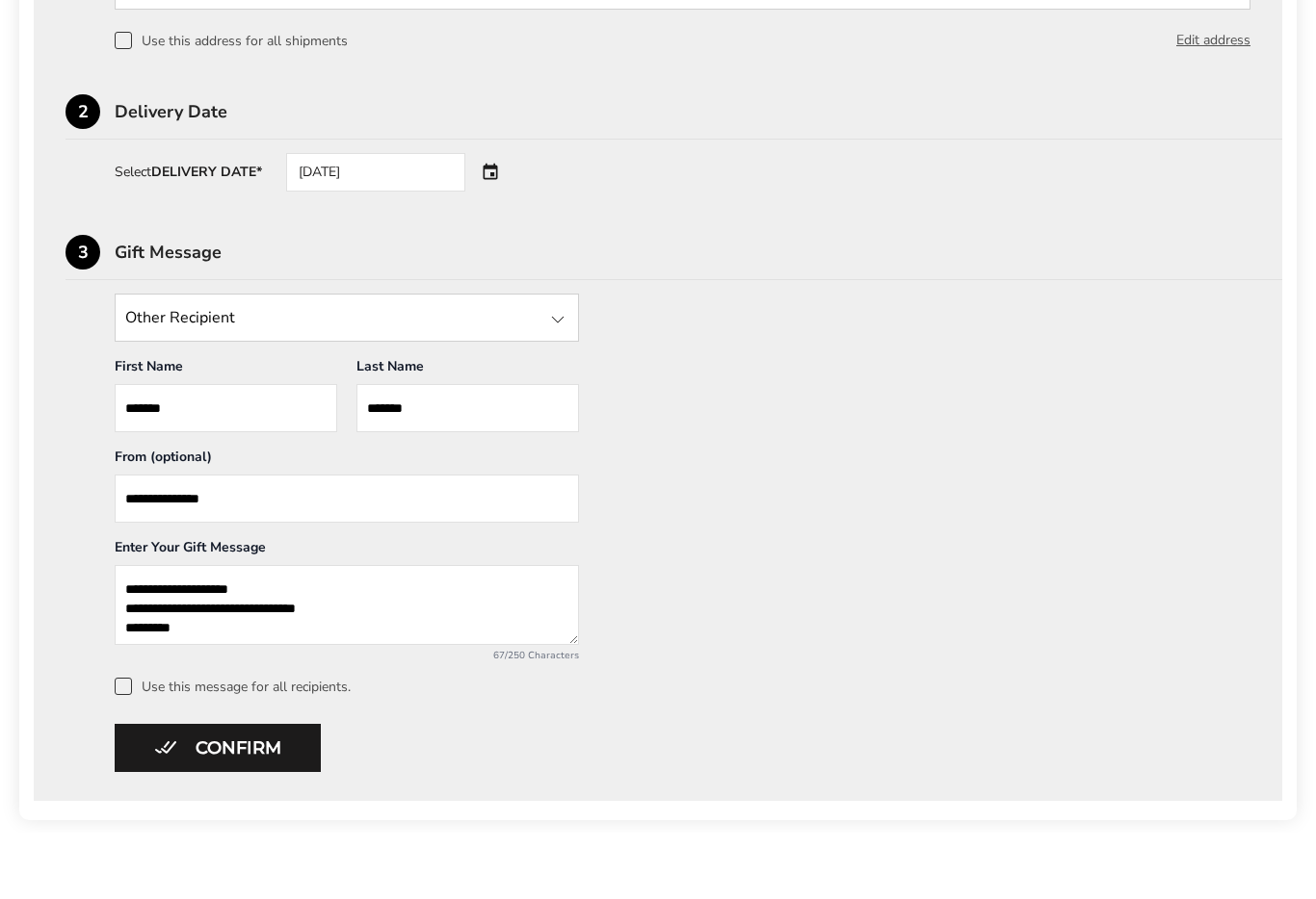
scroll to position [618, 0]
type textarea "**********"
click at [129, 743] on span at bounding box center [124, 752] width 18 height 18
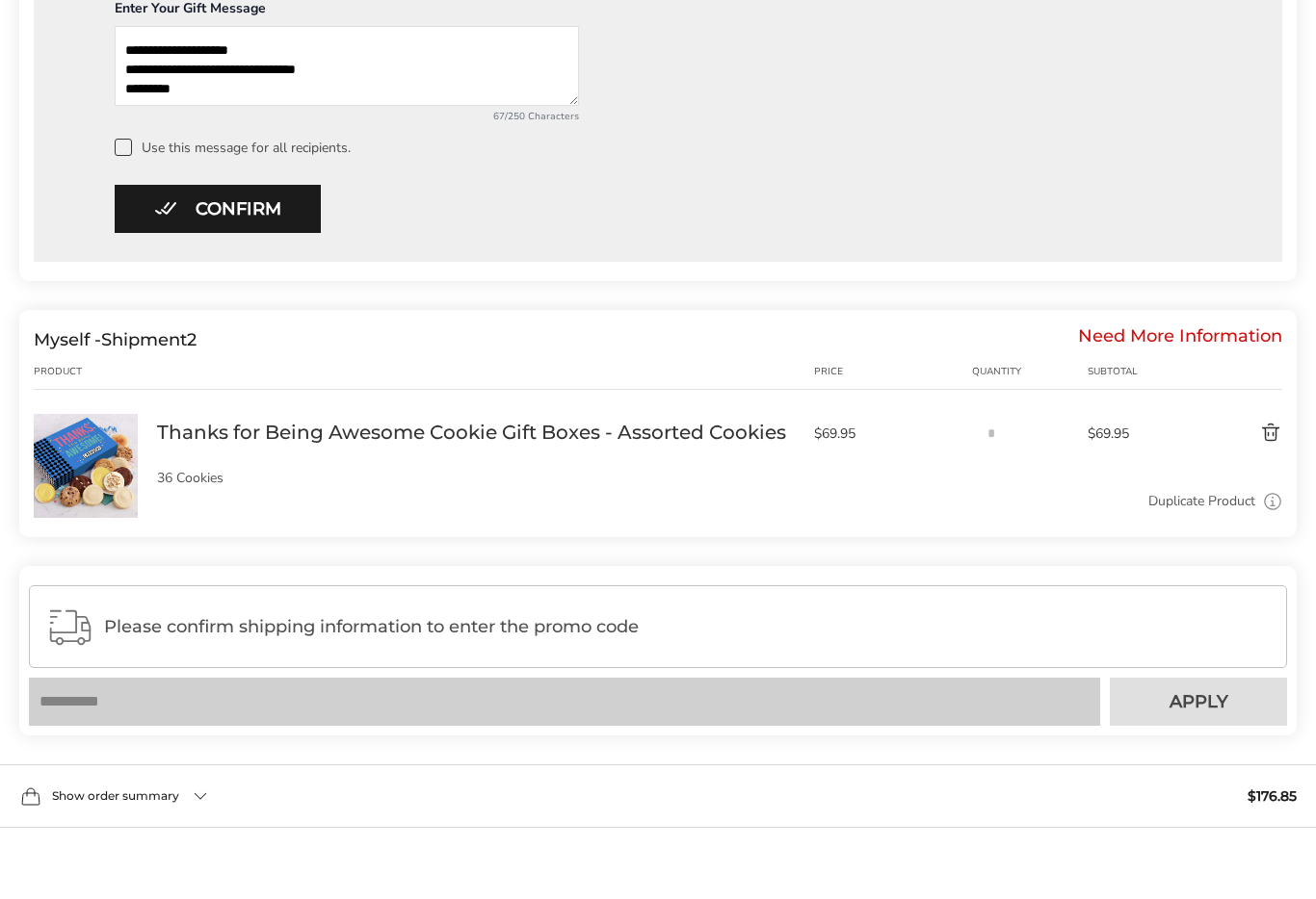
scroll to position [1158, 0]
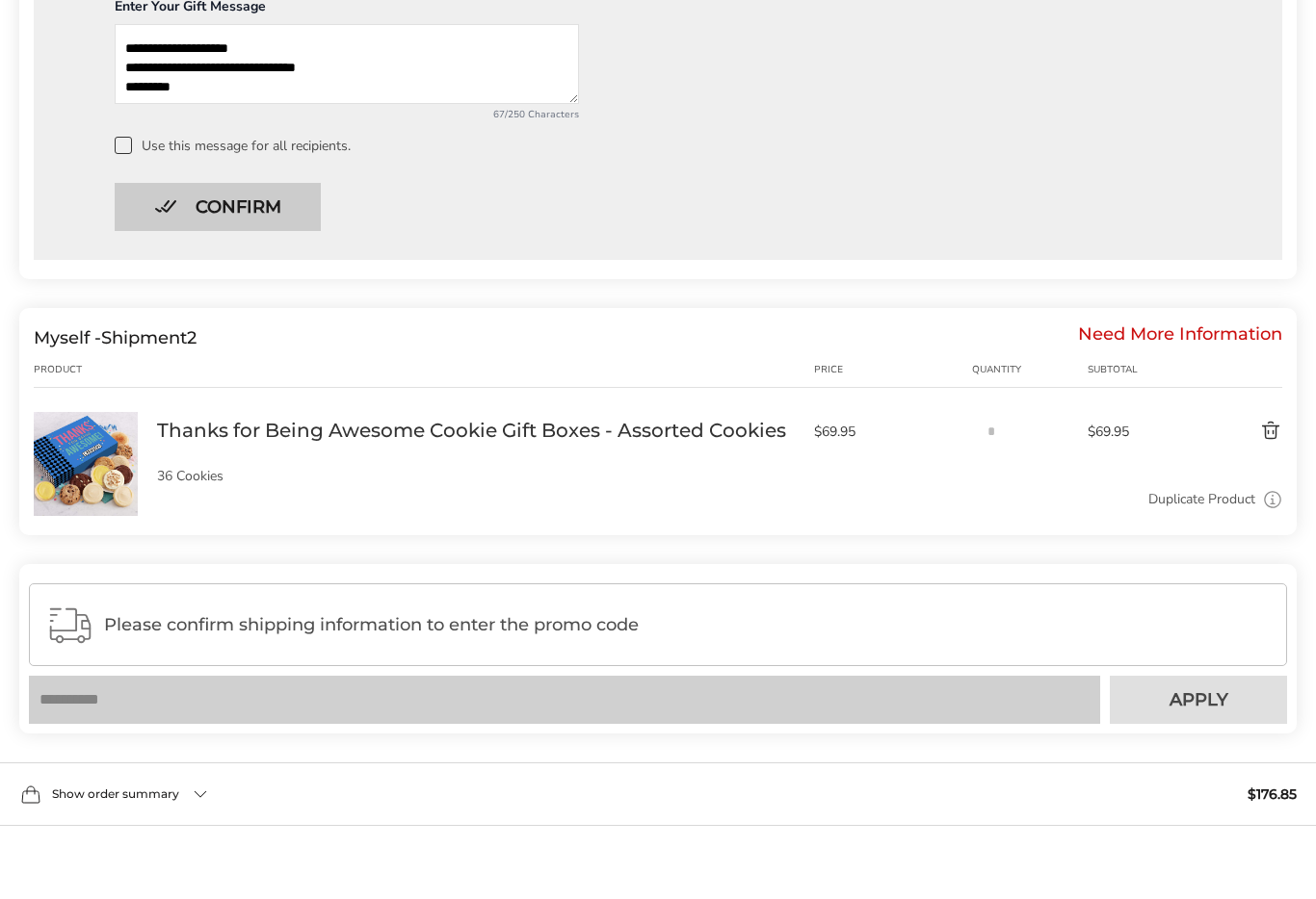
click at [288, 249] on button "Confirm" at bounding box center [218, 272] width 206 height 48
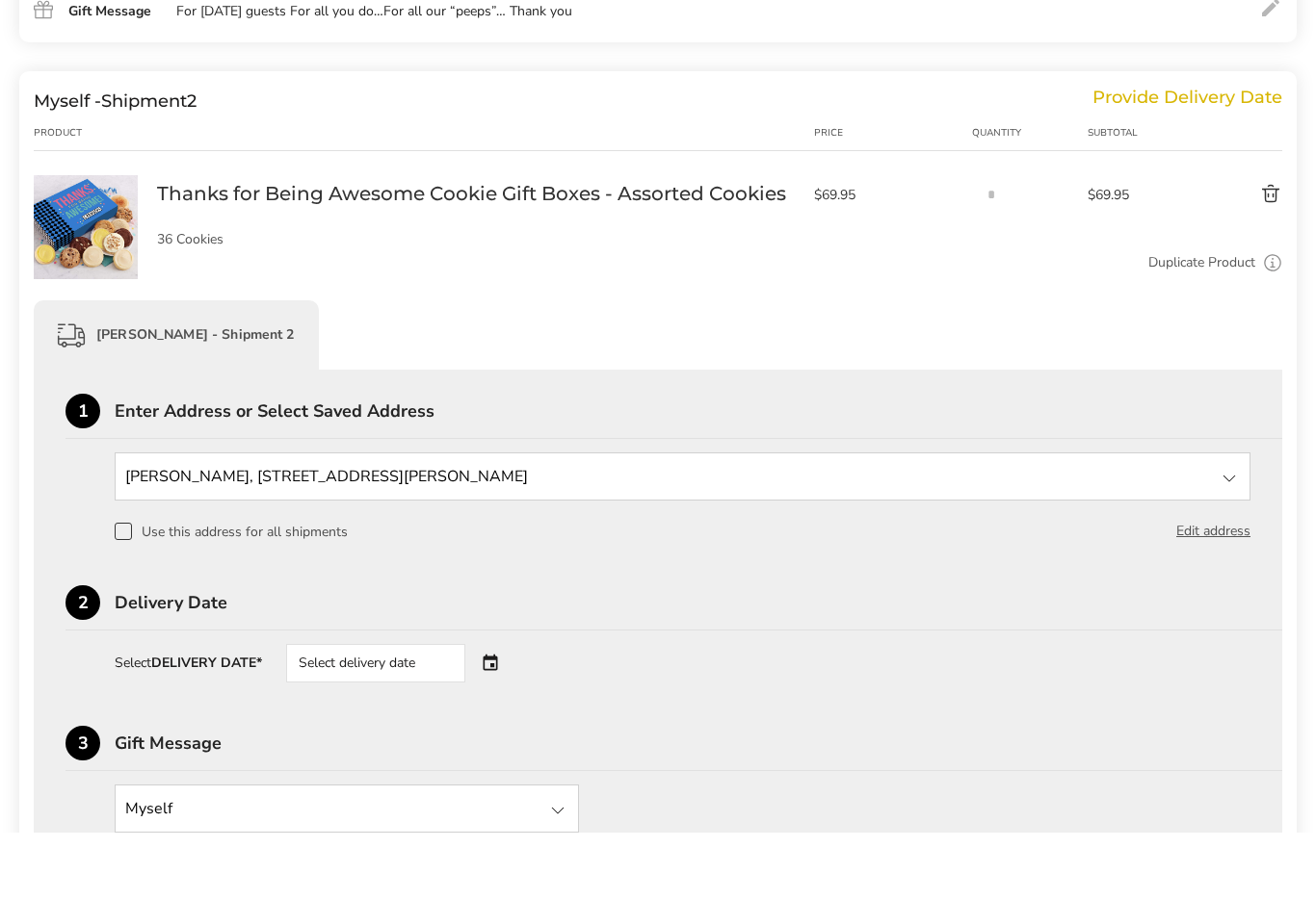
scroll to position [520, 0]
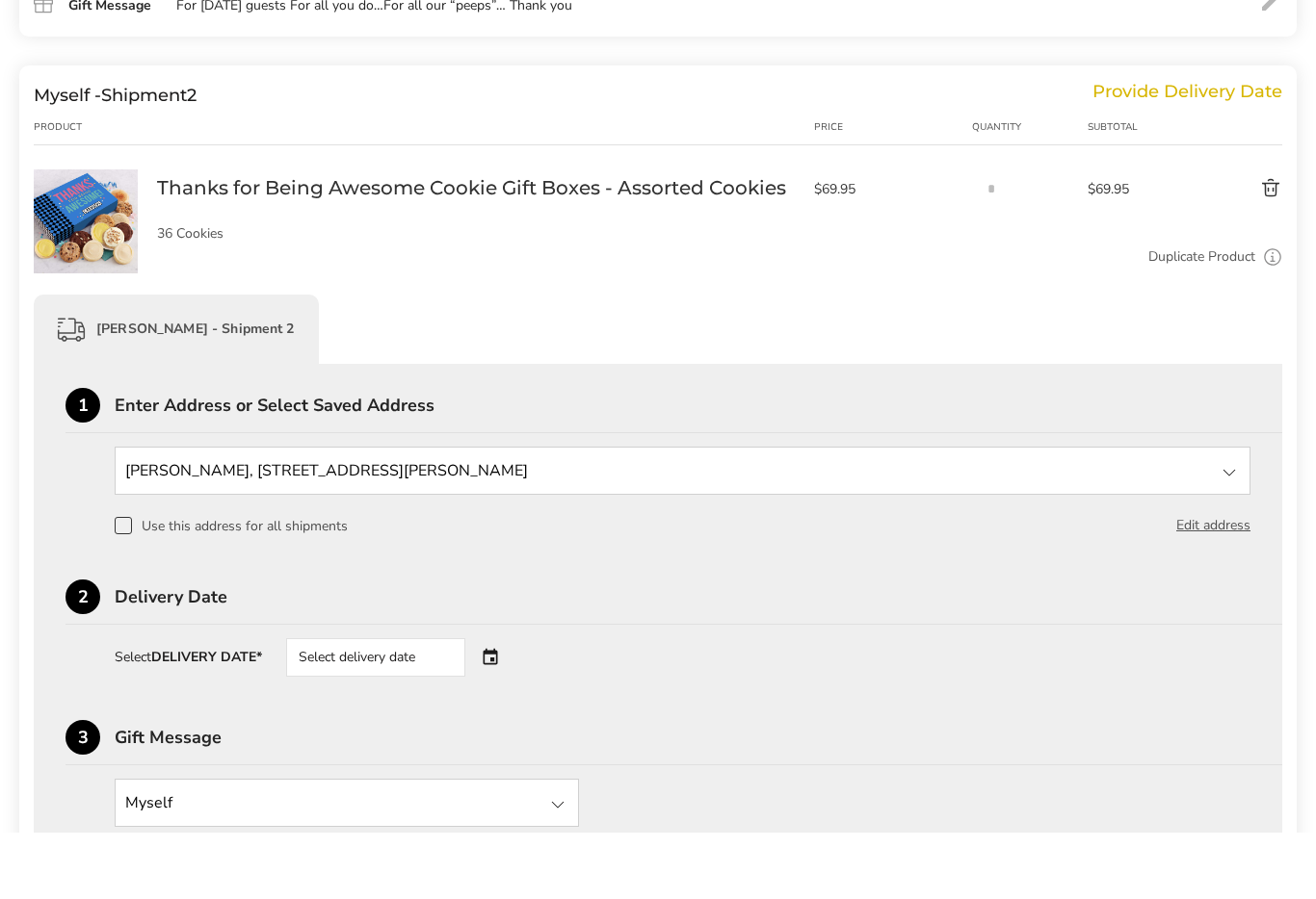
click at [494, 704] on div "Select delivery date" at bounding box center [402, 724] width 233 height 39
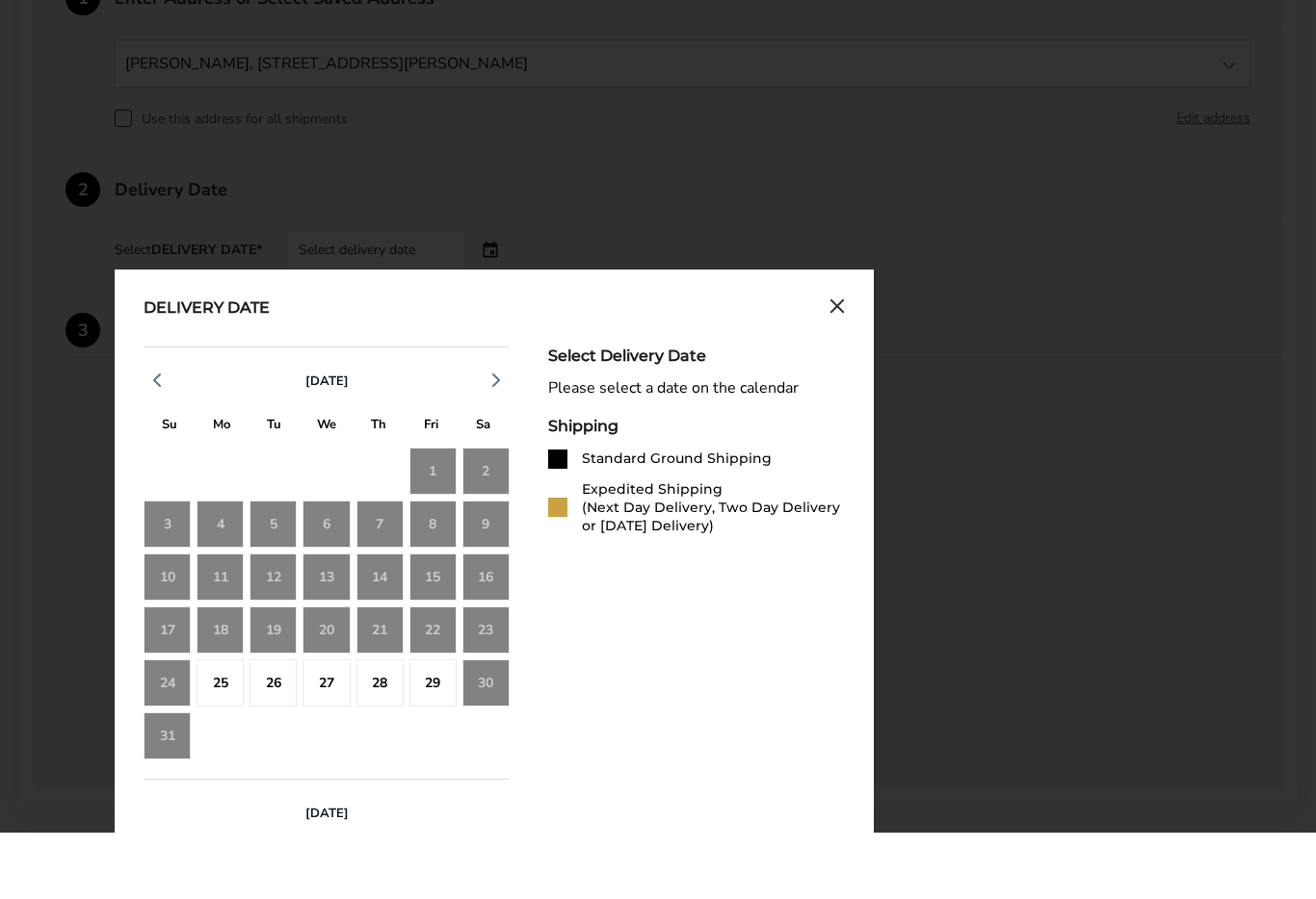
scroll to position [927, 0]
click at [483, 726] on div "30" at bounding box center [486, 749] width 47 height 47
click at [562, 564] on div at bounding box center [558, 574] width 19 height 19
click at [489, 726] on div "30" at bounding box center [486, 749] width 47 height 47
click at [487, 726] on div "30" at bounding box center [486, 749] width 47 height 47
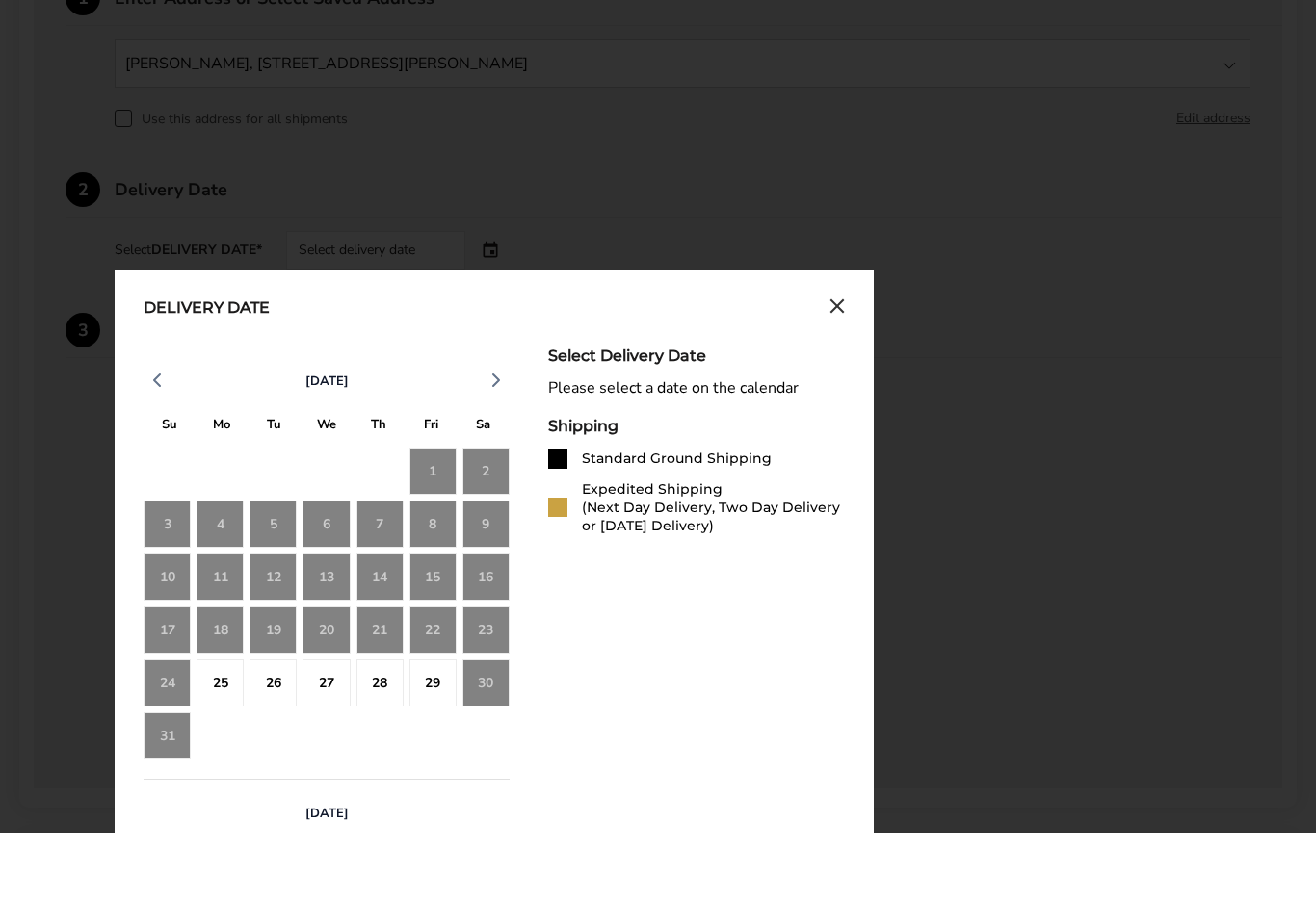
click at [492, 726] on div "30" at bounding box center [486, 749] width 47 height 47
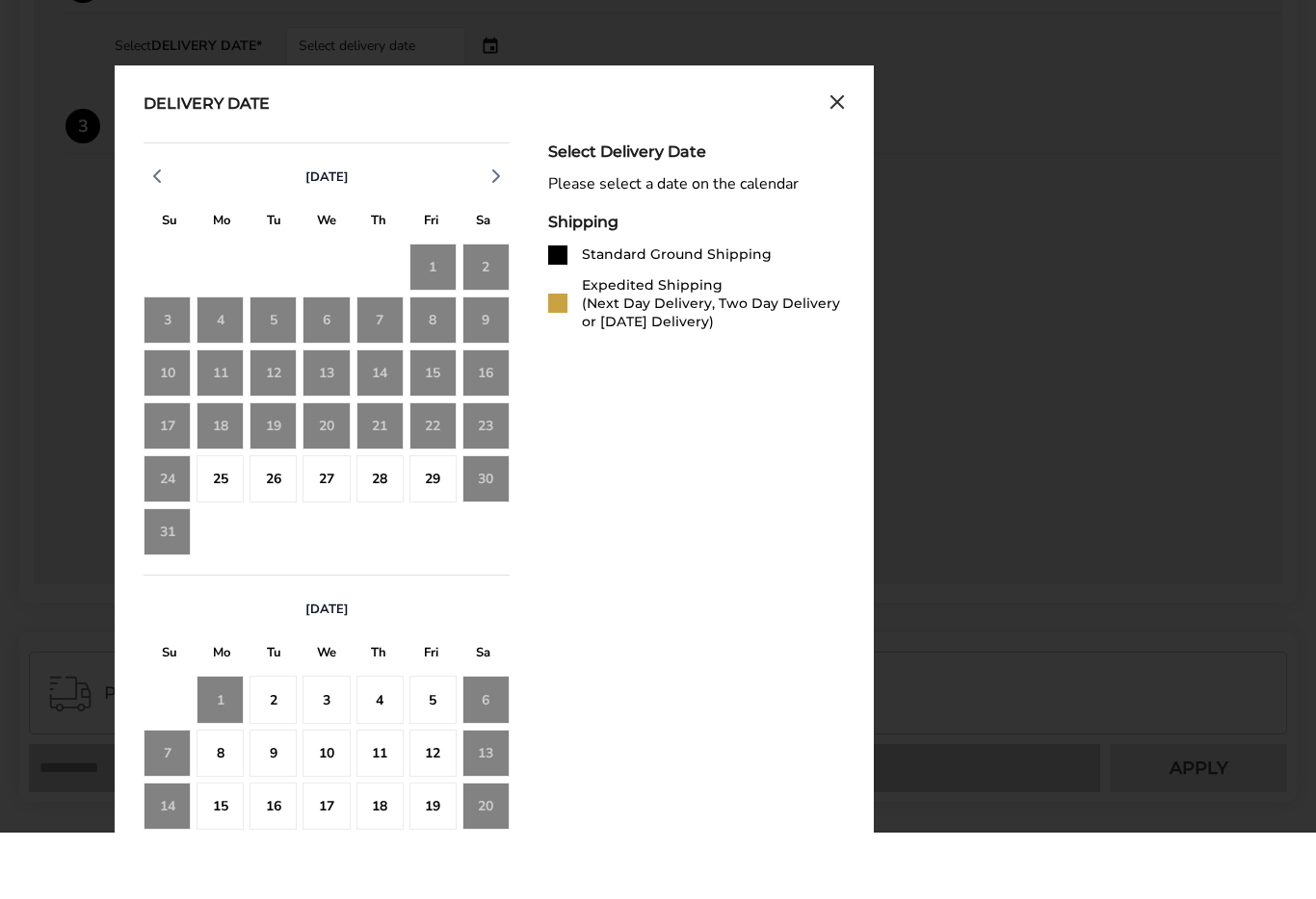
scroll to position [1143, 0]
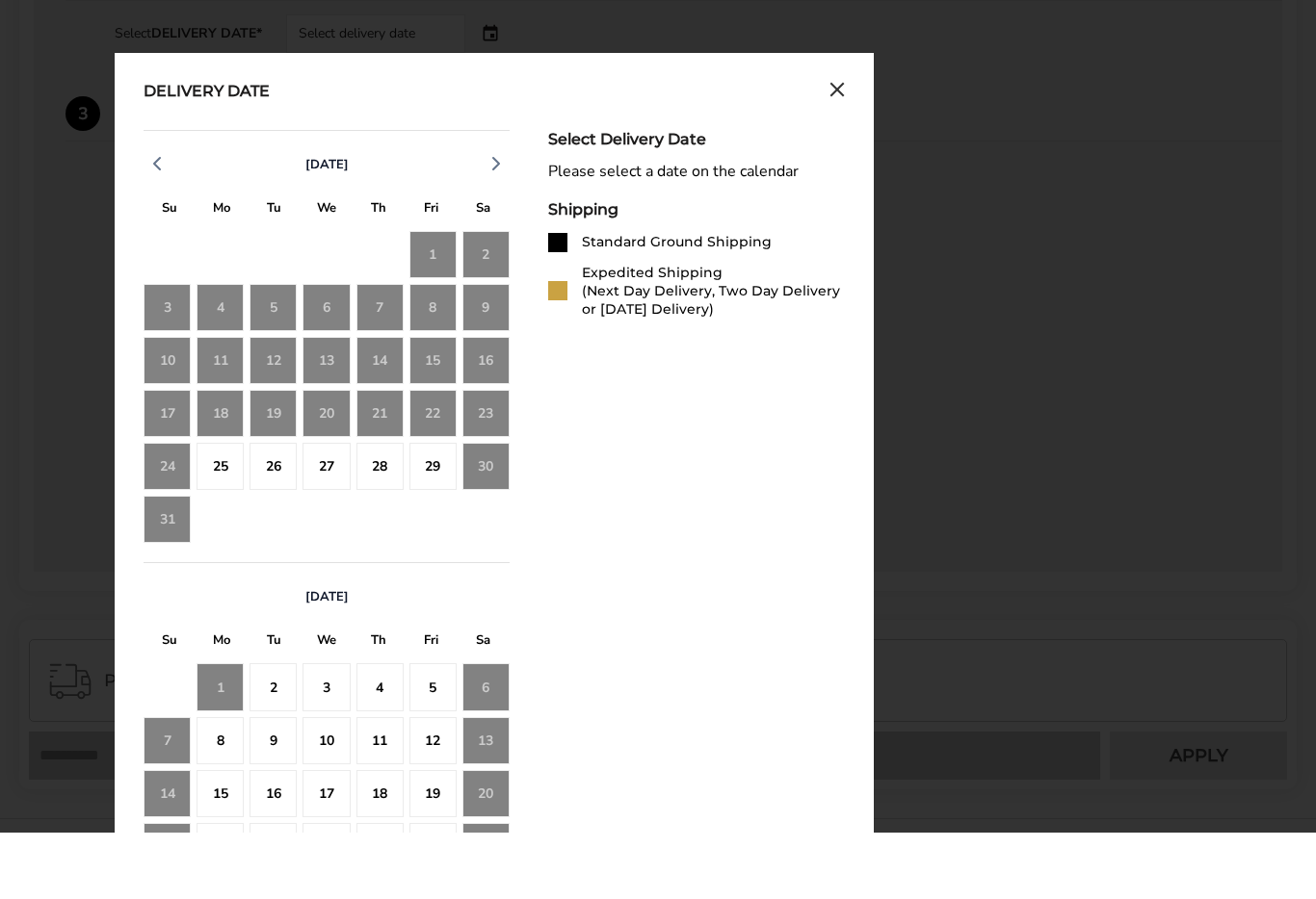
click at [502, 562] on div "6" at bounding box center [486, 586] width 47 height 47
click at [479, 509] on div "30" at bounding box center [486, 532] width 47 height 47
click at [490, 509] on div "30" at bounding box center [486, 532] width 47 height 47
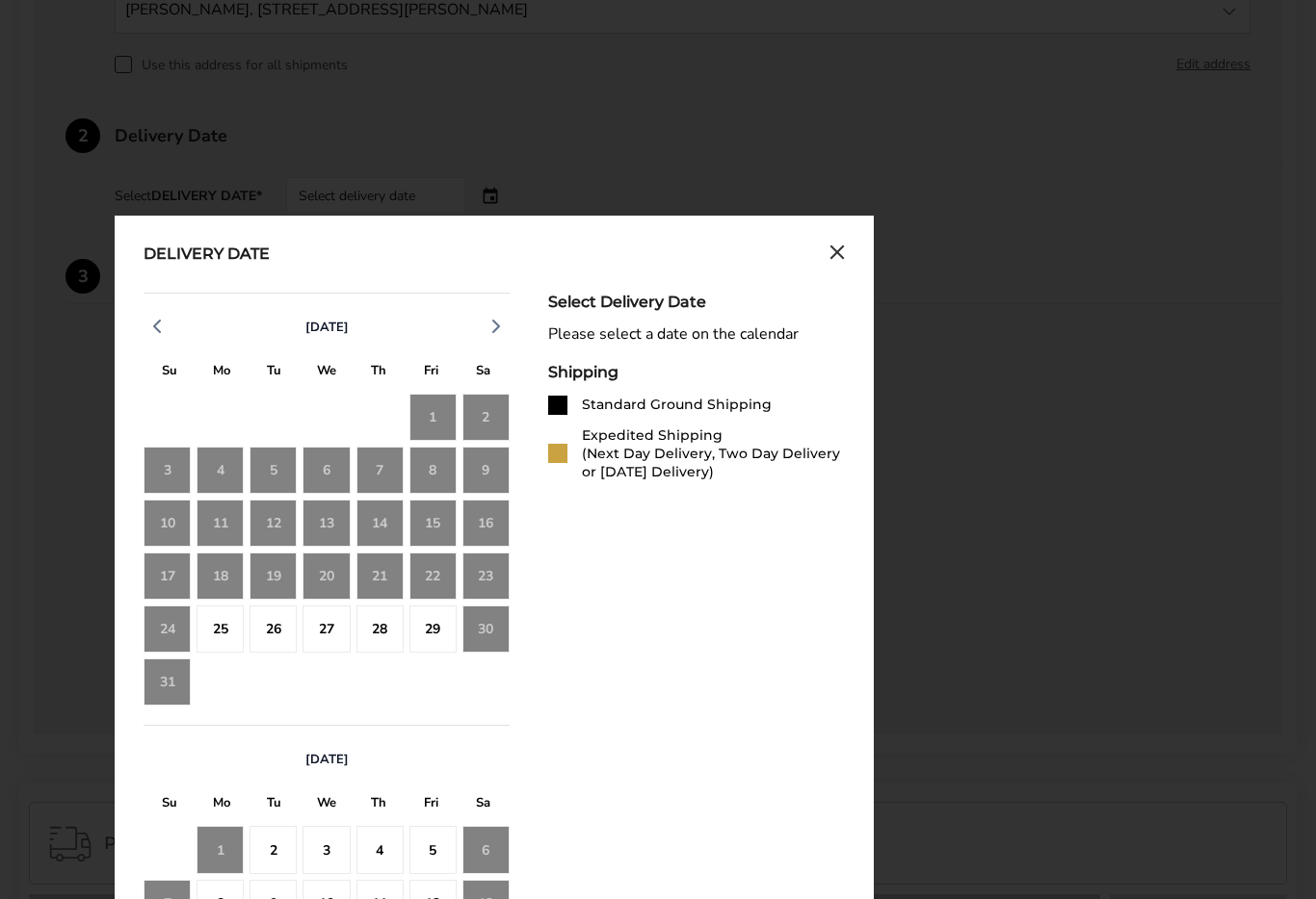
scroll to position [1042, 0]
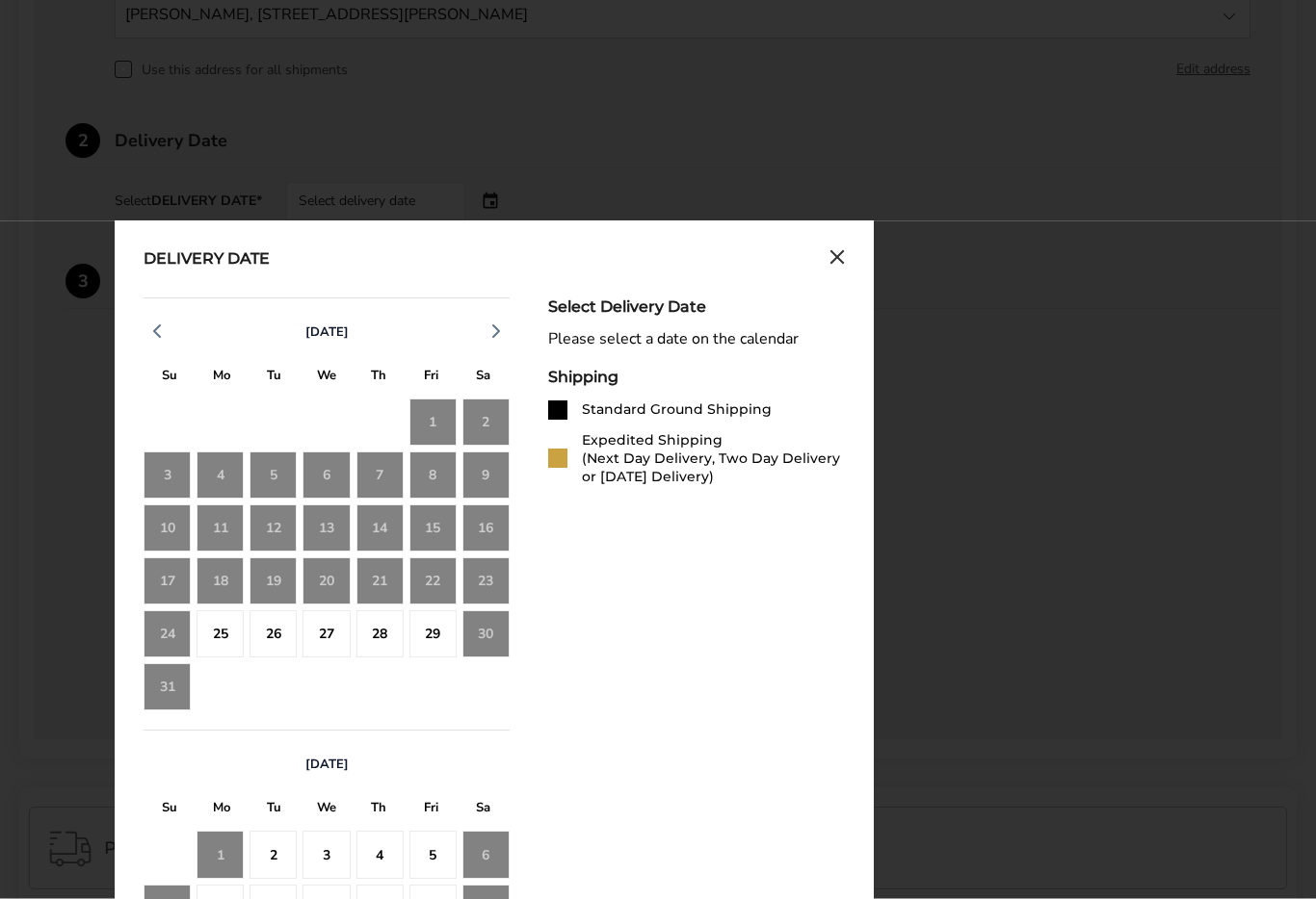
click at [427, 632] on div "29" at bounding box center [433, 634] width 47 height 47
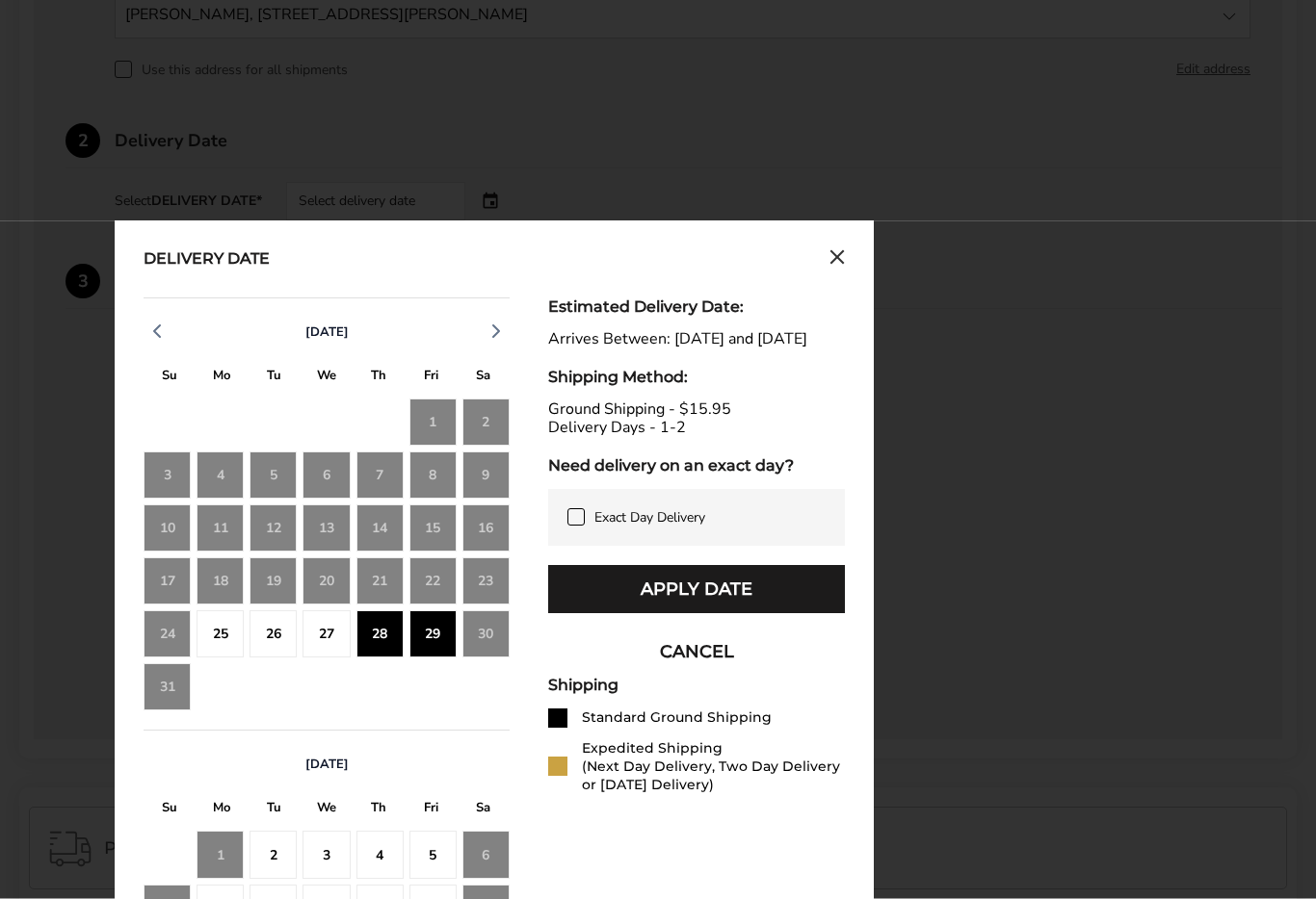
click at [572, 526] on span at bounding box center [576, 518] width 18 height 18
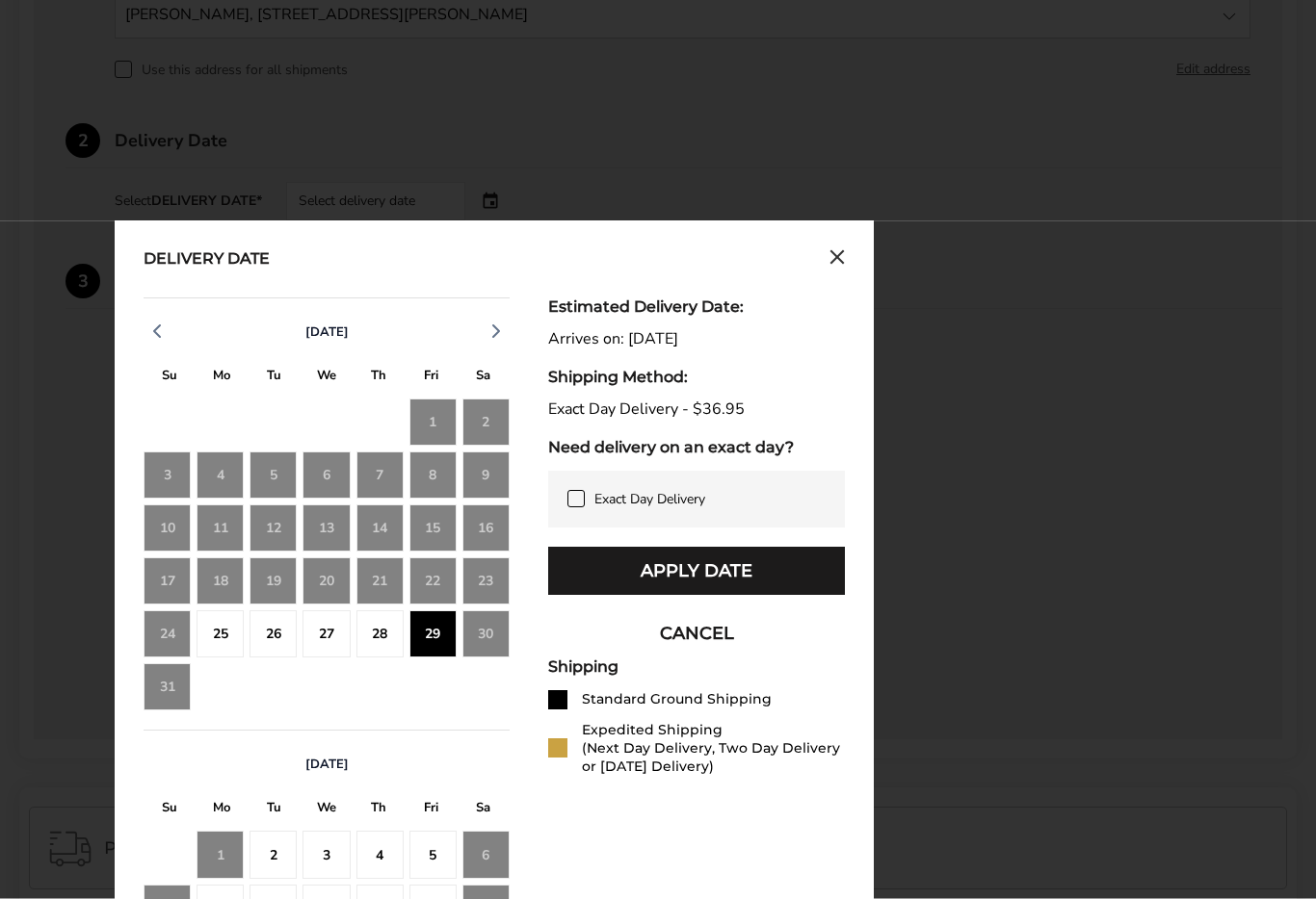
click at [489, 638] on div "30" at bounding box center [486, 634] width 47 height 47
click at [733, 793] on div "Estimated Delivery Date: Arrives on: Aug 29, 2025 Shipping Method: Exact Day De…" at bounding box center [696, 705] width 297 height 813
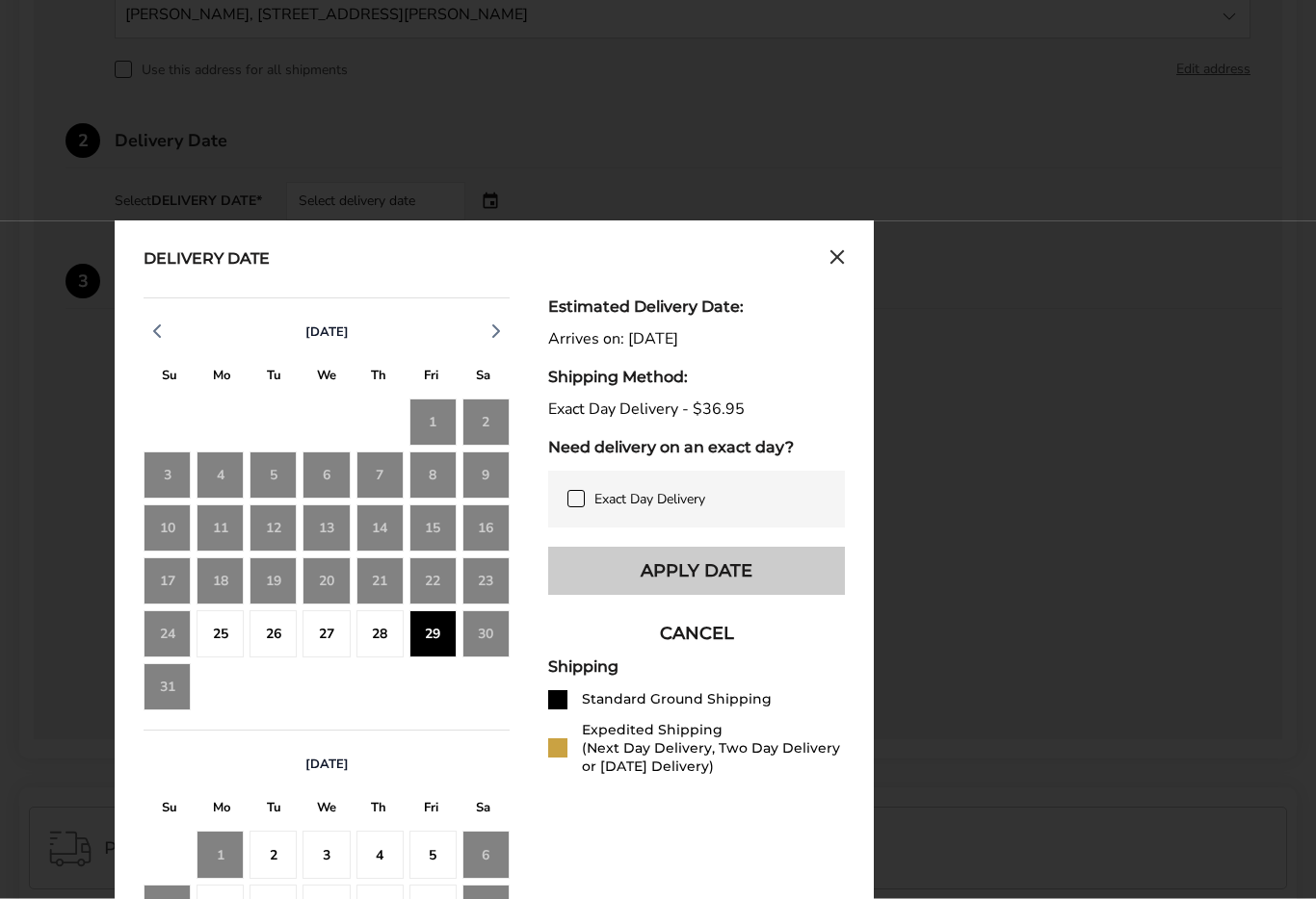
click at [744, 581] on button "Apply Date" at bounding box center [696, 571] width 297 height 48
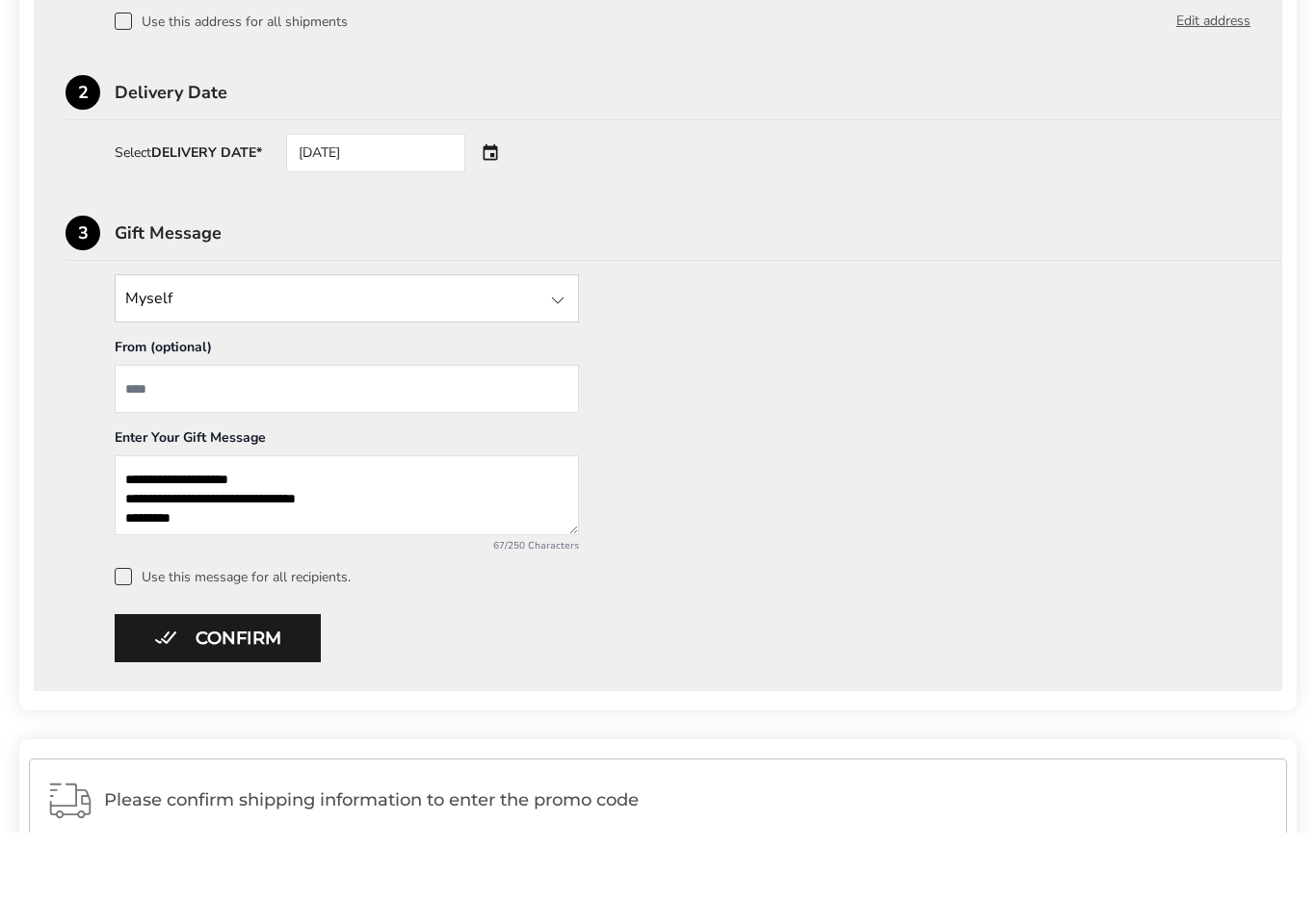
scroll to position [1026, 0]
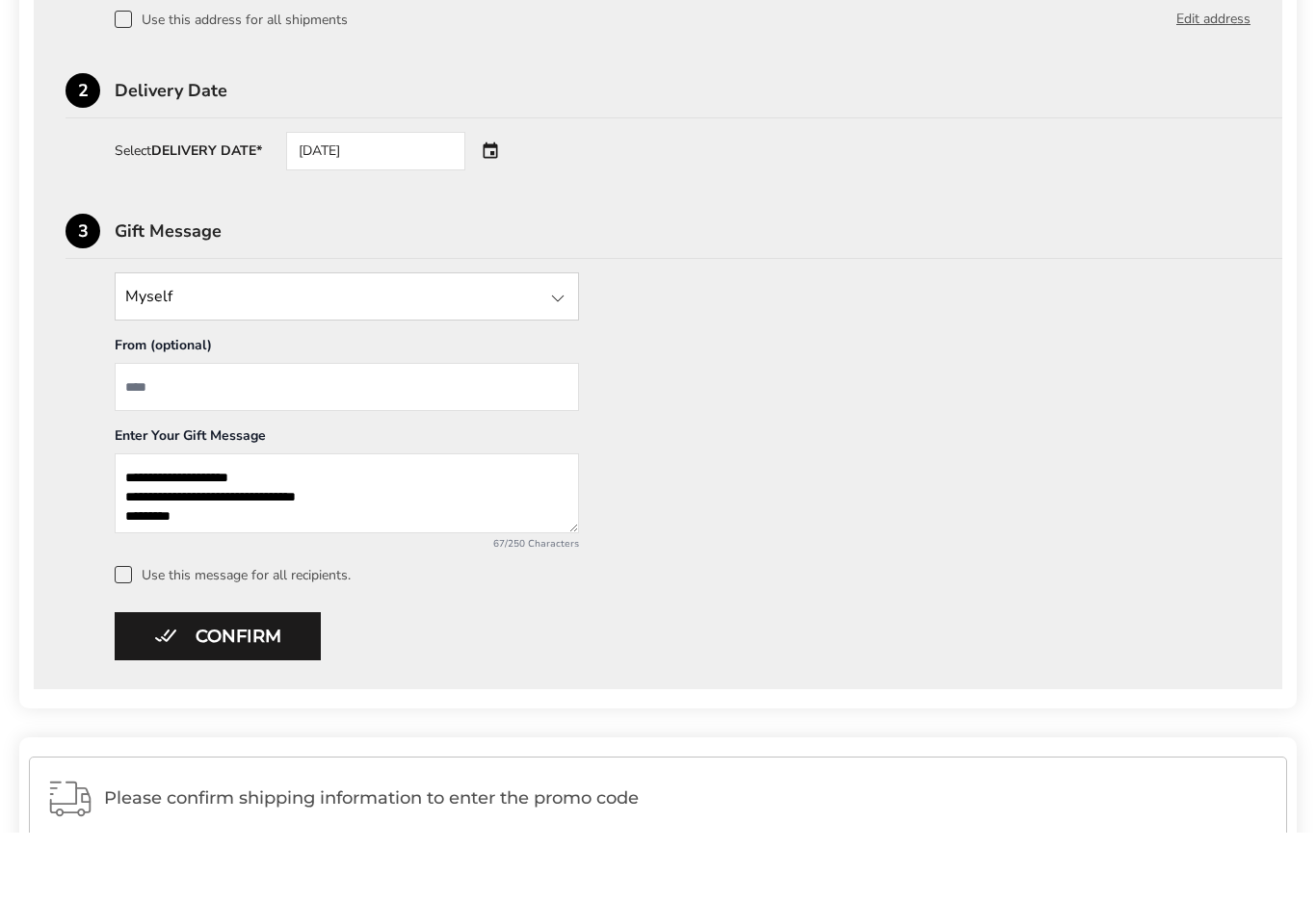
click at [550, 339] on input "State" at bounding box center [347, 362] width 464 height 48
type input "**********"
click at [156, 429] on input "From" at bounding box center [347, 452] width 464 height 48
type input "********"
click at [131, 632] on span at bounding box center [124, 641] width 18 height 18
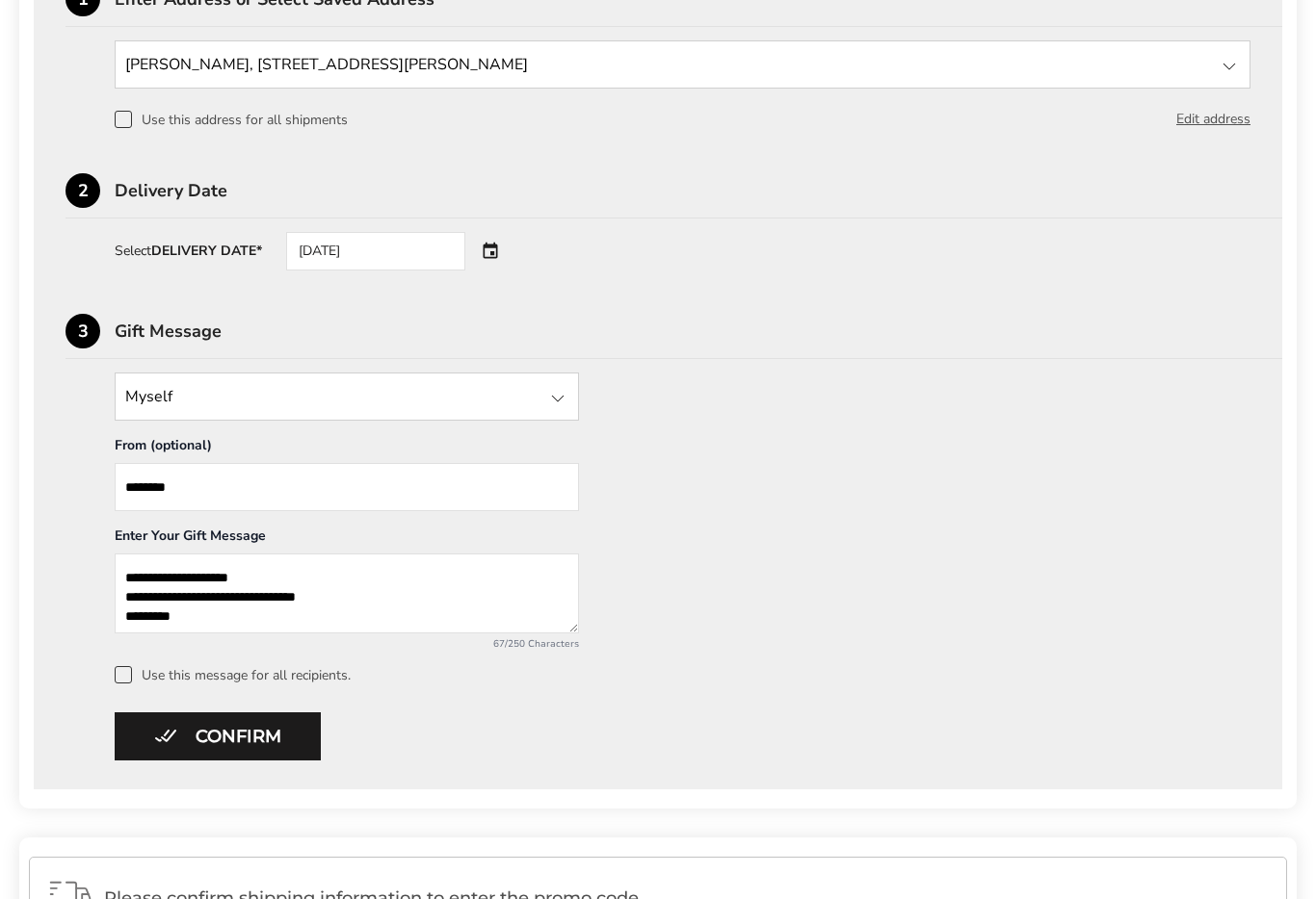
scroll to position [984, 0]
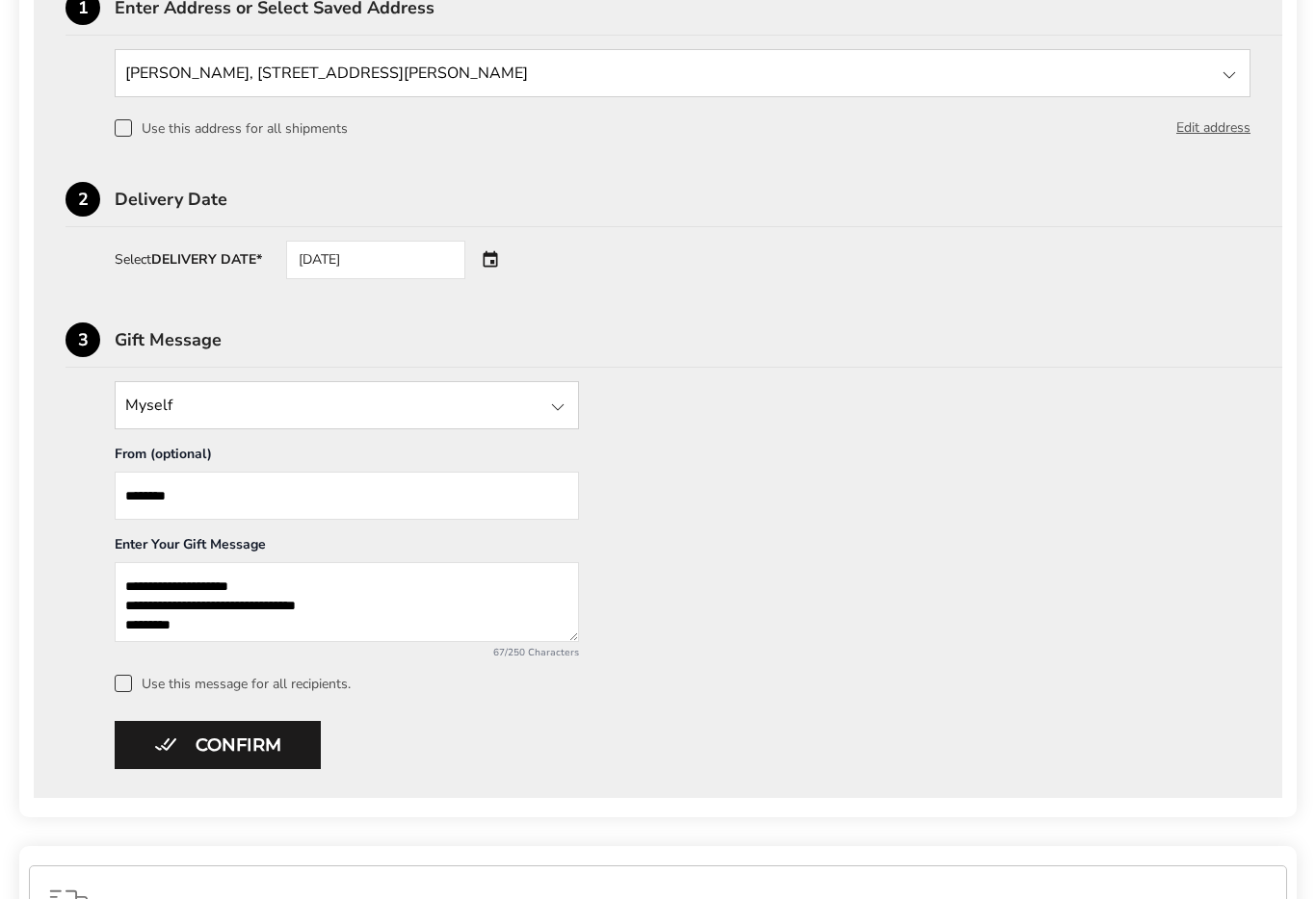
click at [128, 132] on span at bounding box center [124, 128] width 18 height 18
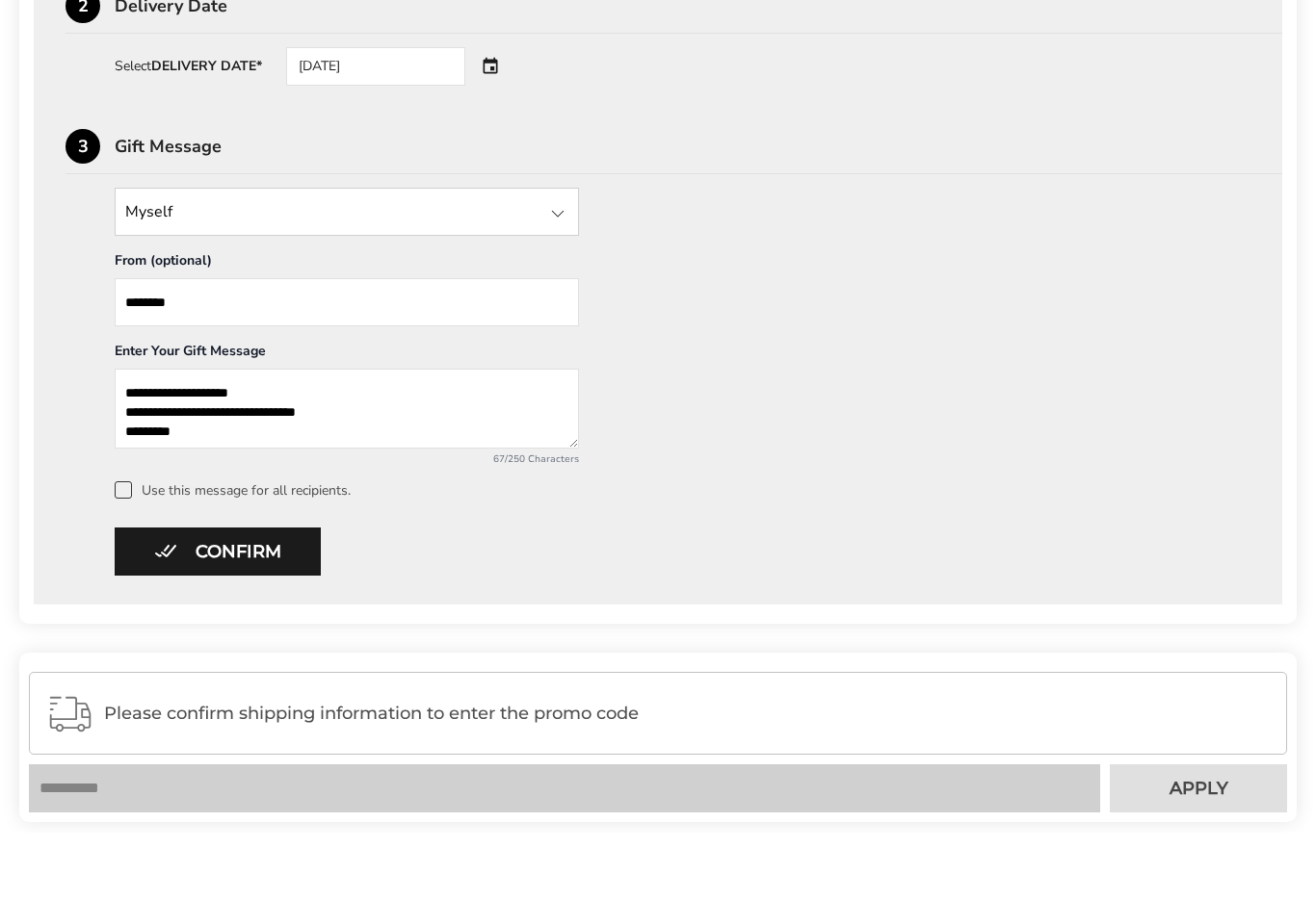
scroll to position [1136, 0]
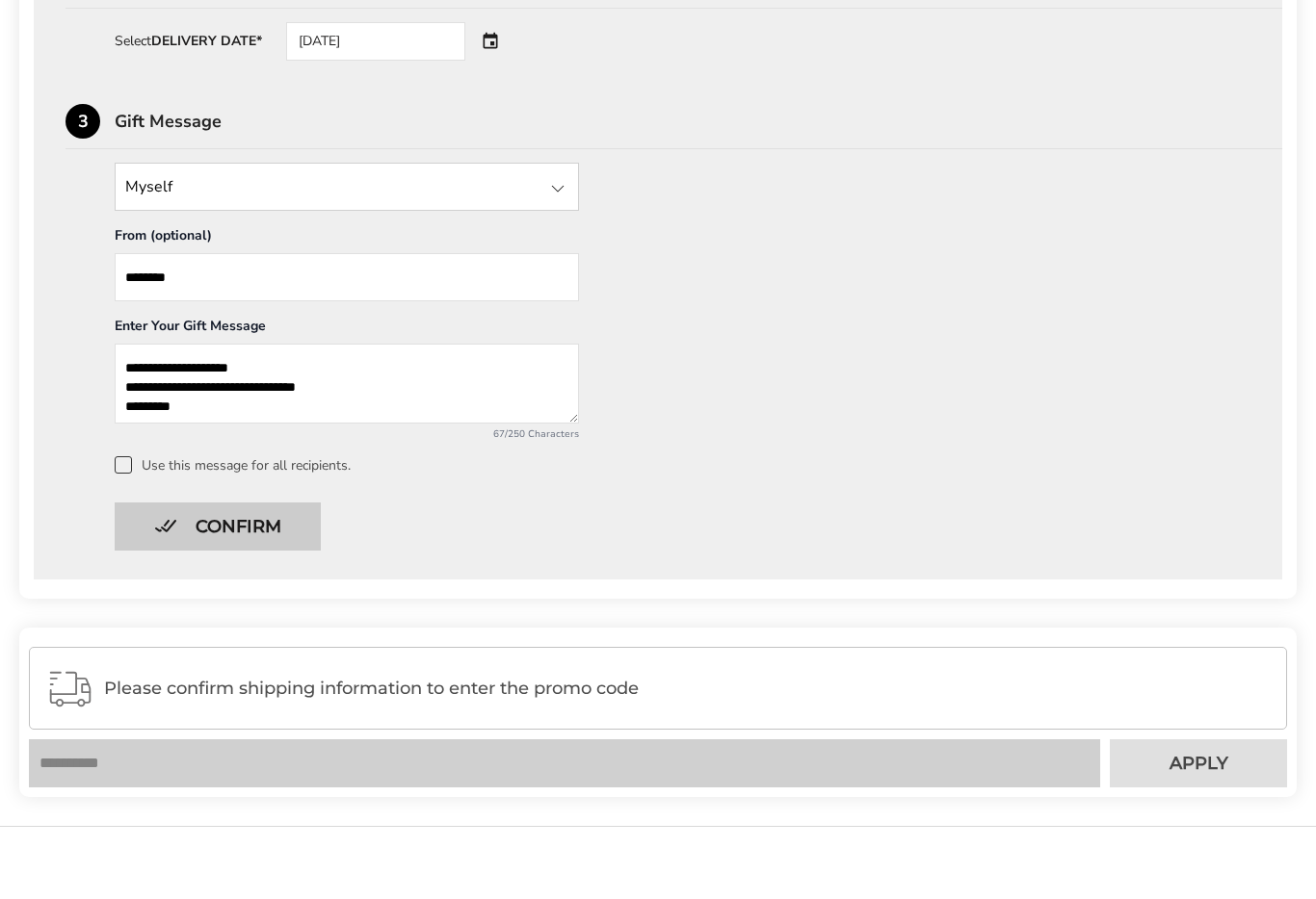
click at [268, 569] on button "Confirm" at bounding box center [218, 593] width 206 height 48
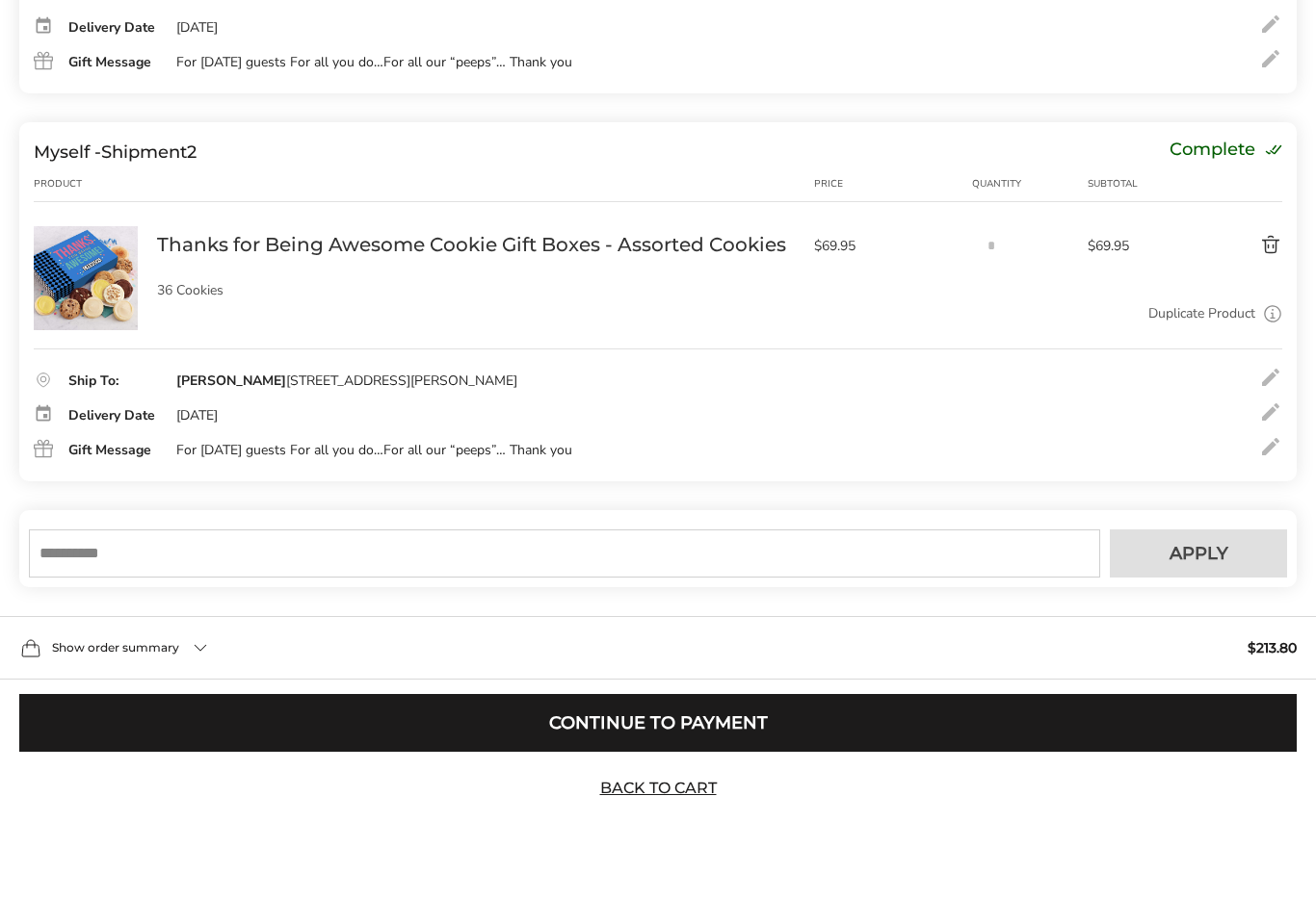
scroll to position [511, 0]
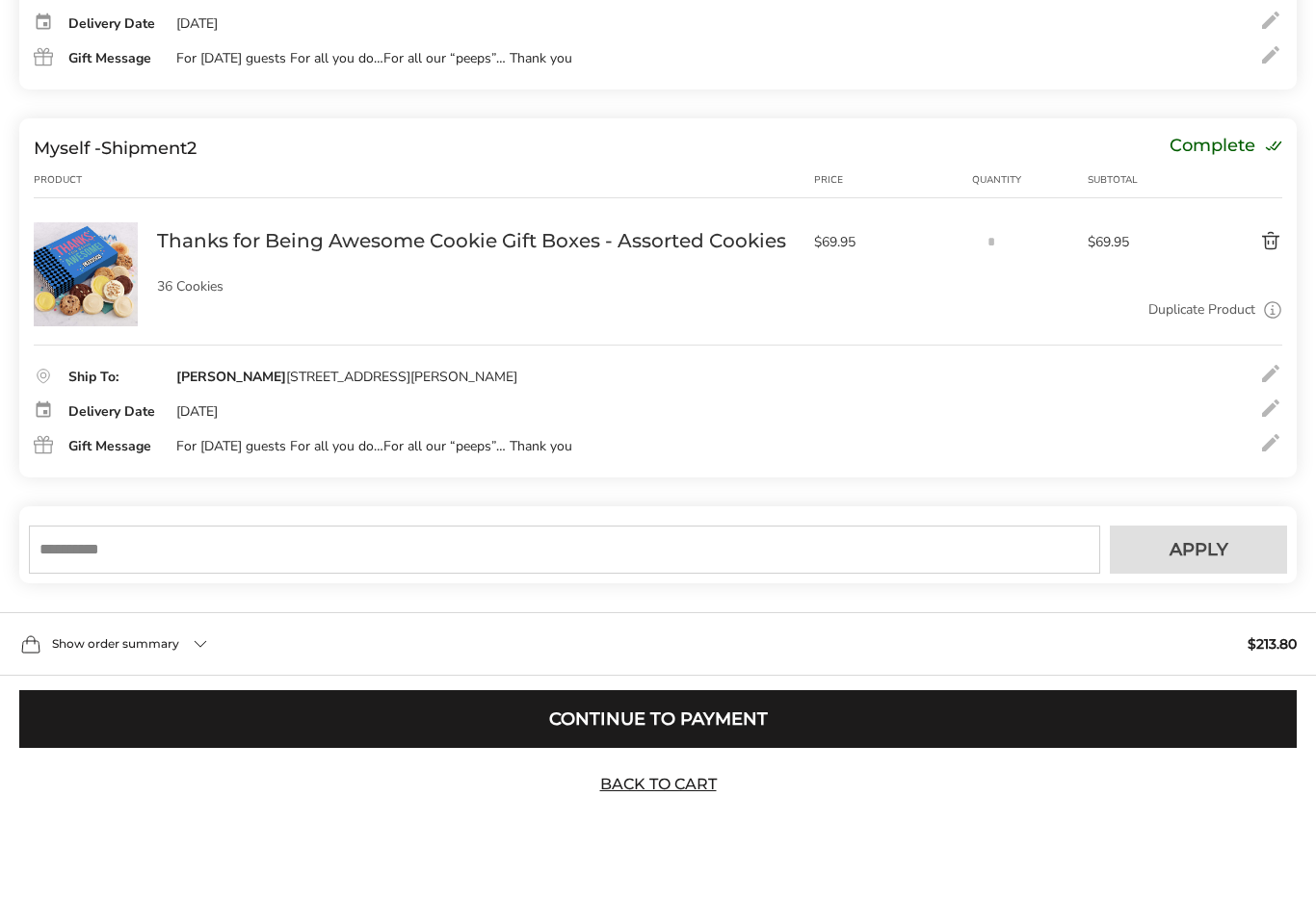
click at [201, 650] on div "Show order summary $213.80" at bounding box center [658, 670] width 1316 height 63
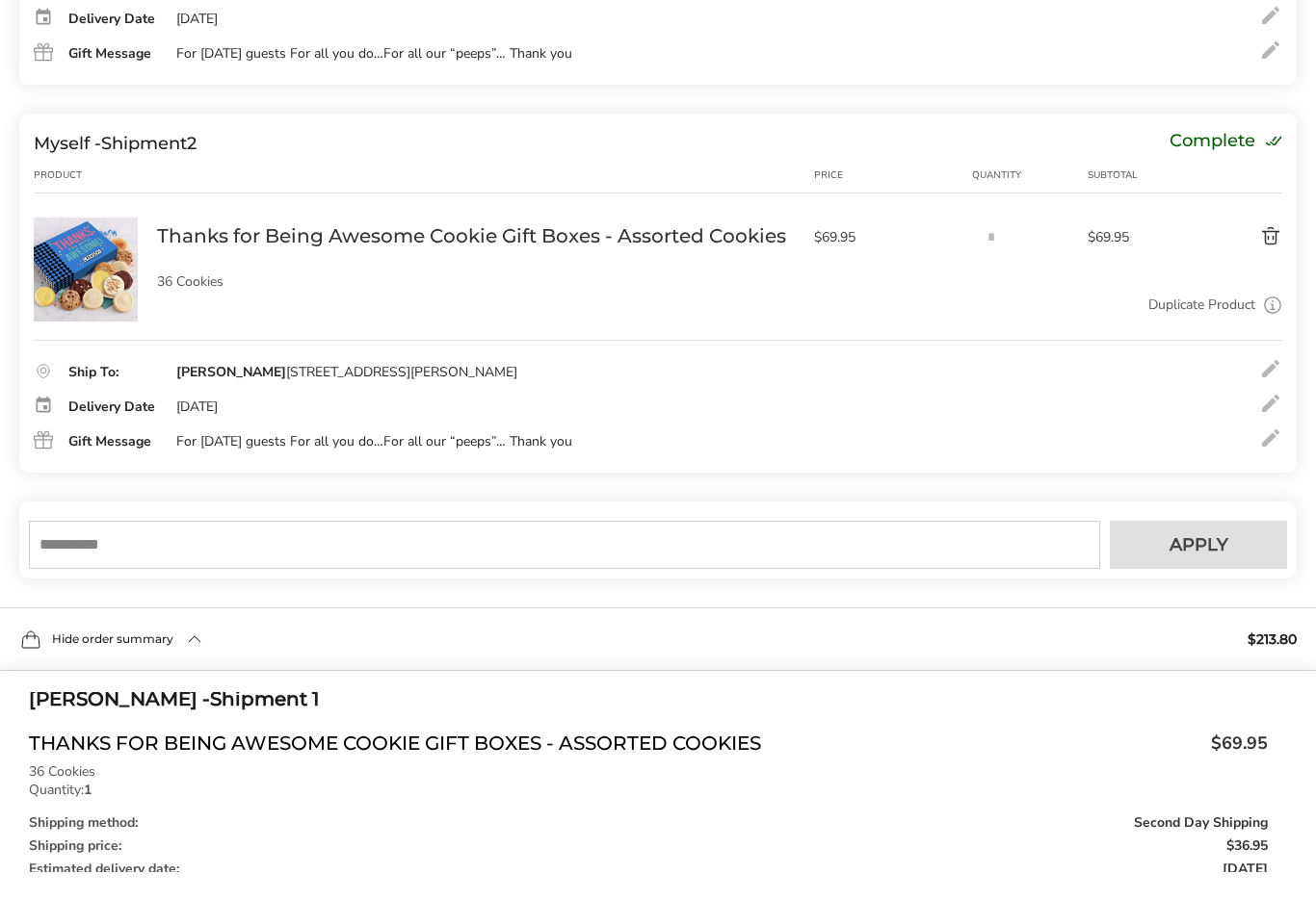
scroll to position [9, 0]
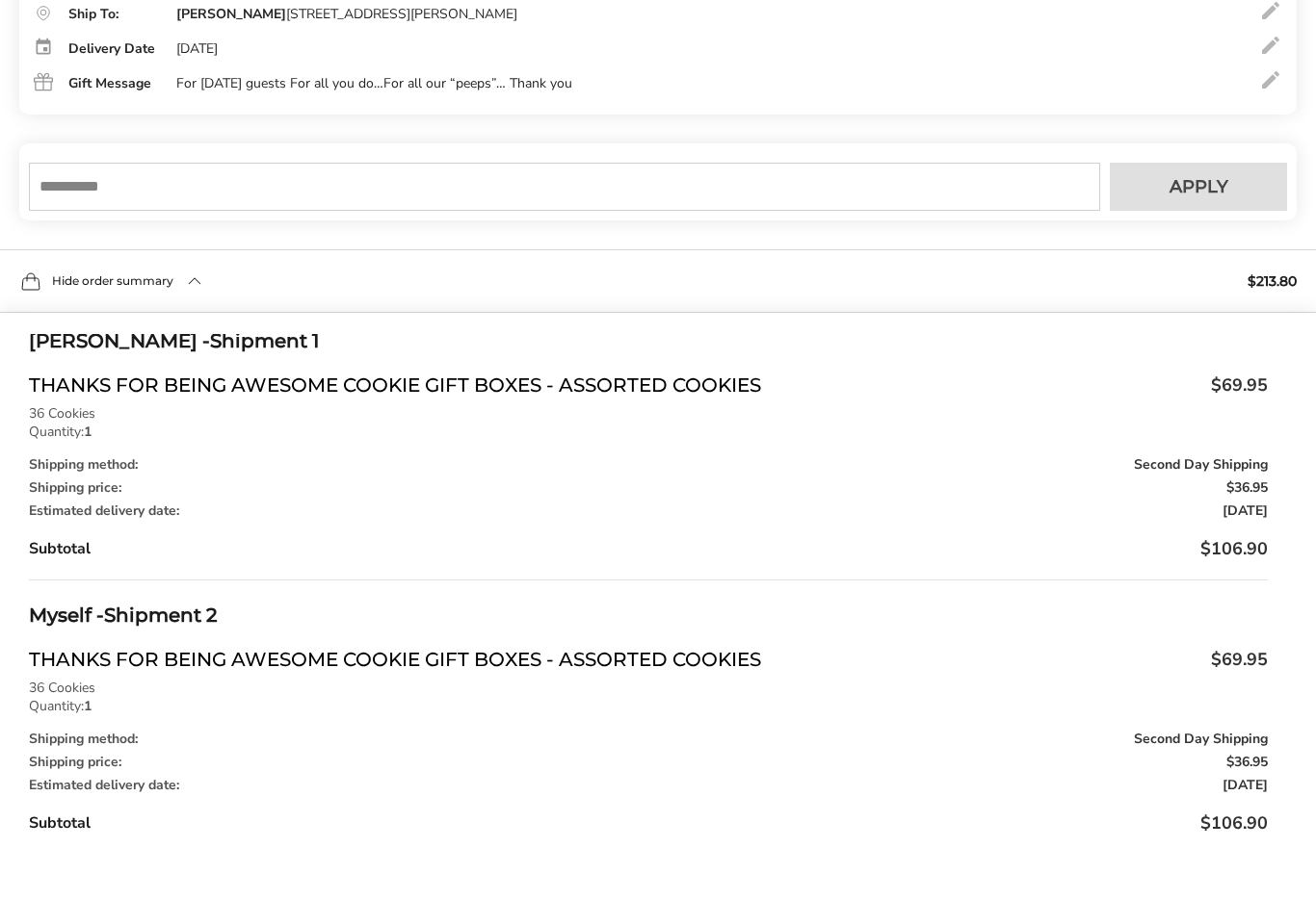
scroll to position [835, 0]
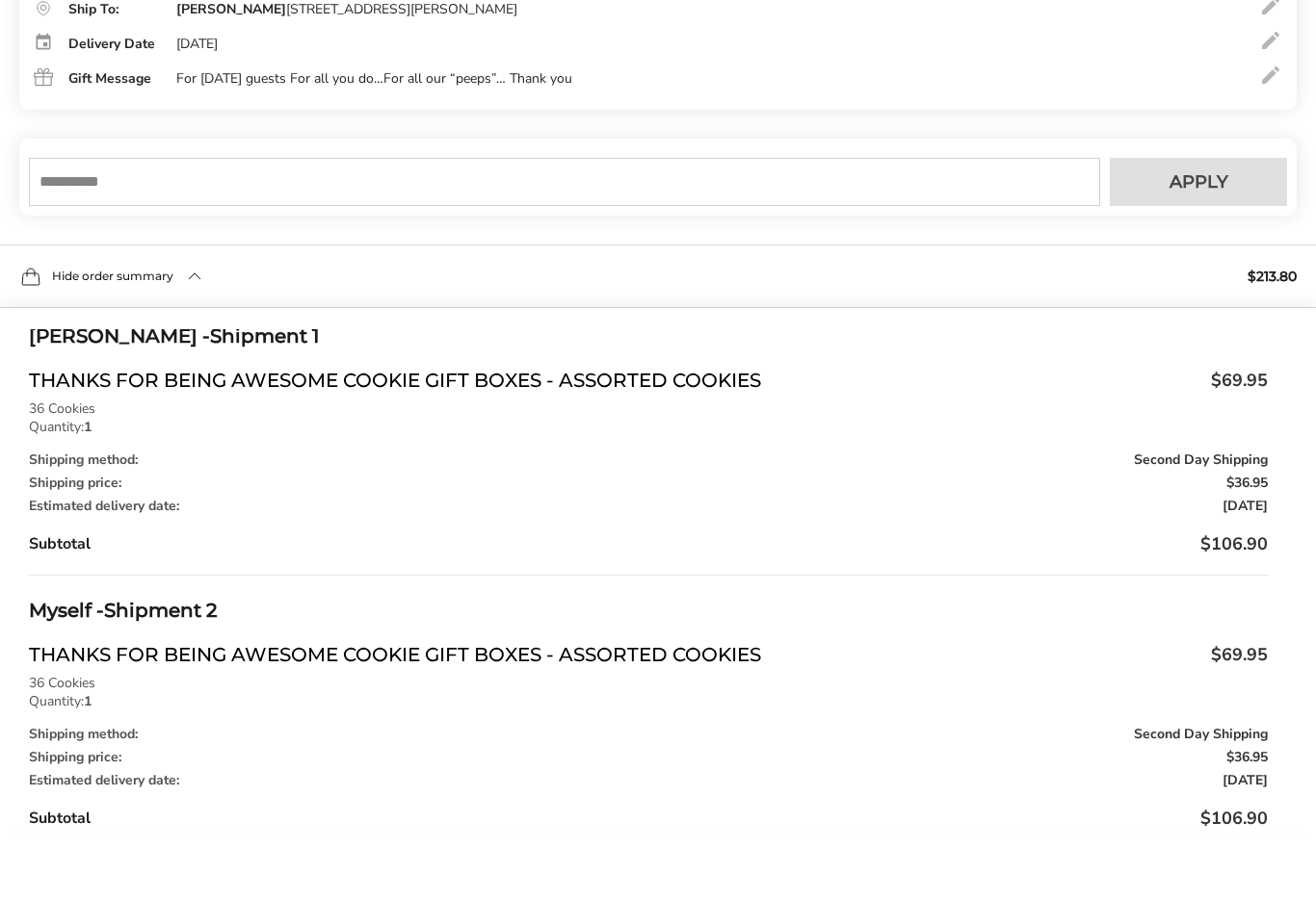
click at [842, 311] on div "Hide order summary $213.80" at bounding box center [658, 342] width 1316 height 63
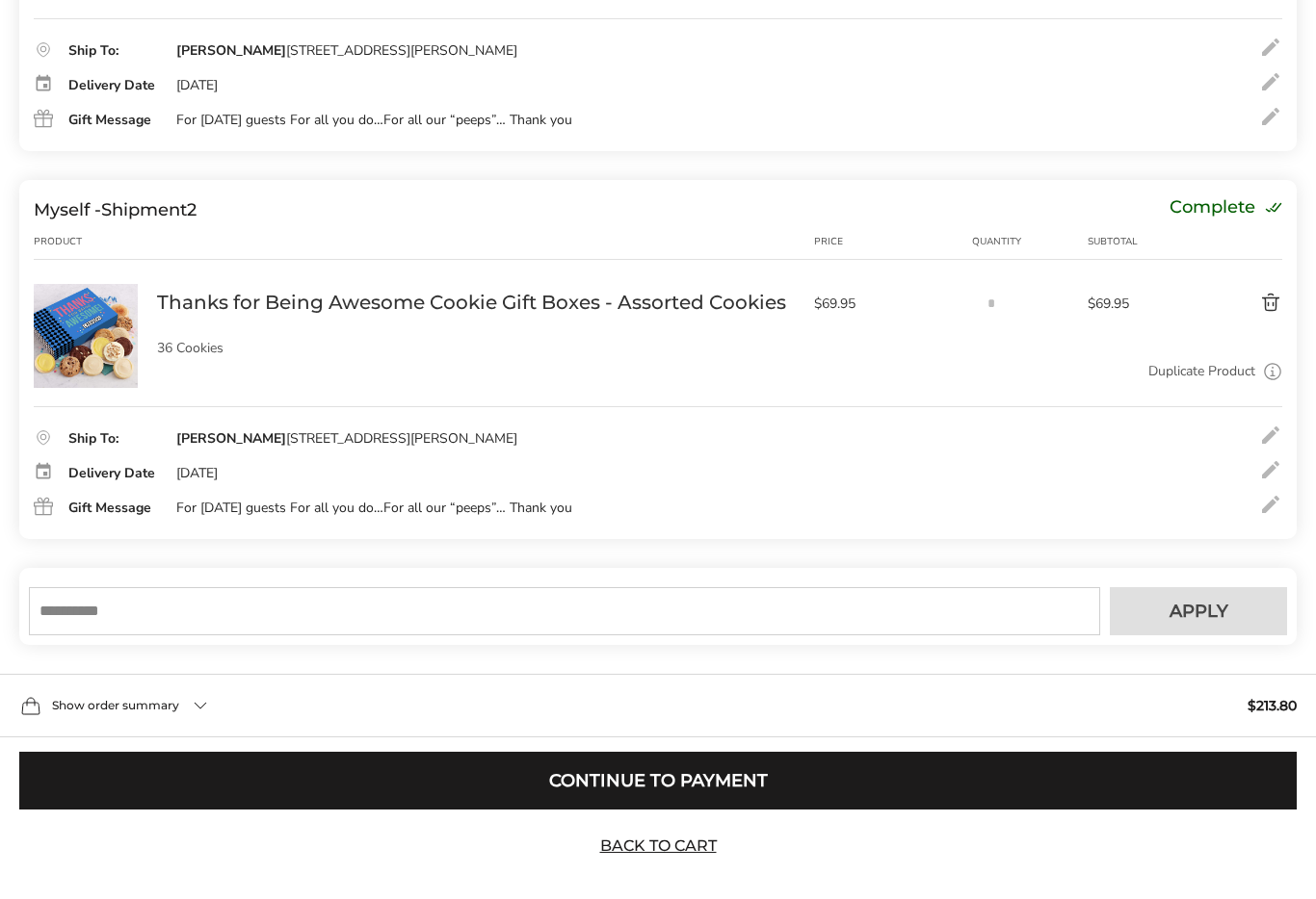
click at [835, 343] on div "Thanks for Being Awesome Cookie Gift Boxes - Assorted Cookies Sold out 36 Cooki…" at bounding box center [719, 336] width 1125 height 104
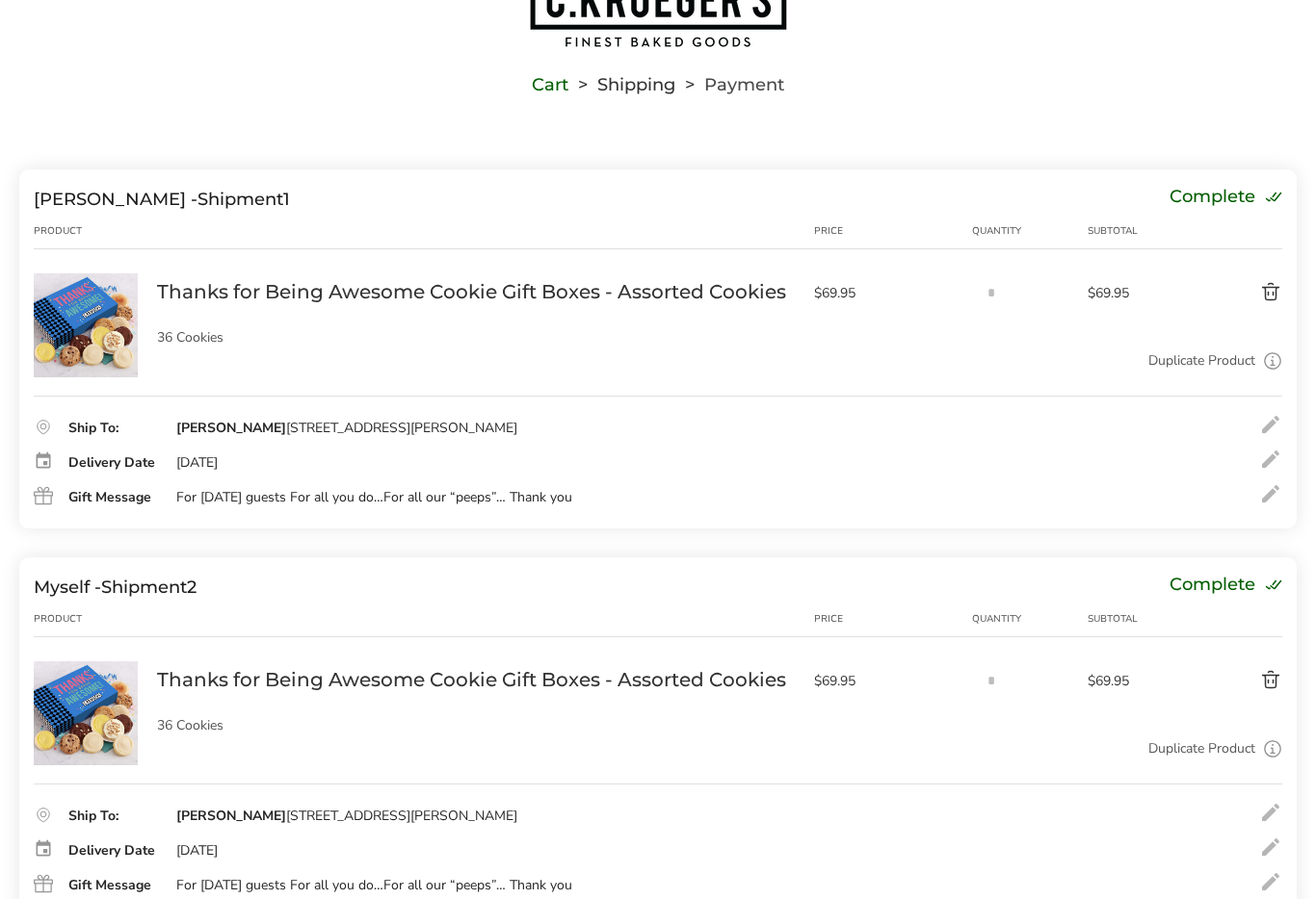
scroll to position [92, 0]
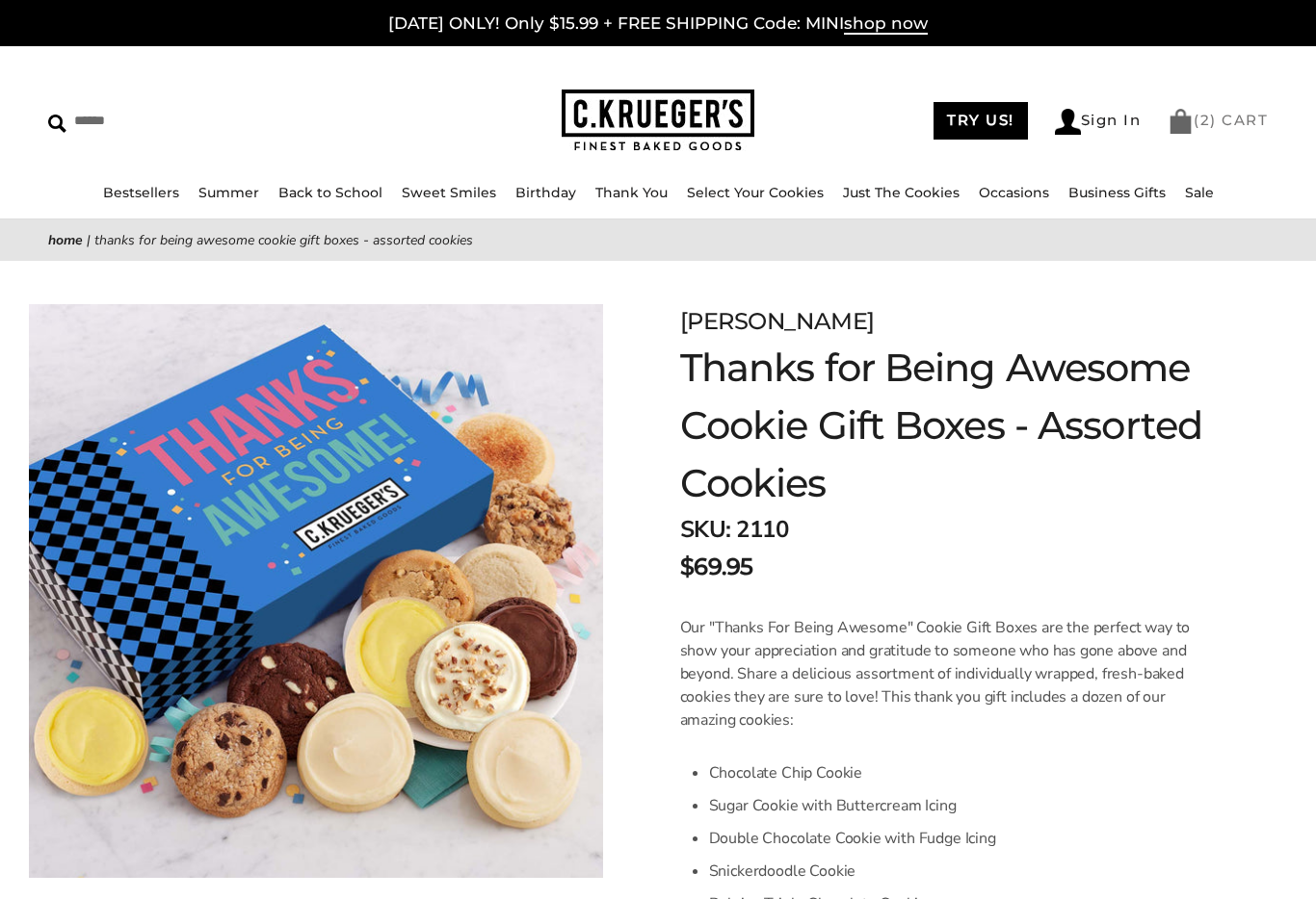
click at [1231, 124] on link "( 2 ) CART" at bounding box center [1217, 120] width 100 height 18
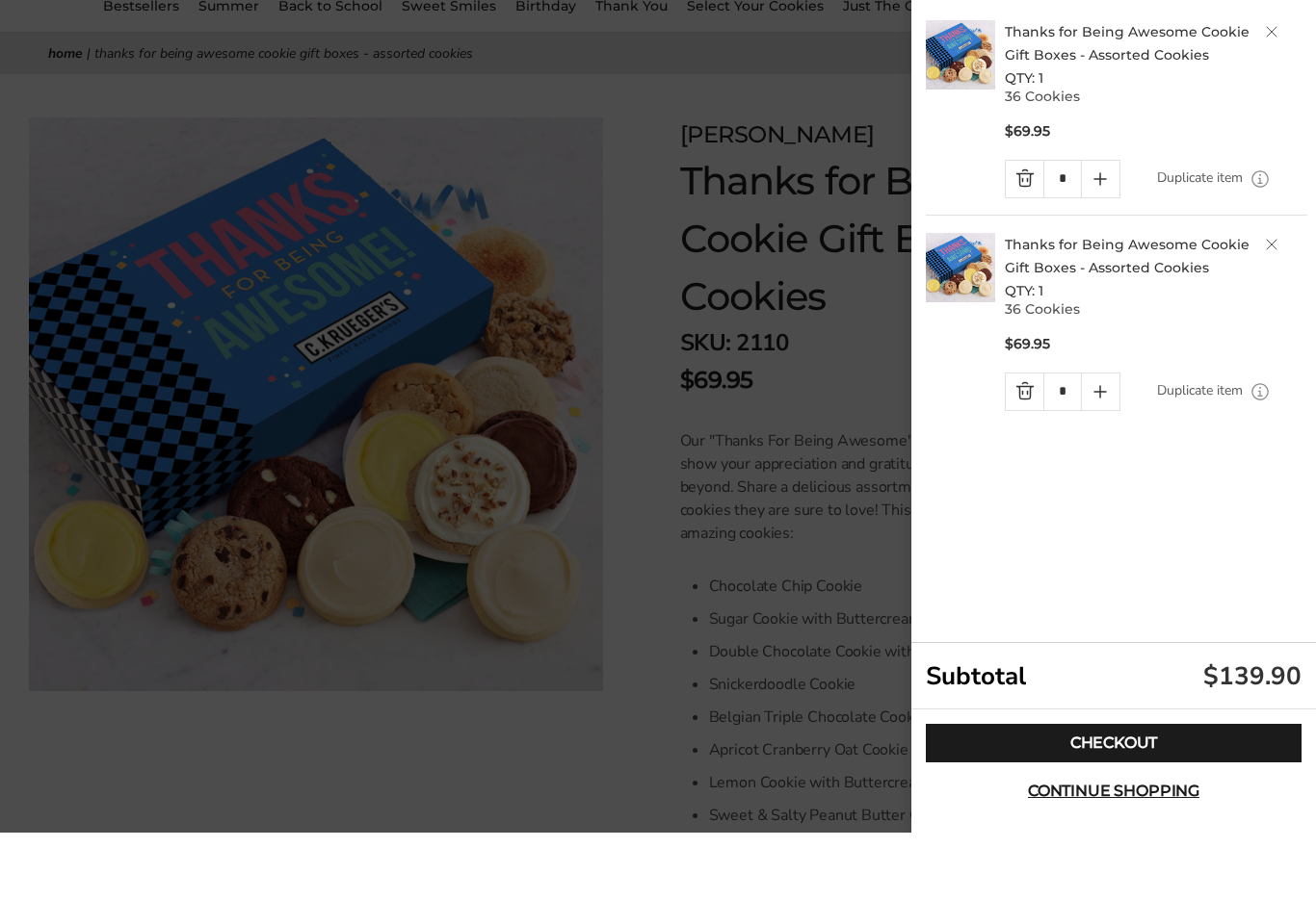
scroll to position [128, 0]
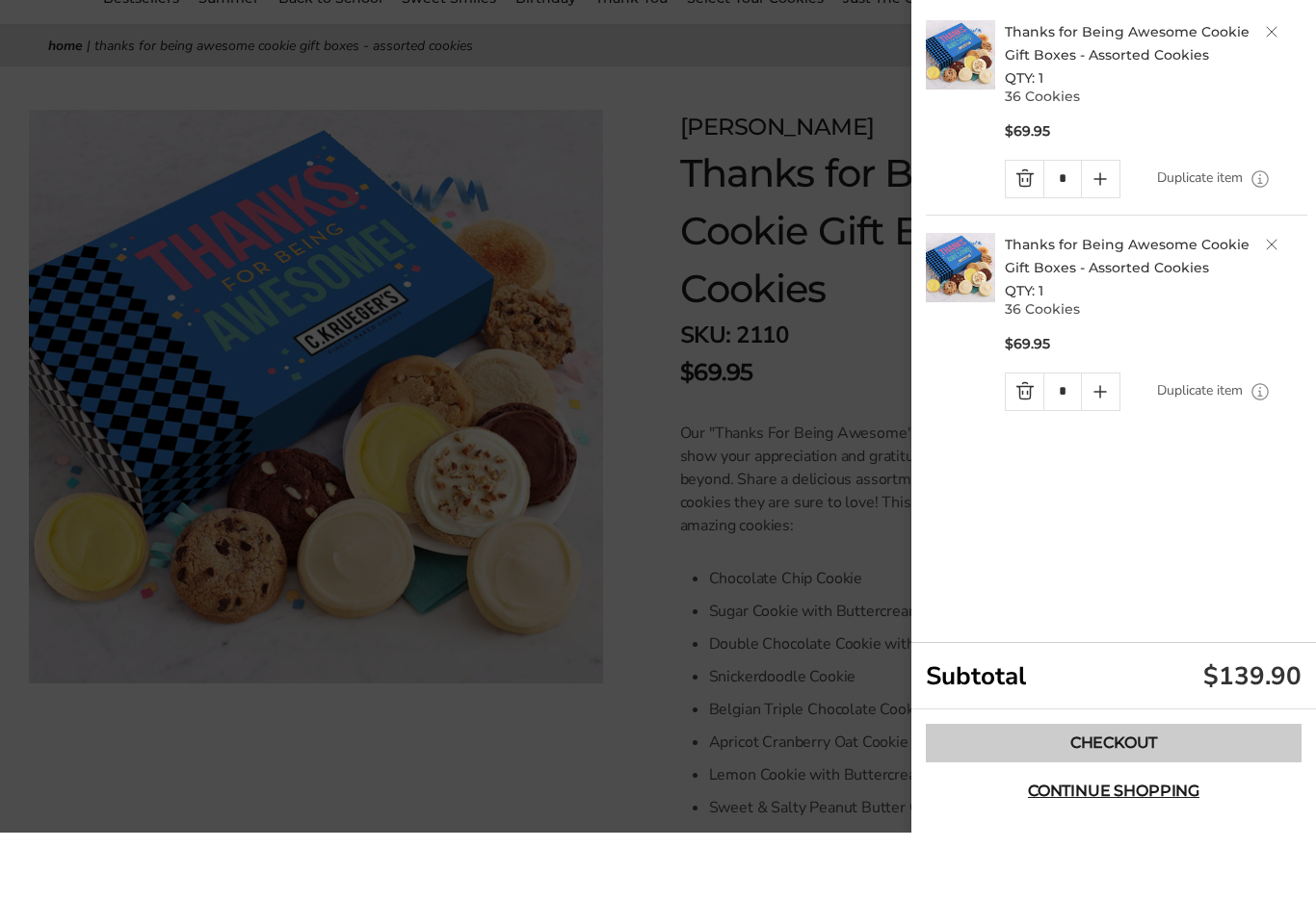
click at [1152, 791] on link "Checkout" at bounding box center [1114, 809] width 376 height 39
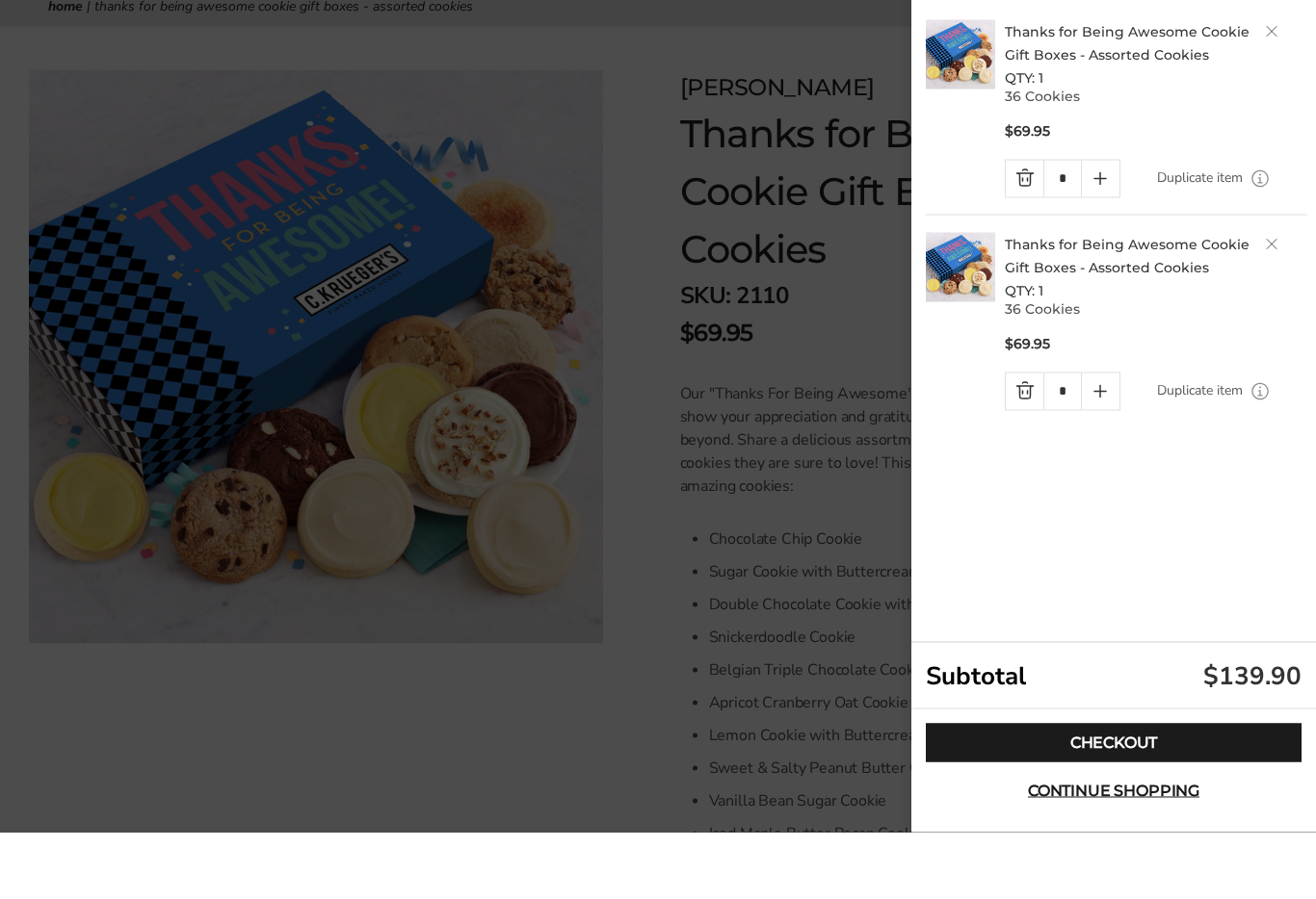
click at [1274, 92] on link "Delete product" at bounding box center [1271, 98] width 12 height 12
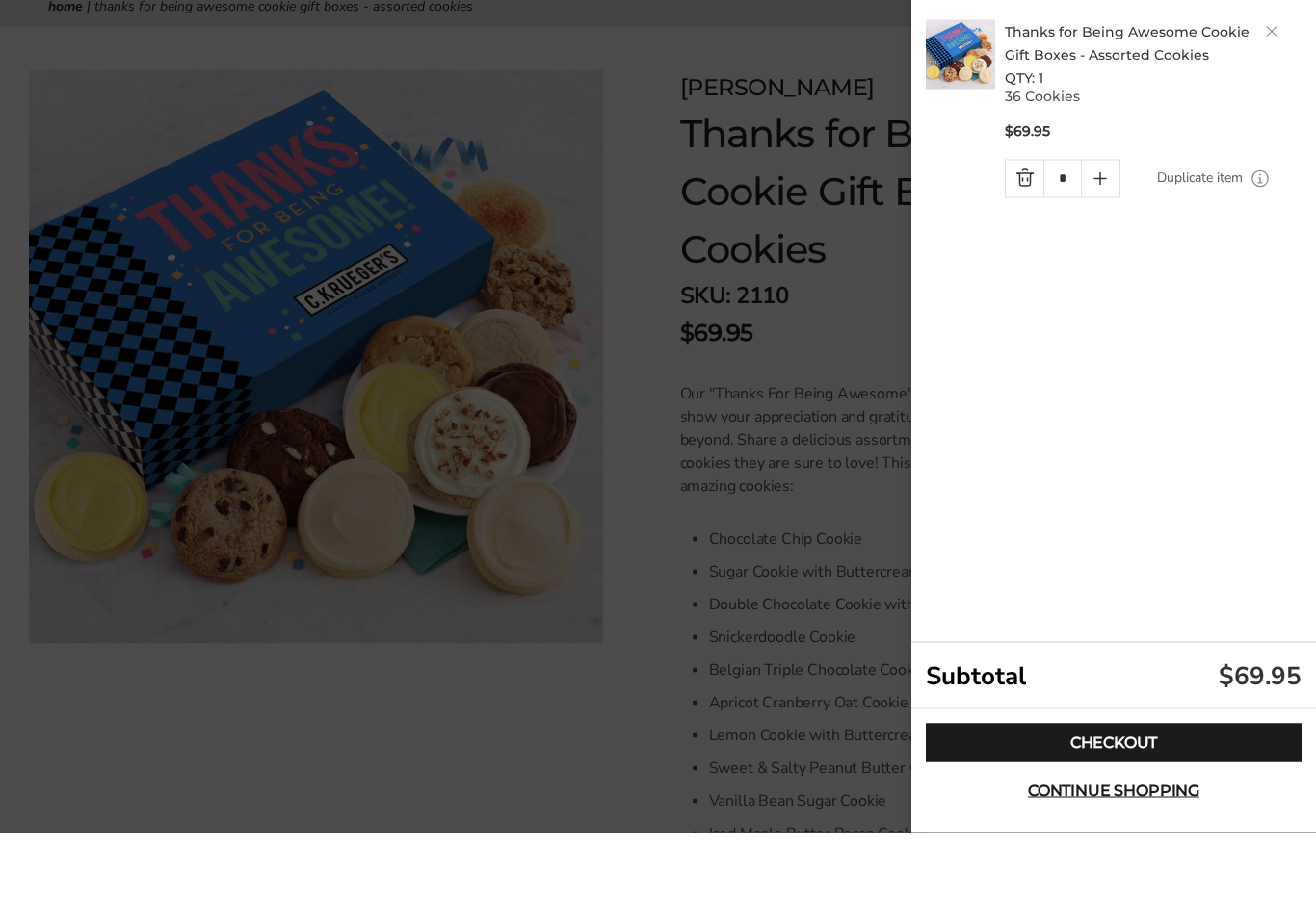
click at [1267, 92] on link "Delete product" at bounding box center [1271, 98] width 12 height 12
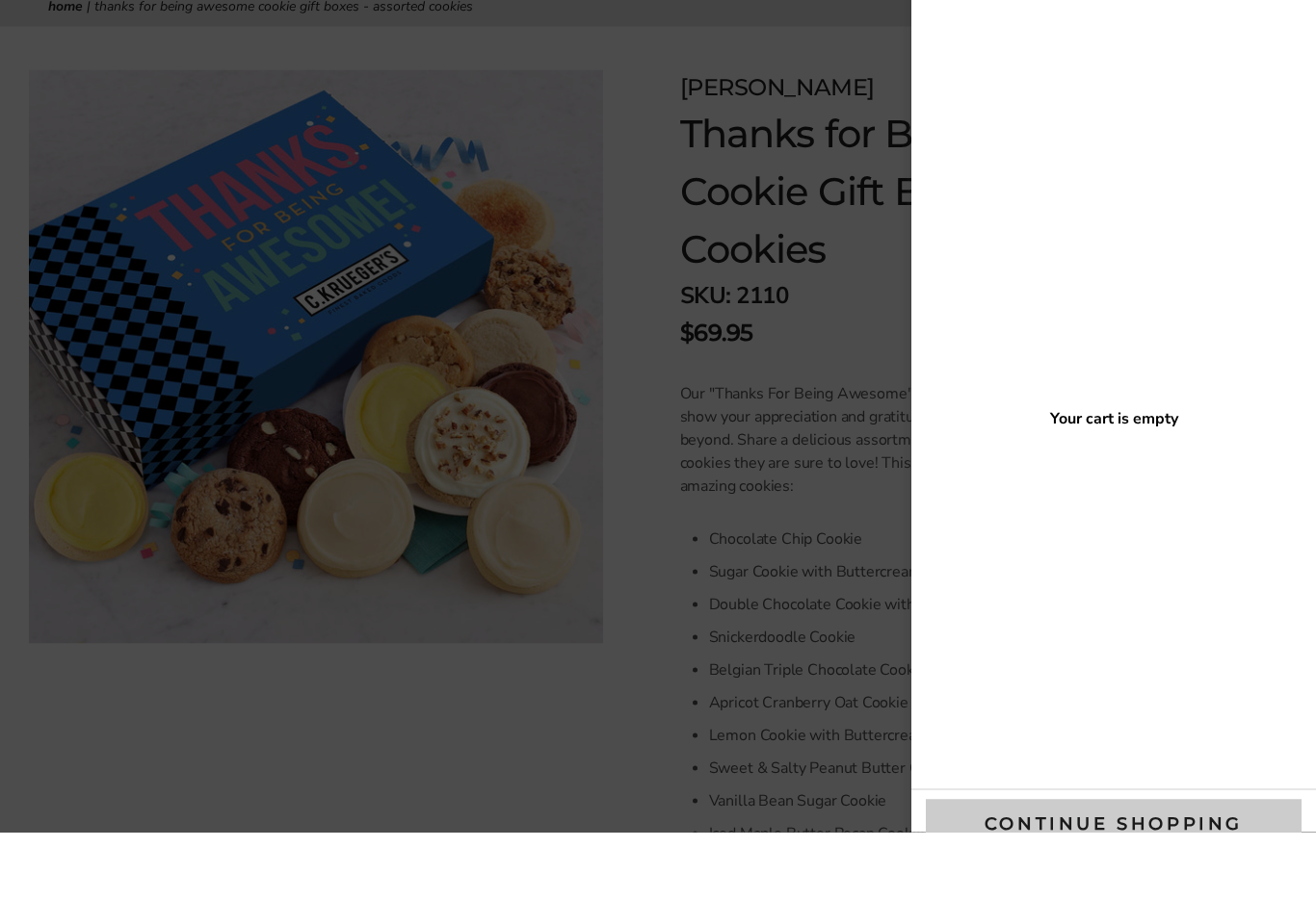
click at [1036, 881] on span "Continue shopping" at bounding box center [1113, 890] width 258 height 18
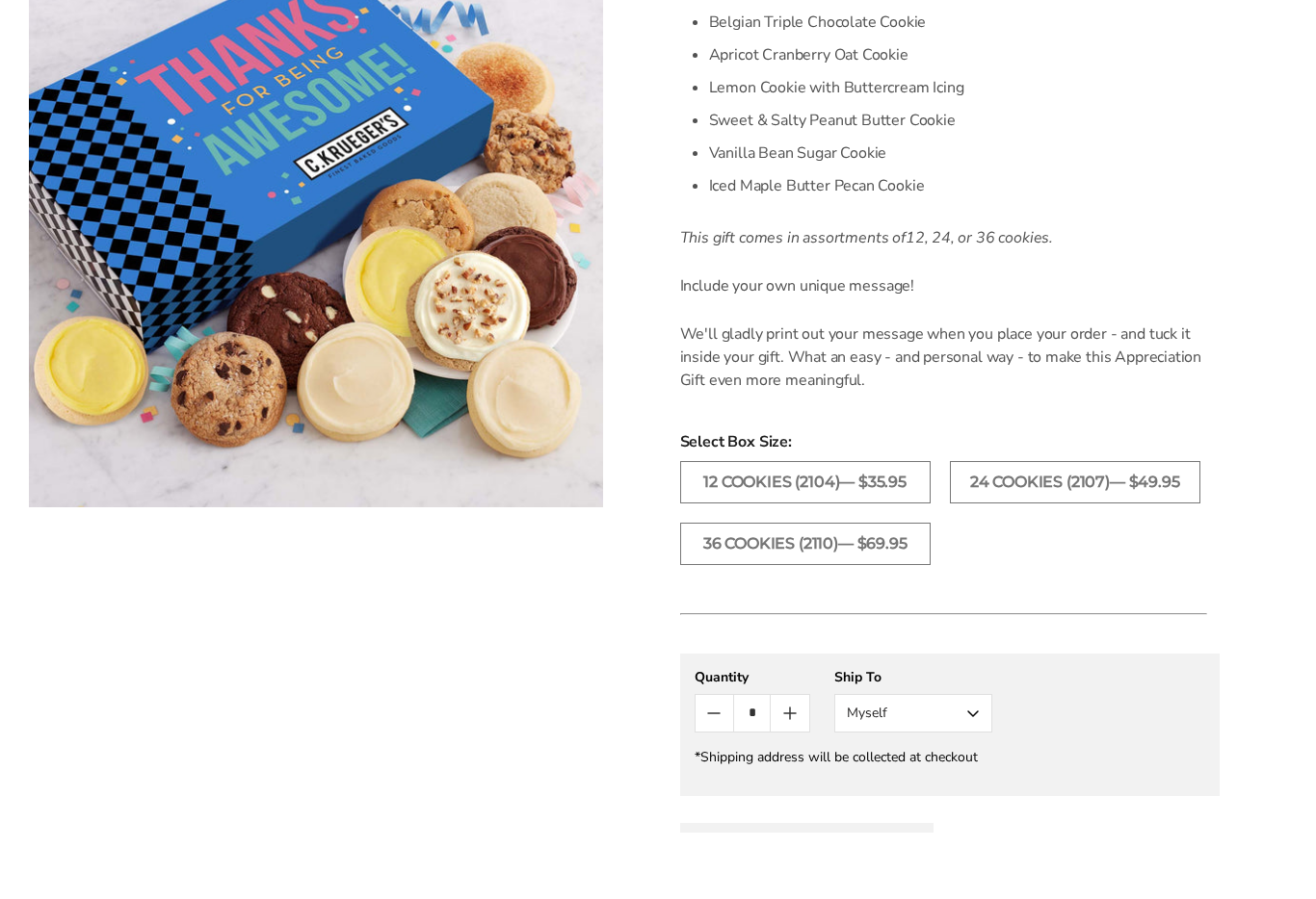
scroll to position [815, 0]
click at [787, 769] on icon "Count plus" at bounding box center [789, 780] width 23 height 23
type input "*"
click at [974, 761] on button "Myself" at bounding box center [913, 780] width 158 height 39
click at [938, 834] on button "Other Recipient" at bounding box center [913, 851] width 156 height 35
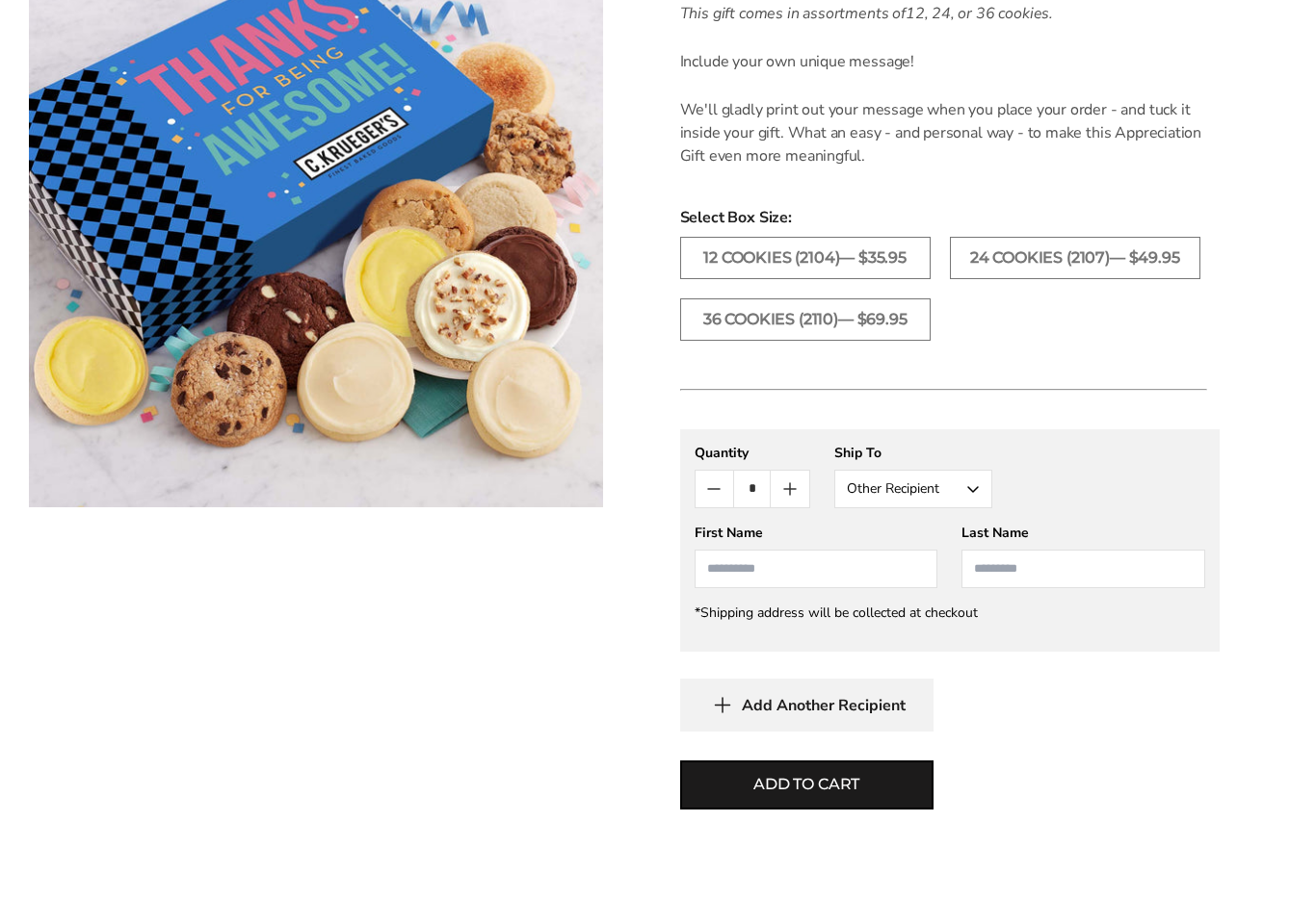
scroll to position [1050, 0]
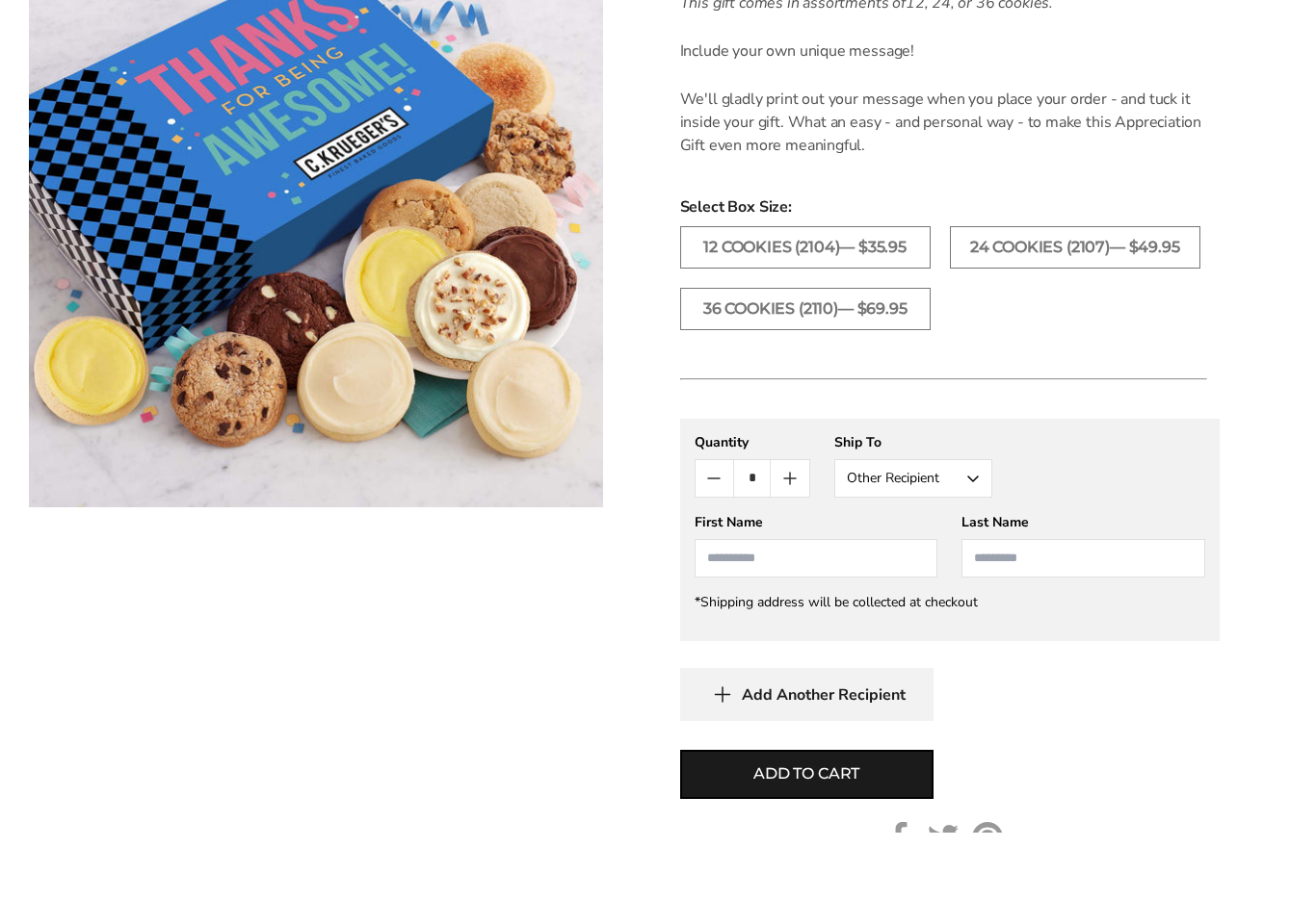
click at [723, 605] on input "First Name" at bounding box center [816, 625] width 243 height 39
type input "*******"
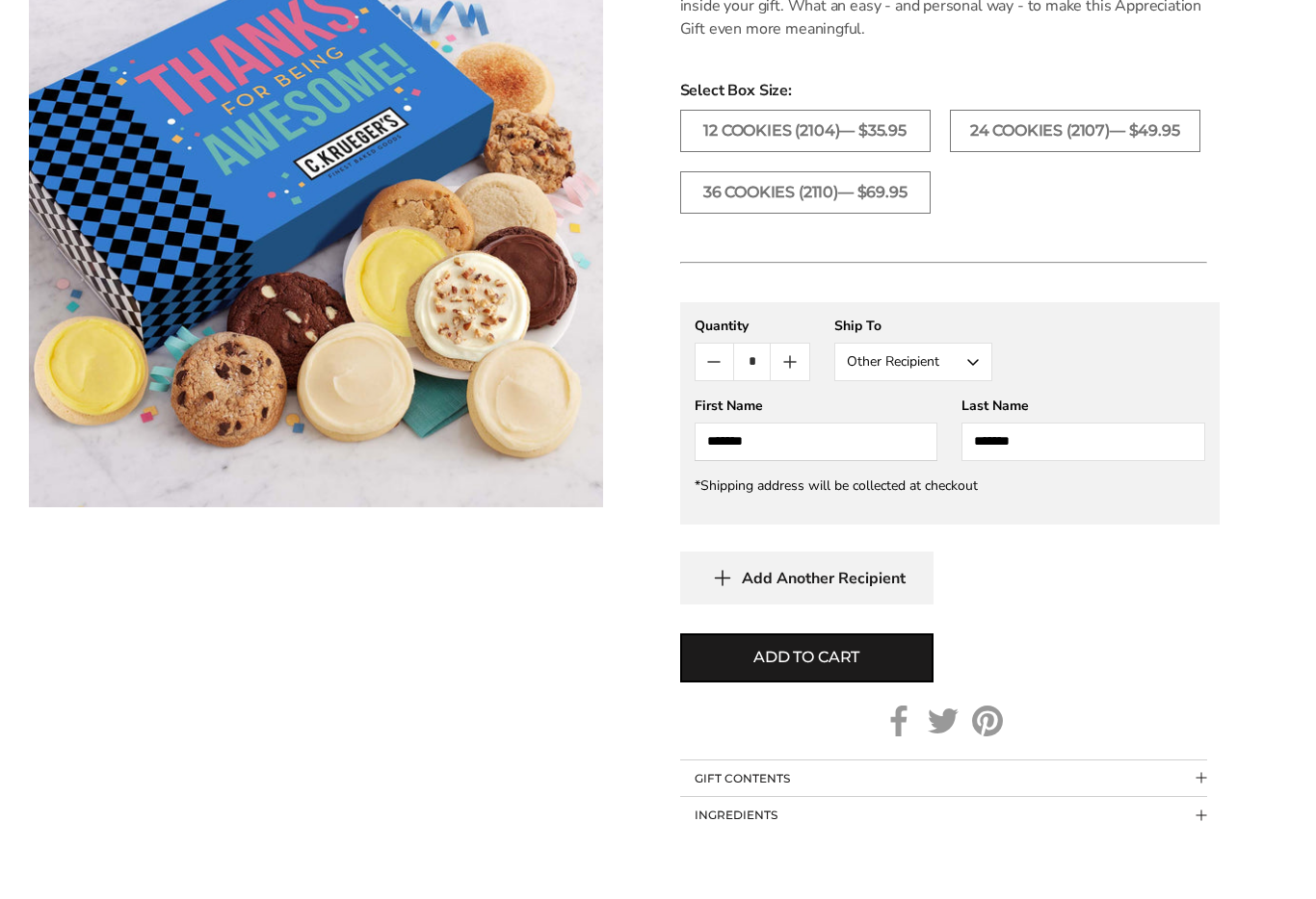
scroll to position [1171, 0]
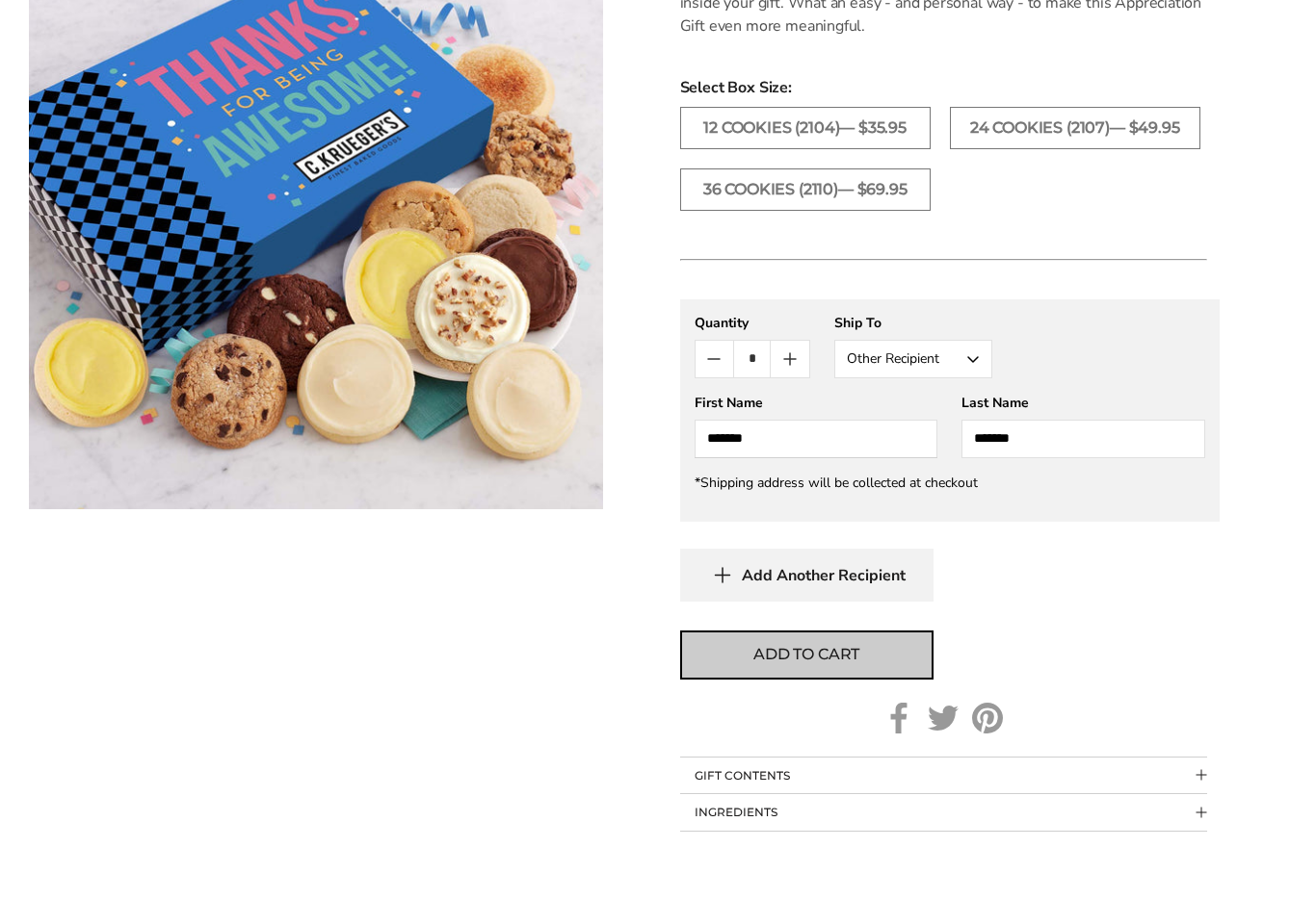
type input "*******"
click at [864, 695] on button "Add to cart" at bounding box center [807, 719] width 253 height 49
type input "*"
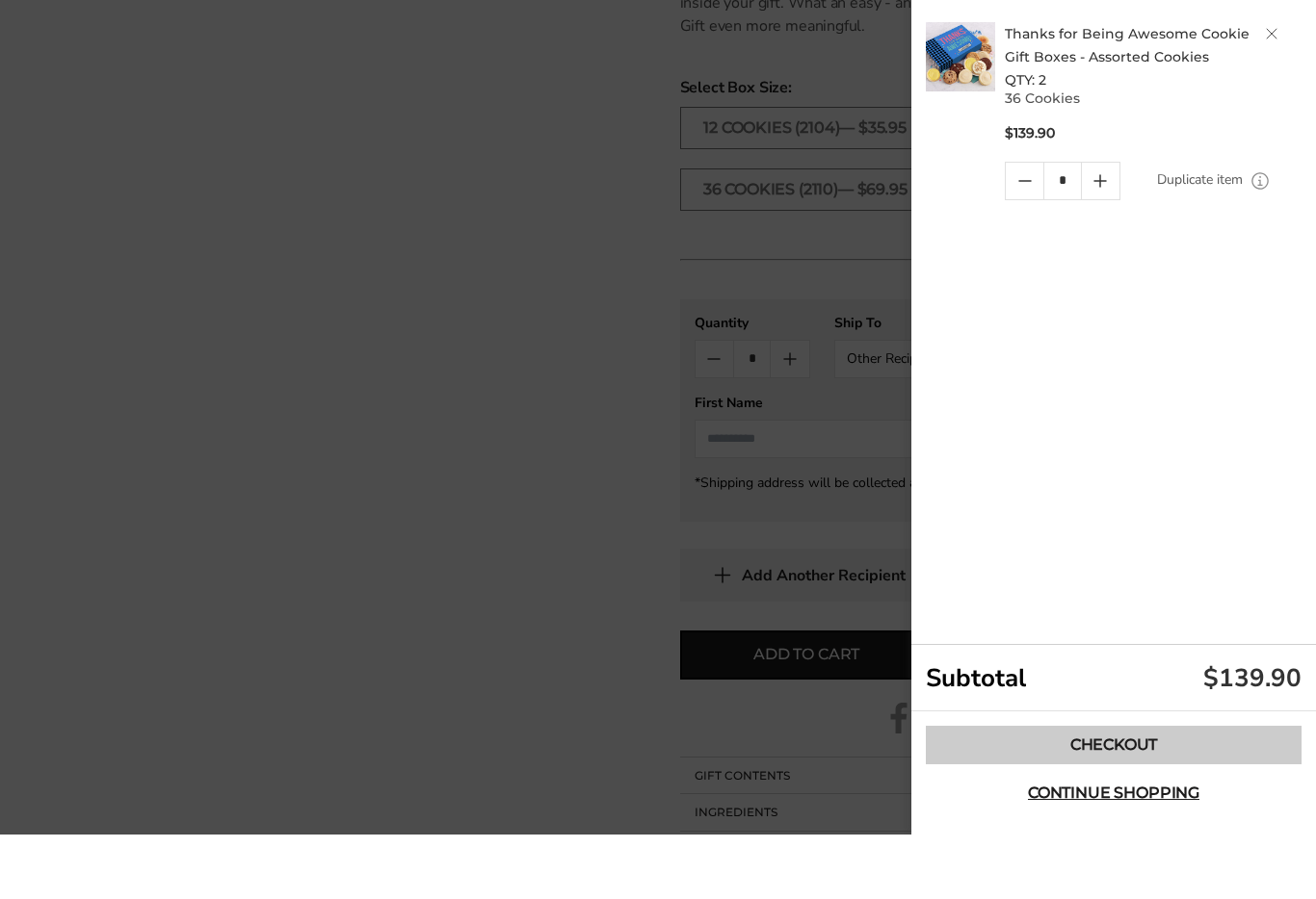
click at [1136, 792] on link "Checkout" at bounding box center [1114, 809] width 376 height 39
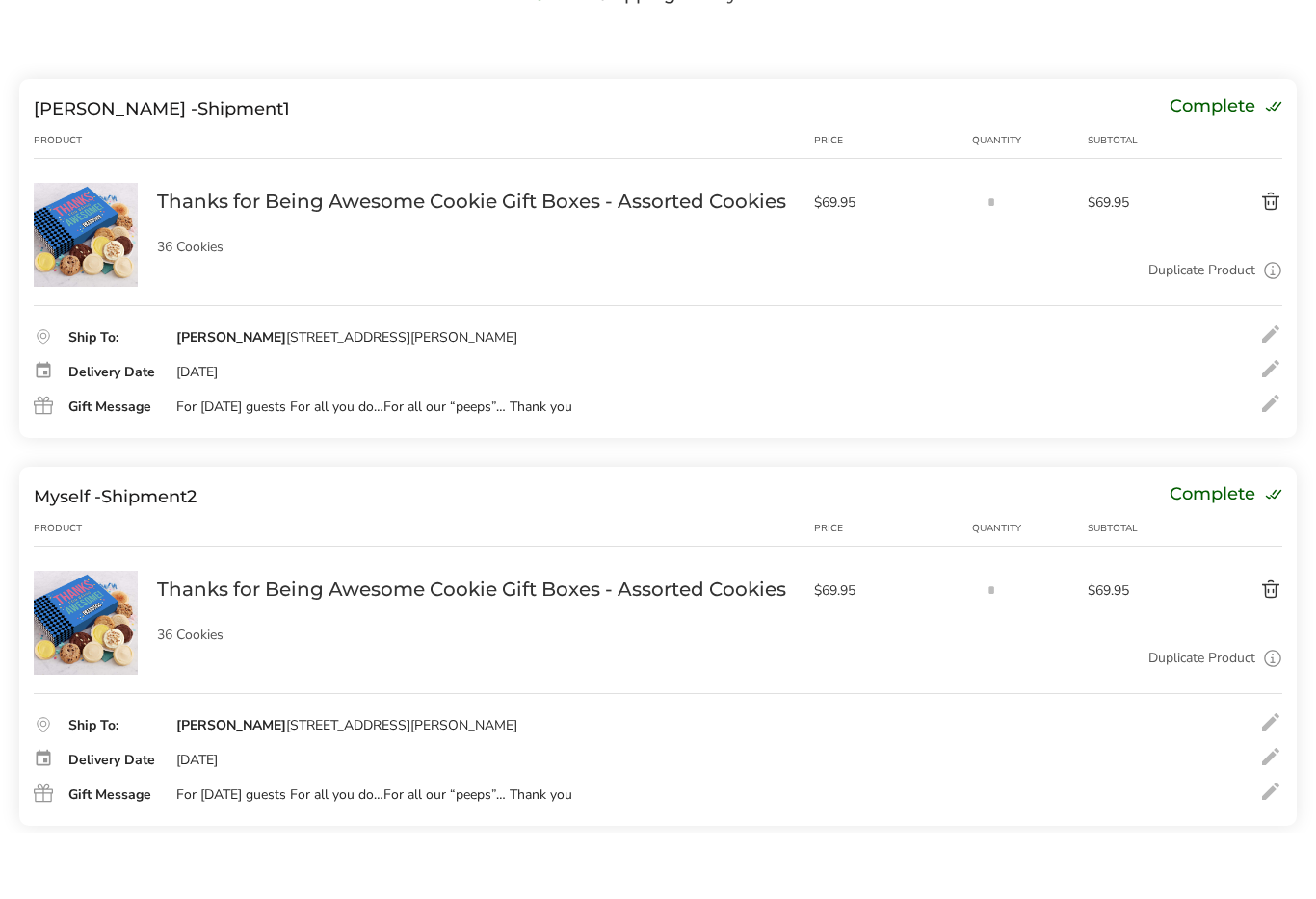
scroll to position [136, 0]
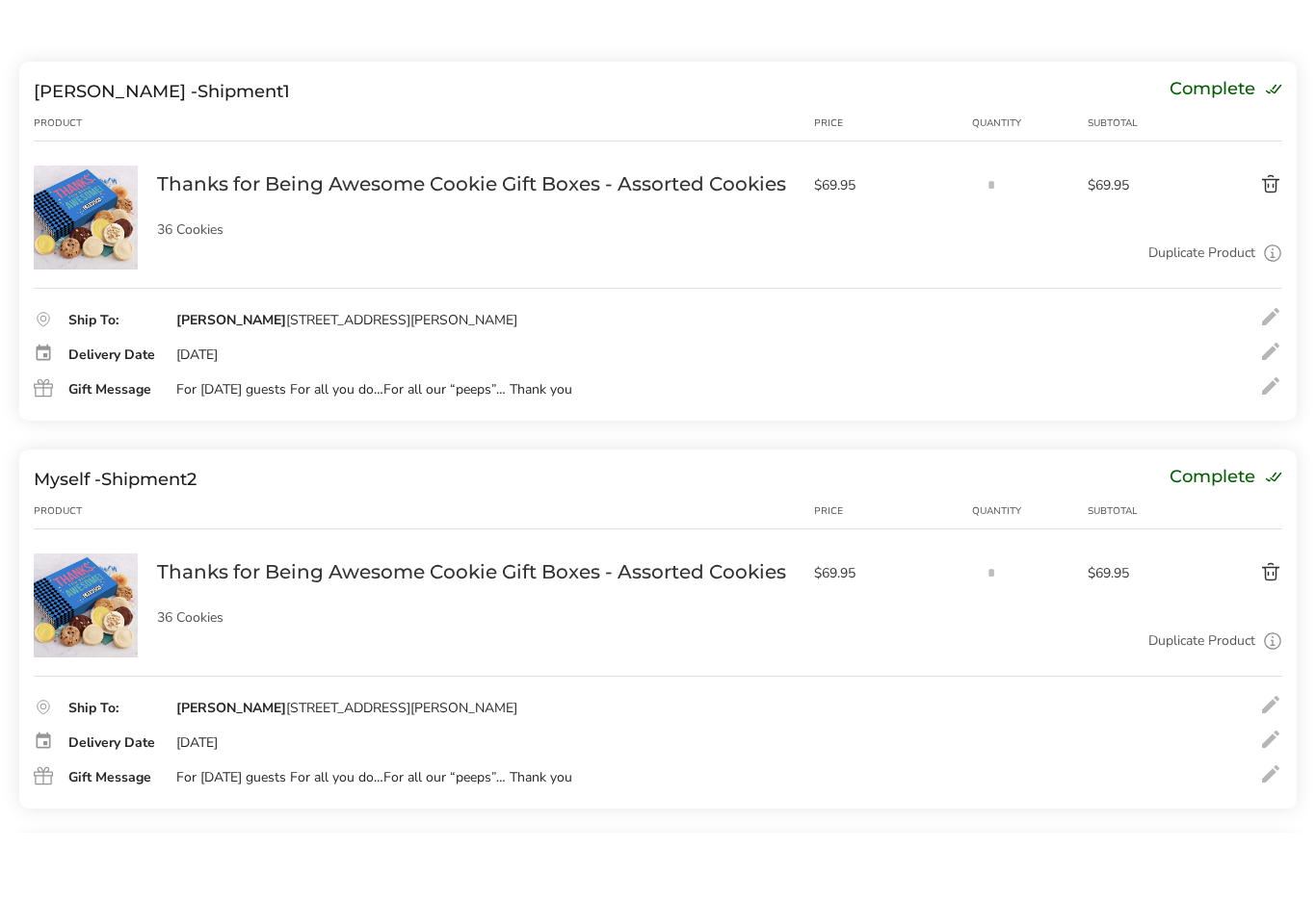
click at [197, 535] on span "2" at bounding box center [192, 546] width 10 height 21
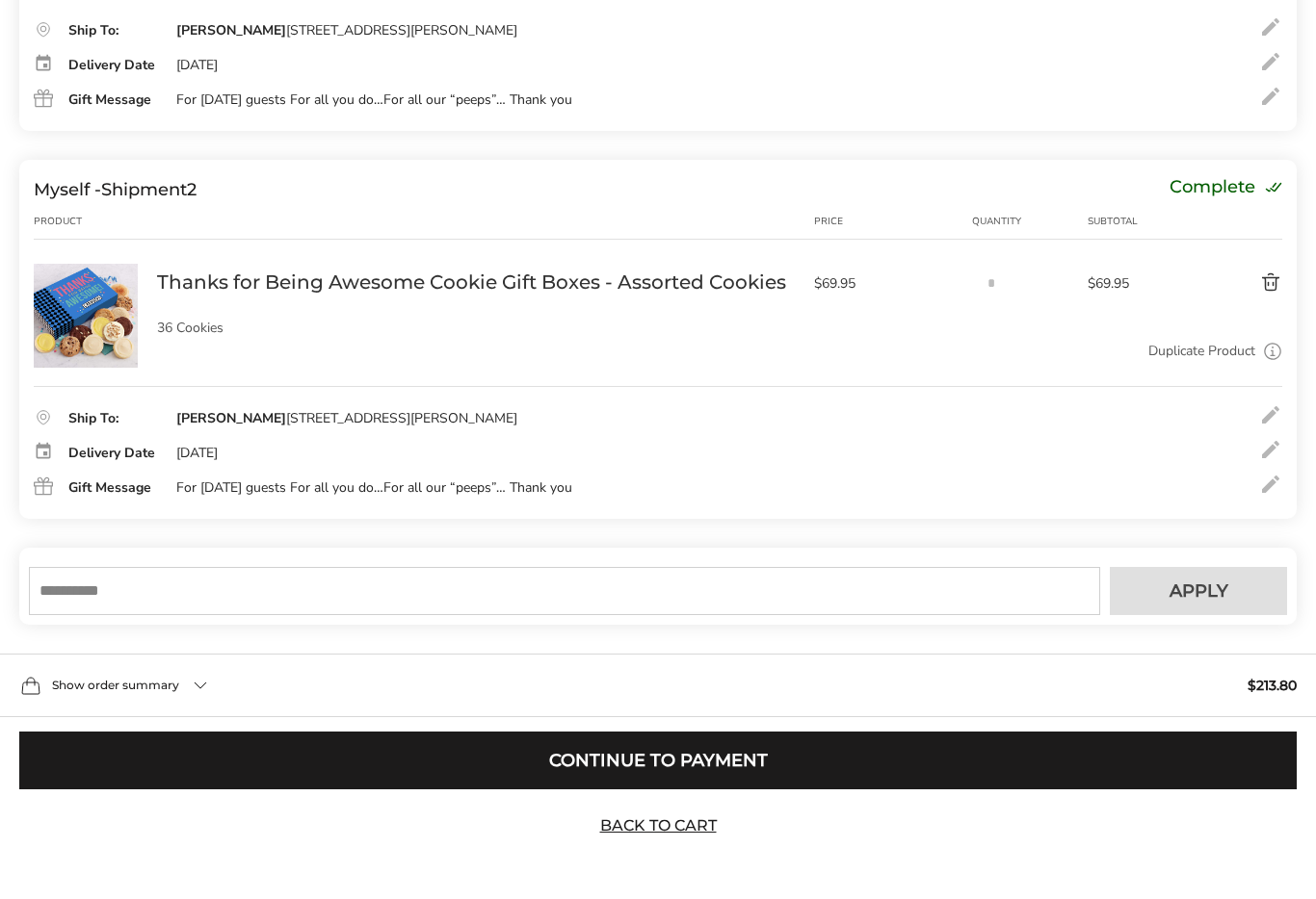
scroll to position [468, 0]
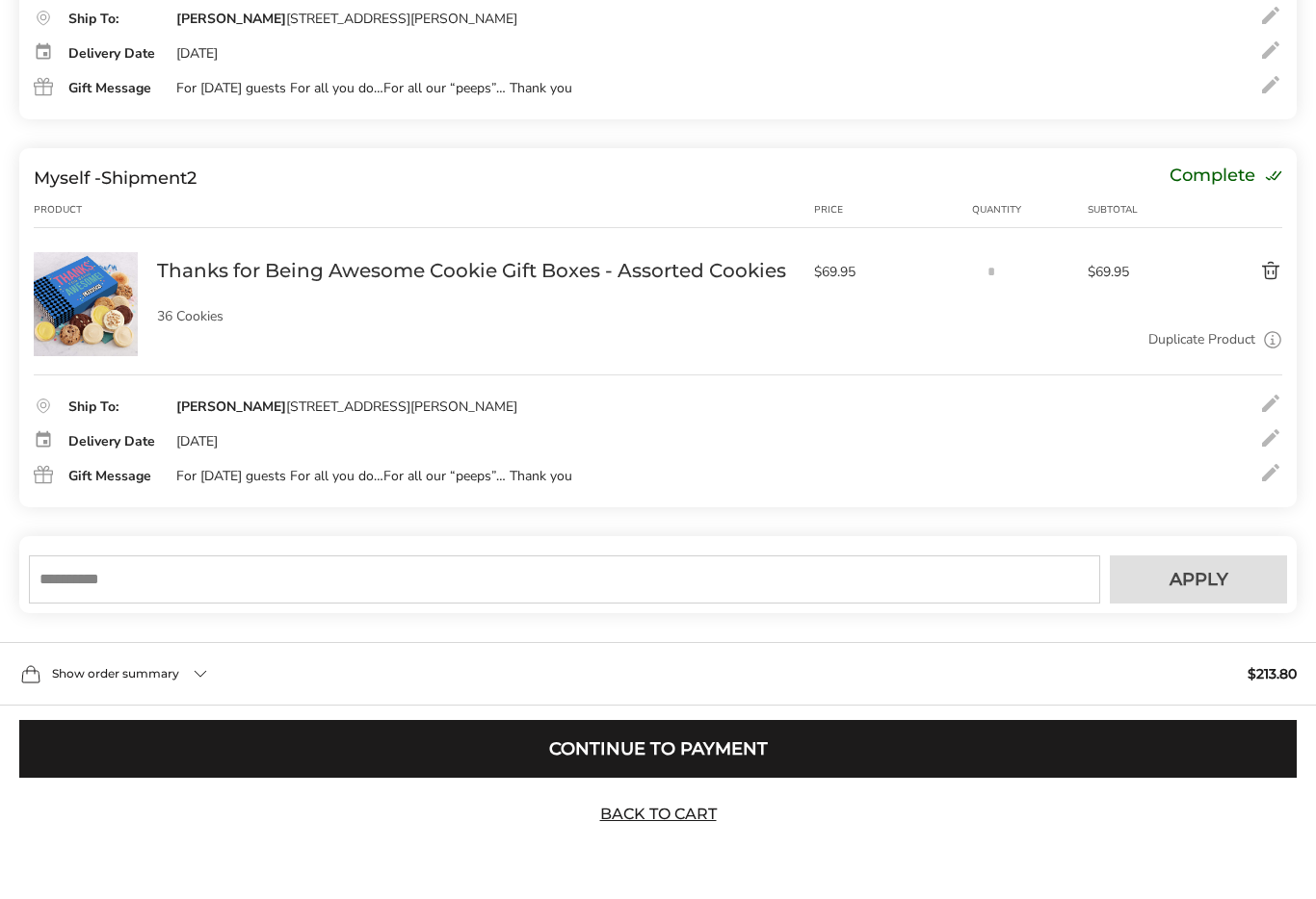
click at [198, 690] on div "Show order summary $213.80" at bounding box center [658, 709] width 1316 height 63
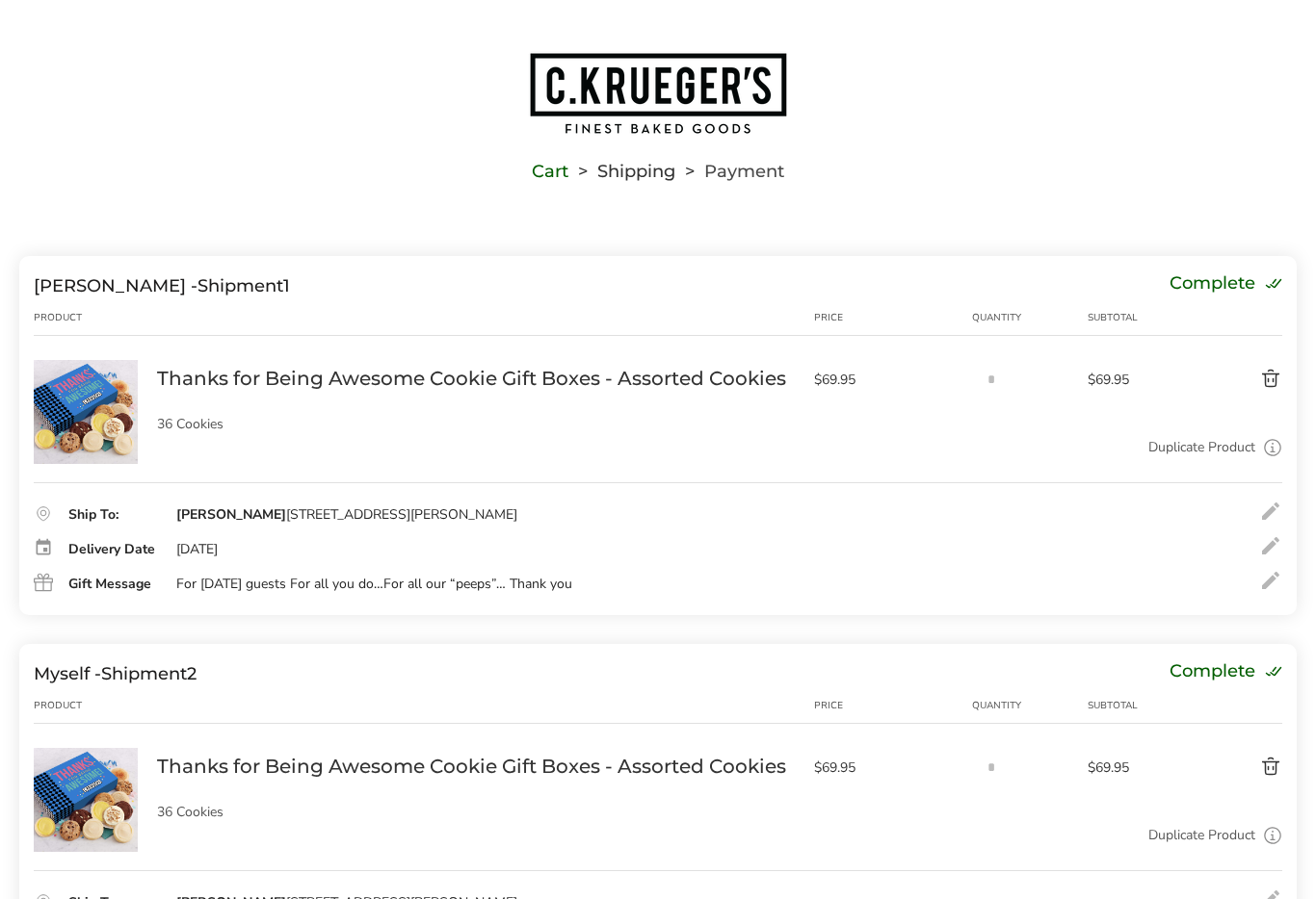
scroll to position [0, 0]
